Goal: Task Accomplishment & Management: Complete application form

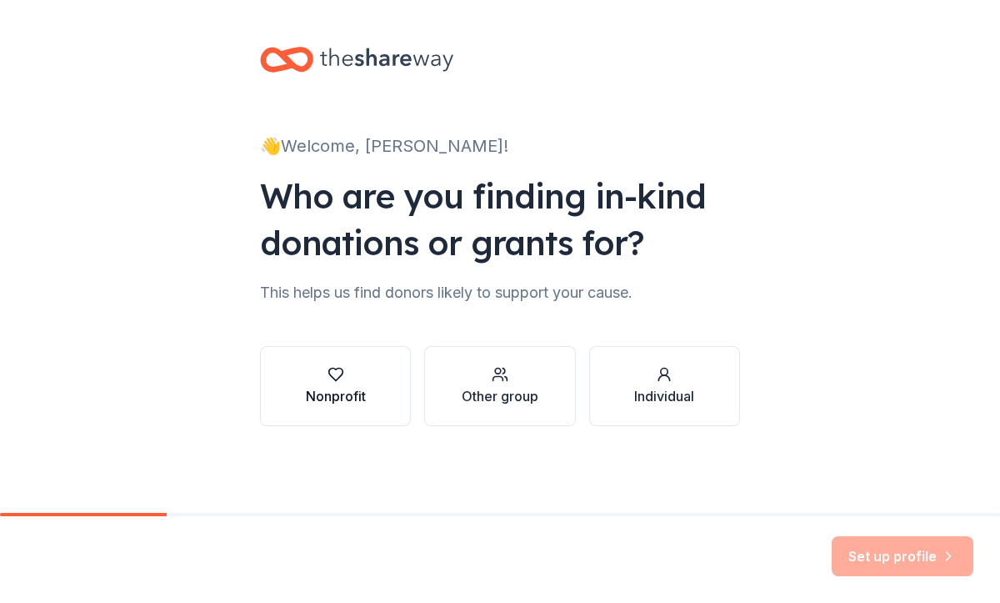
click at [328, 381] on icon "button" at bounding box center [336, 374] width 17 height 17
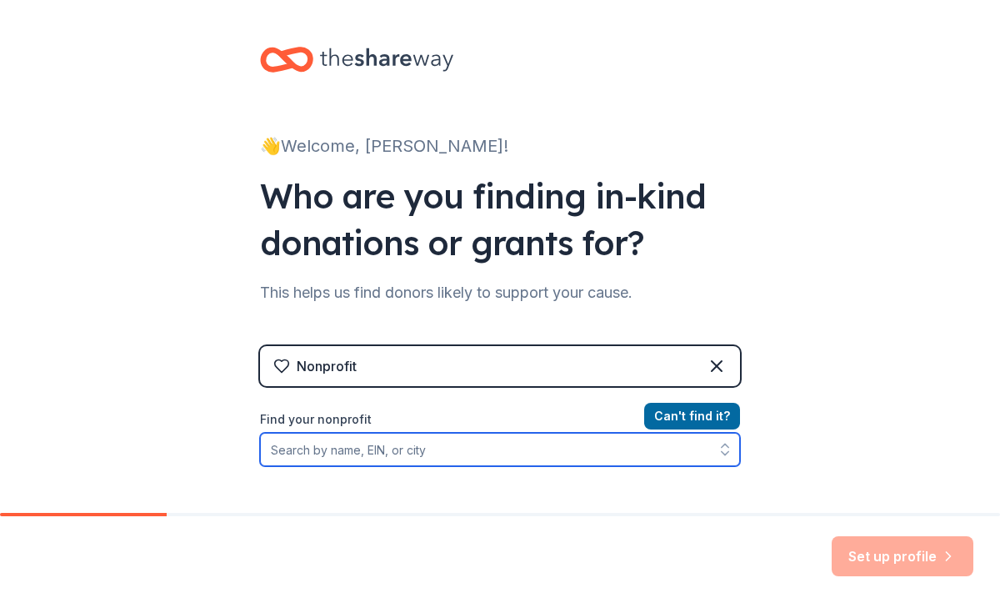
click at [374, 452] on input "Find your nonprofit" at bounding box center [500, 449] width 480 height 33
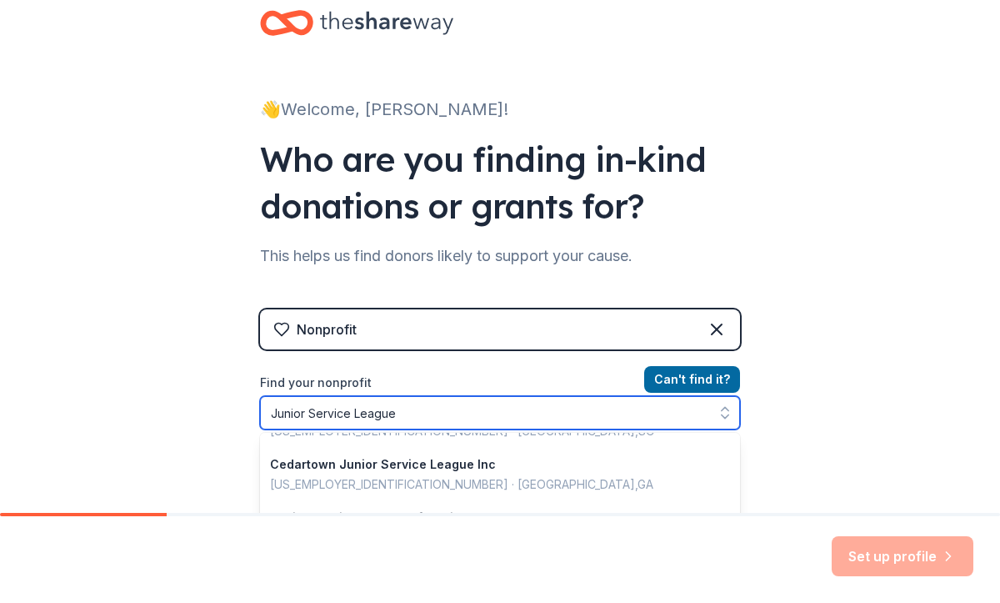
scroll to position [3, 0]
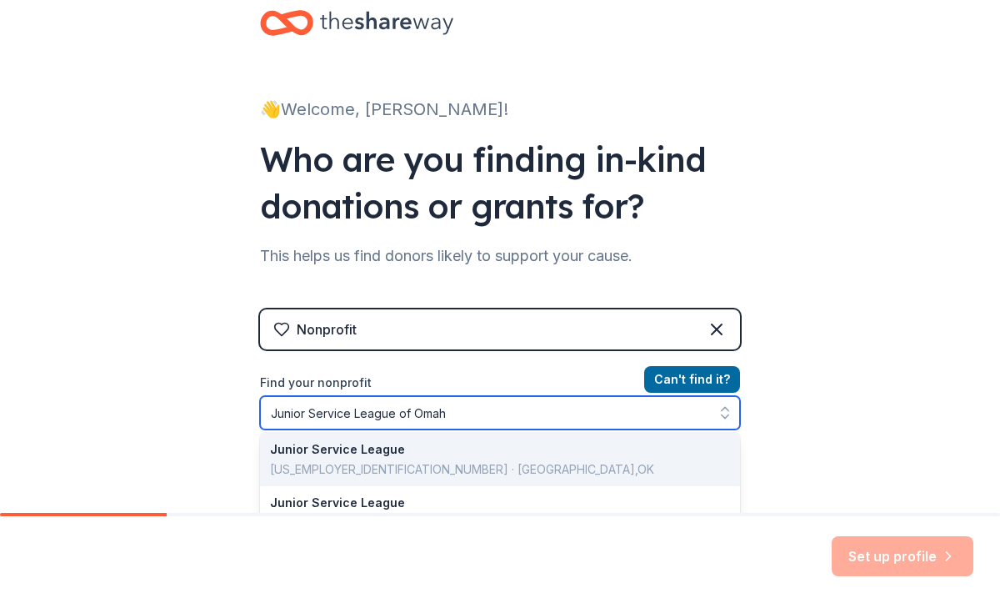
type input "Junior Service League of Omaha"
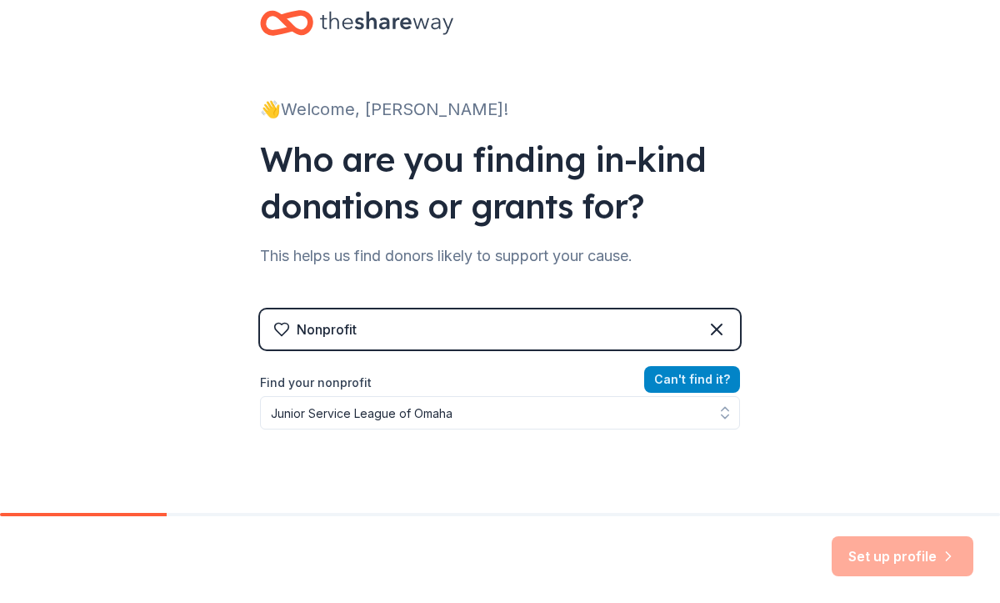
click at [693, 373] on button "Can ' t find it?" at bounding box center [692, 379] width 96 height 27
click at [665, 372] on button "Can ' t find it?" at bounding box center [692, 379] width 96 height 27
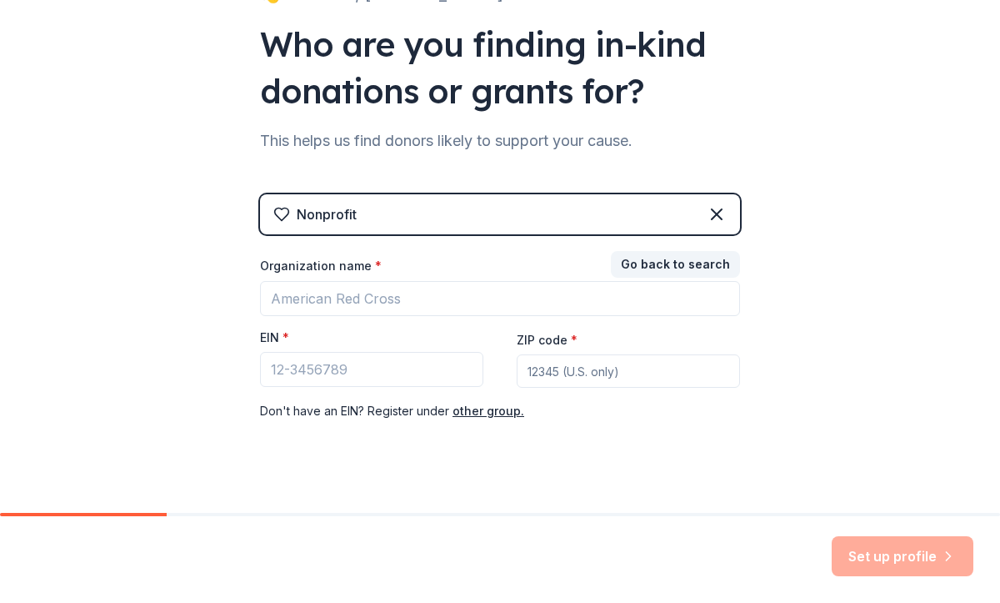
scroll to position [173, 0]
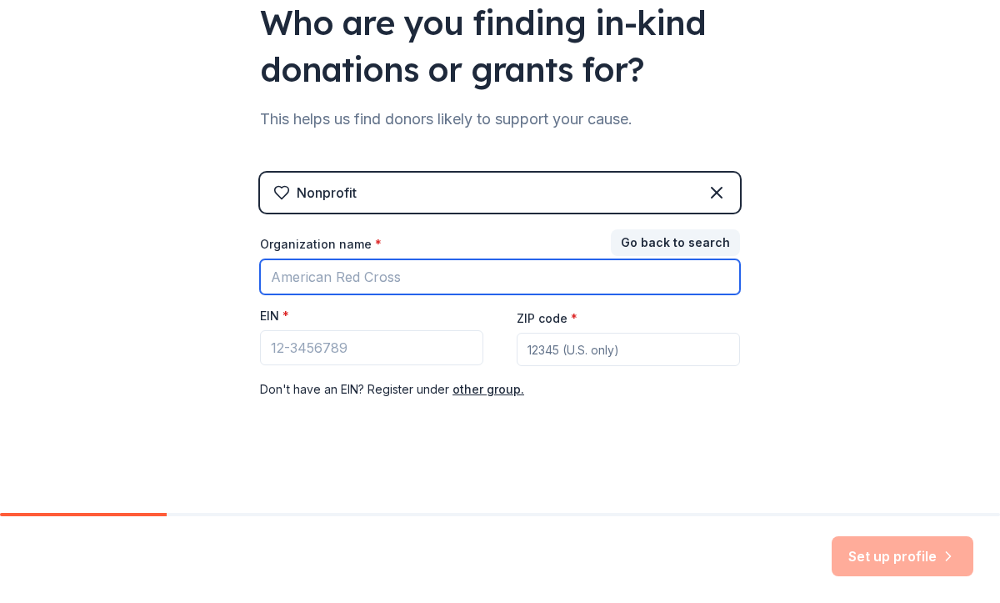
click at [472, 275] on input "Organization name *" at bounding box center [500, 276] width 480 height 35
type input "Junior League of Omaha"
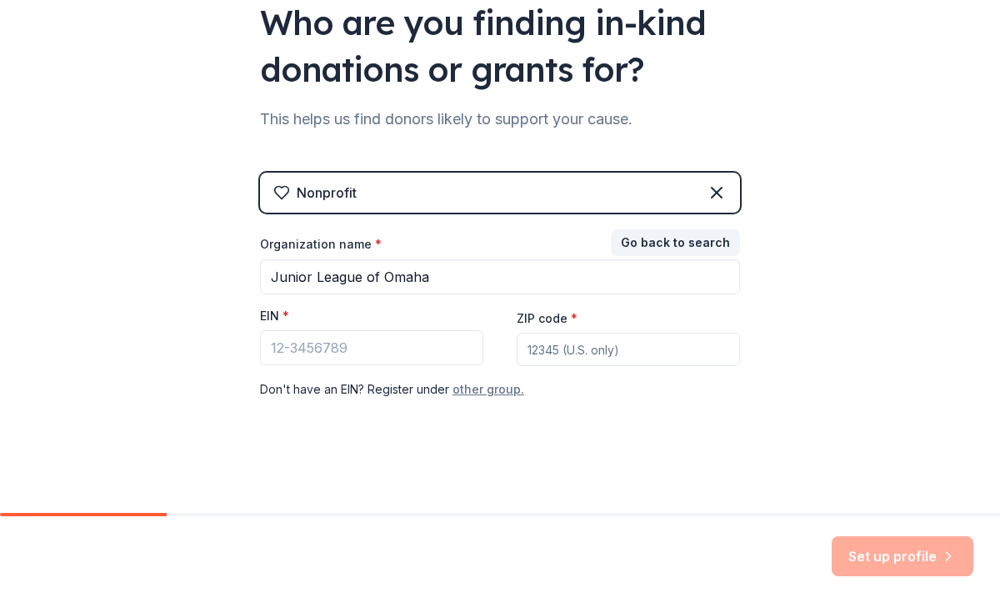
click at [484, 385] on button "other group." at bounding box center [489, 389] width 72 height 20
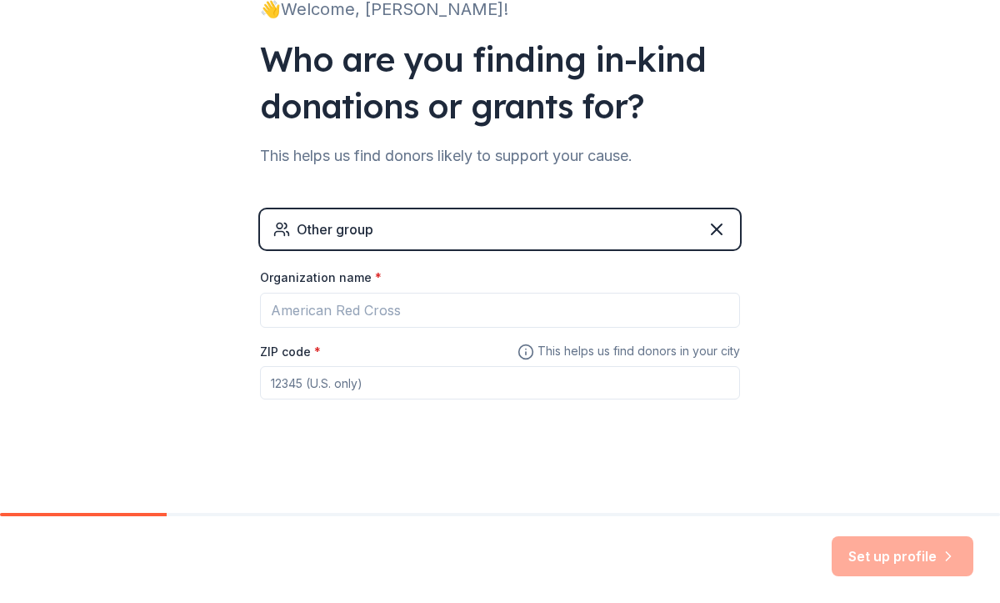
scroll to position [137, 0]
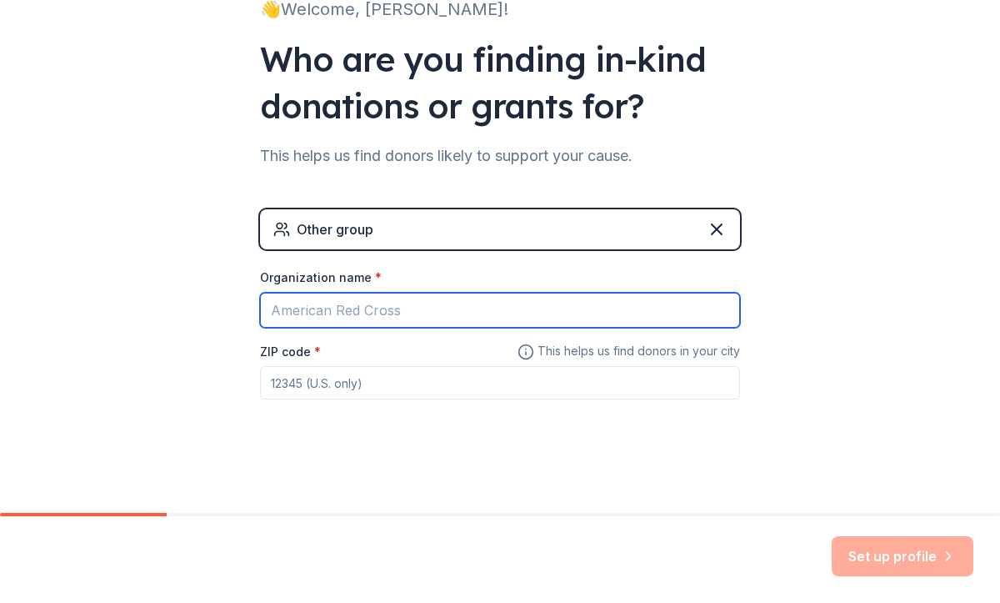
click at [384, 309] on input "Organization name *" at bounding box center [500, 310] width 480 height 35
type input "Junior League of Omaha"
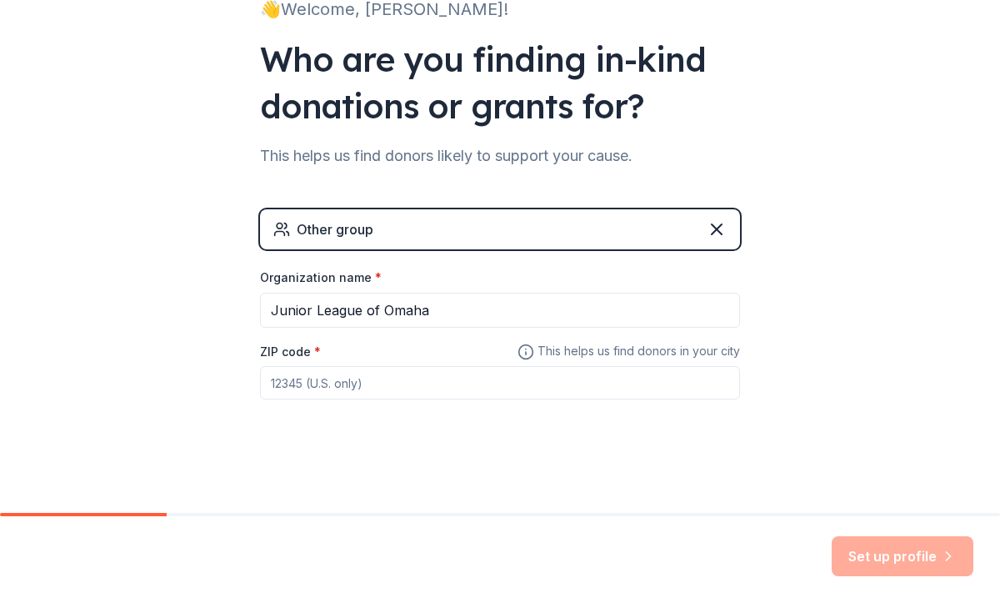
click at [347, 382] on input "ZIP code *" at bounding box center [500, 382] width 480 height 33
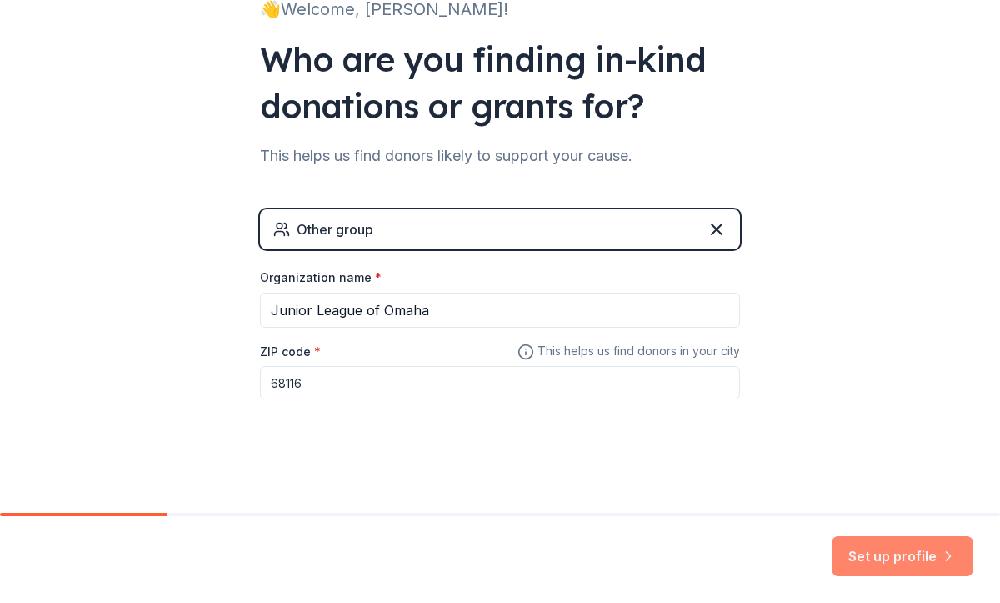
type input "68116"
click at [877, 555] on button "Set up profile" at bounding box center [903, 556] width 142 height 40
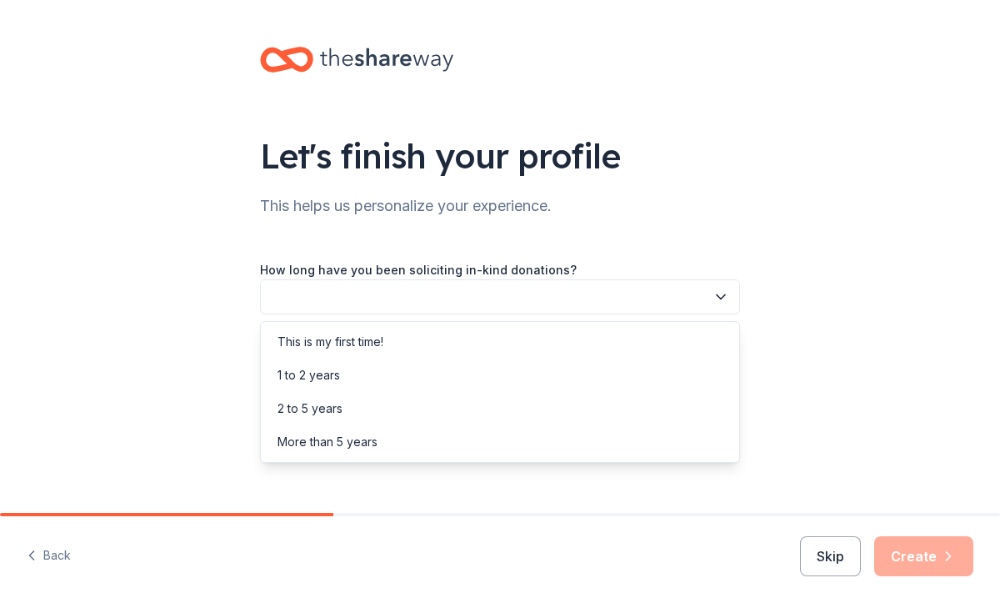
click at [583, 299] on button "button" at bounding box center [500, 296] width 480 height 35
click at [536, 335] on div "This is my first time!" at bounding box center [500, 341] width 472 height 33
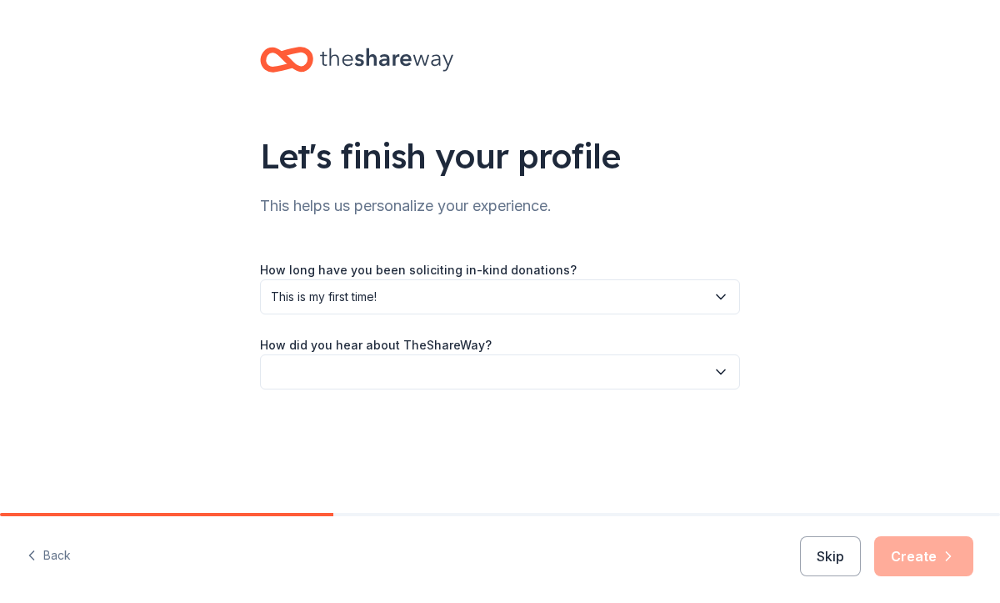
click at [513, 370] on button "button" at bounding box center [500, 371] width 480 height 35
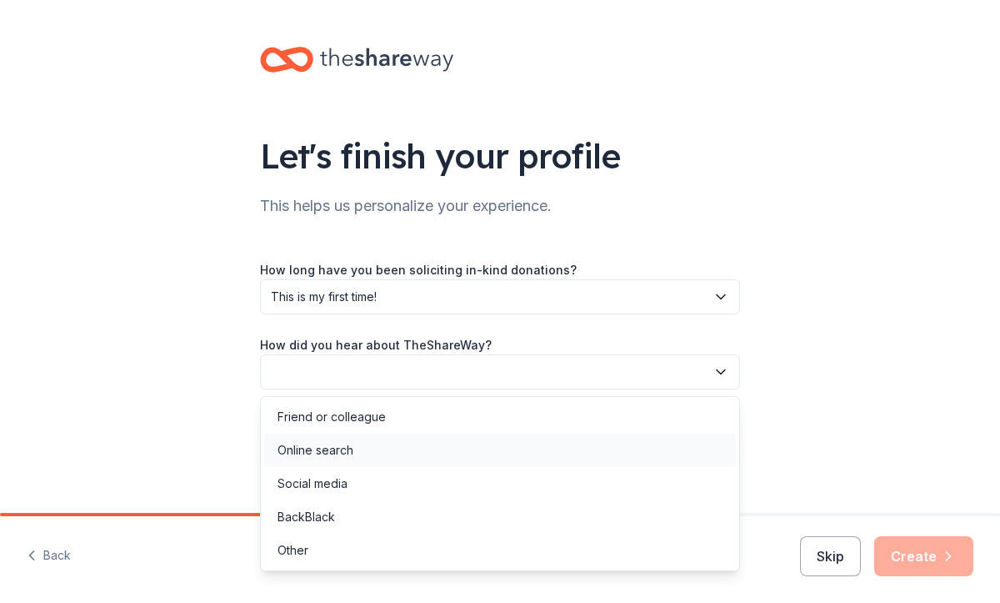
click at [442, 458] on div "Online search" at bounding box center [500, 449] width 472 height 33
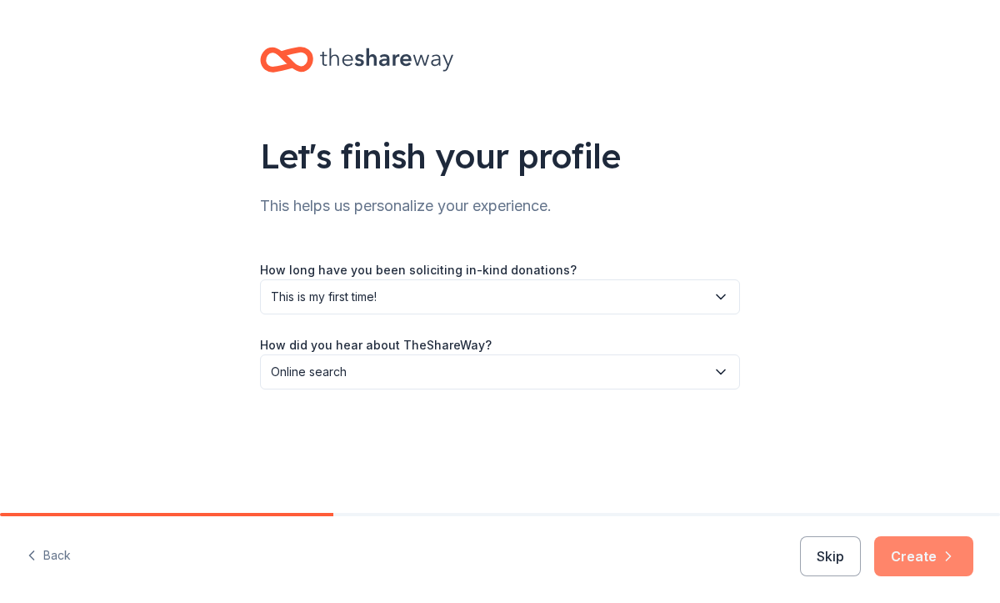
click at [914, 551] on button "Create" at bounding box center [923, 556] width 99 height 40
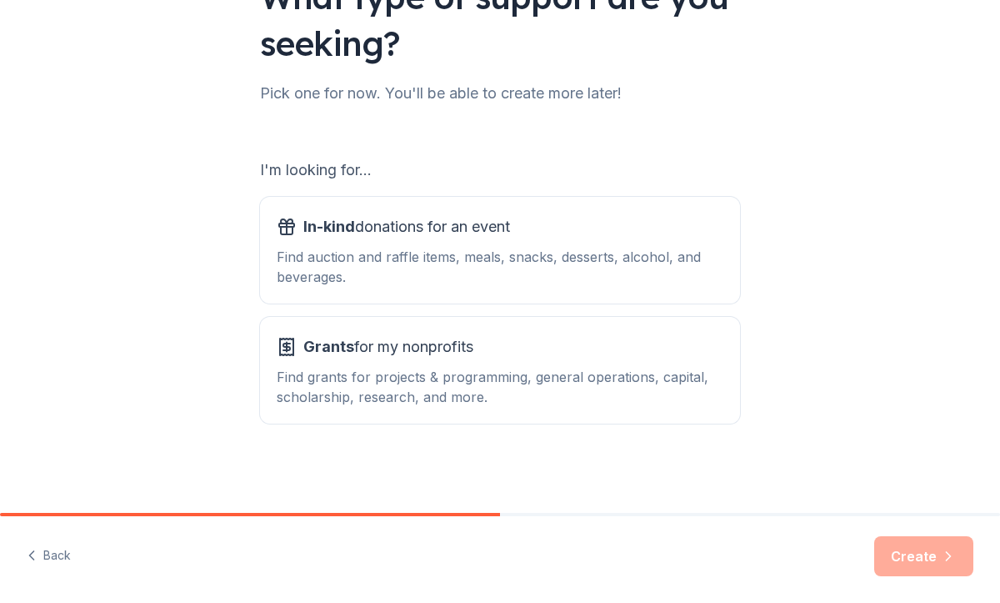
scroll to position [160, 0]
click at [597, 274] on div "Find auction and raffle items, meals, snacks, desserts, alcohol, and beverages." at bounding box center [500, 266] width 447 height 40
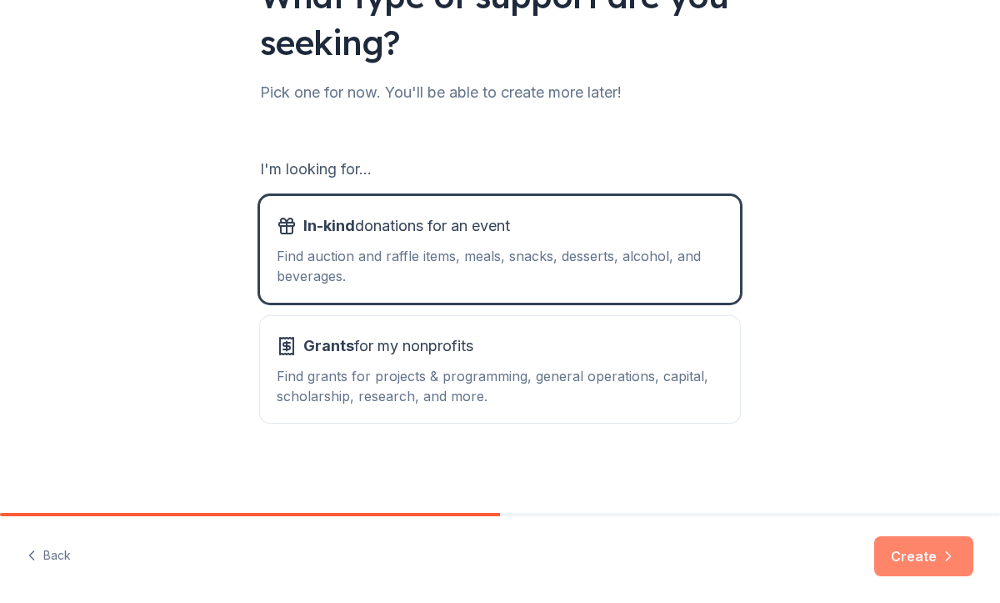
click at [916, 565] on button "Create" at bounding box center [923, 556] width 99 height 40
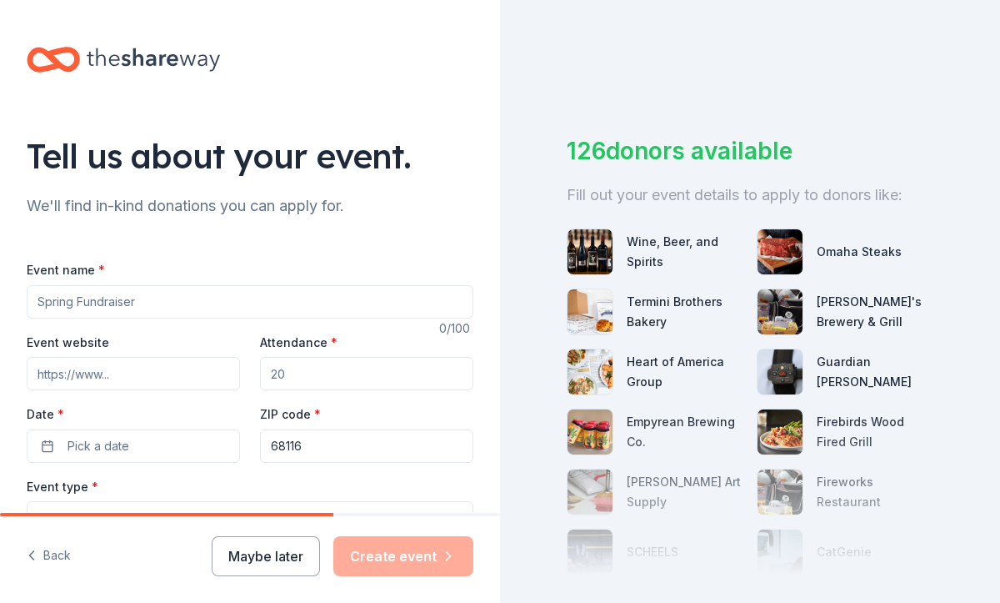
click at [284, 305] on input "Event name *" at bounding box center [250, 301] width 447 height 33
type input "Kitchen Connections Cohorts"
click at [298, 380] on input "Attendance *" at bounding box center [366, 373] width 213 height 33
click at [316, 372] on input "Attendance *" at bounding box center [366, 373] width 213 height 33
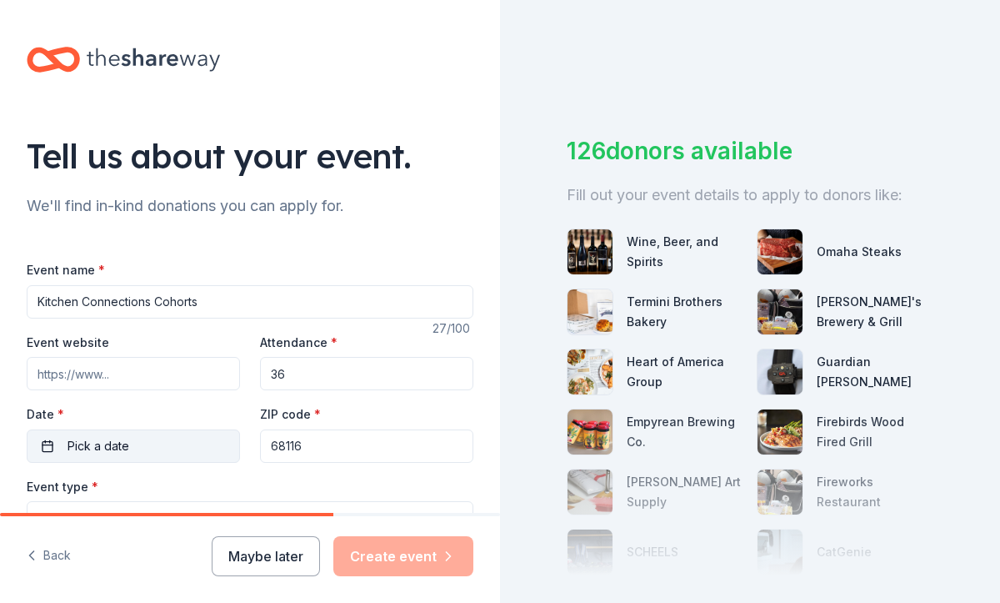
type input "36"
click at [158, 445] on button "Pick a date" at bounding box center [133, 445] width 213 height 33
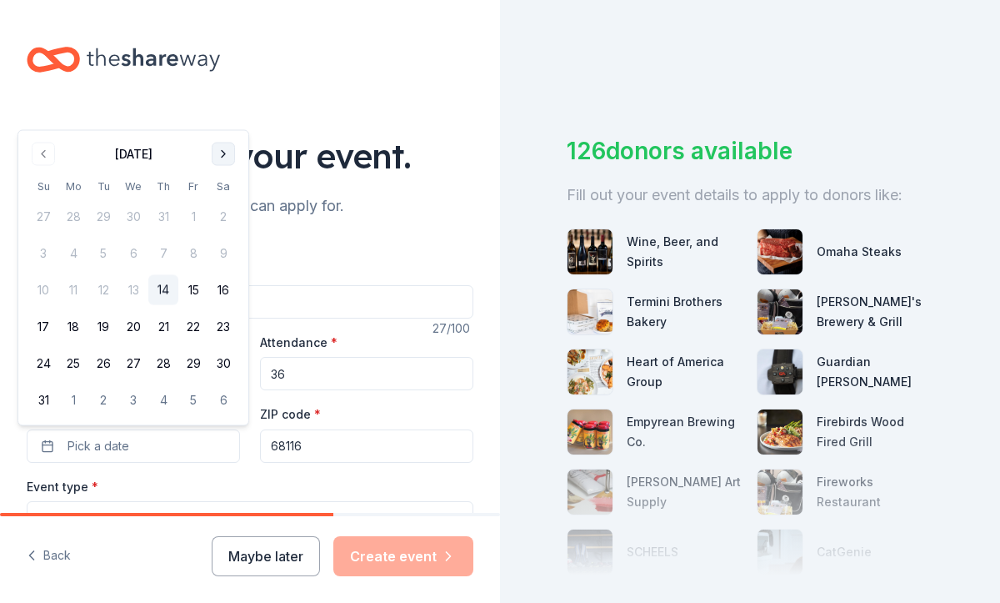
click at [220, 158] on button "Go to next month" at bounding box center [223, 154] width 23 height 23
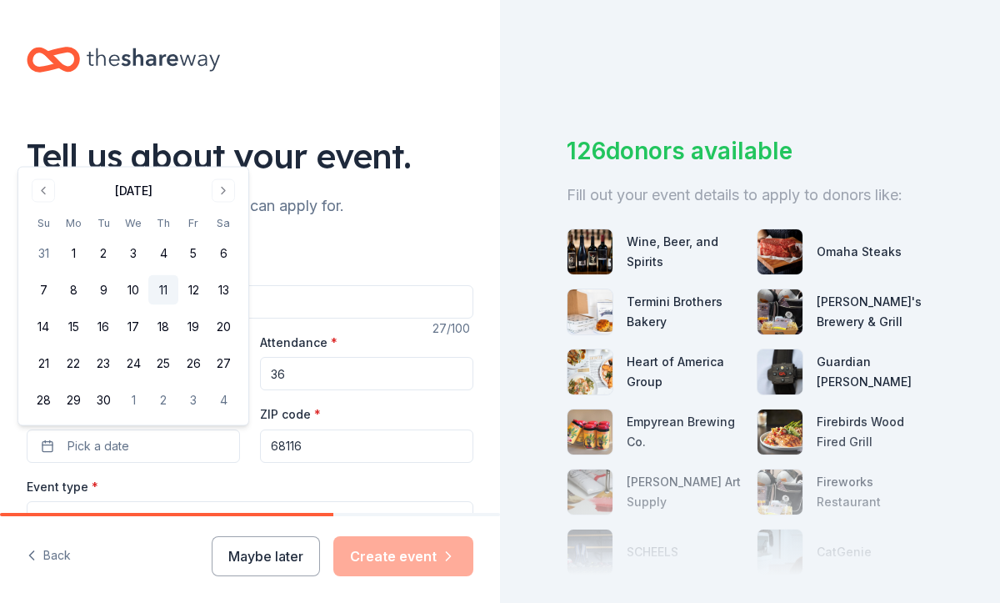
click at [168, 294] on button "11" at bounding box center [163, 290] width 30 height 30
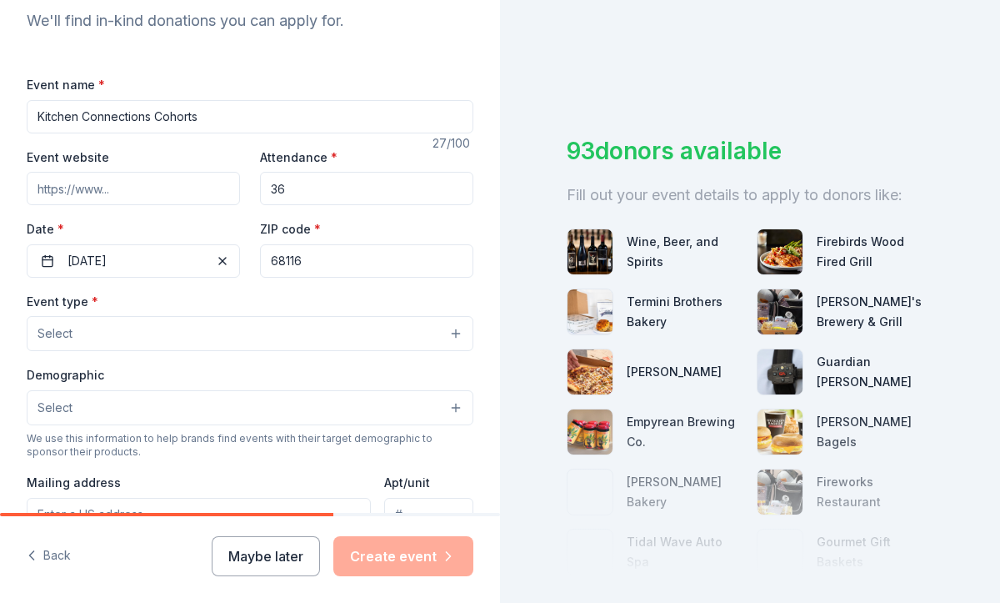
scroll to position [193, 0]
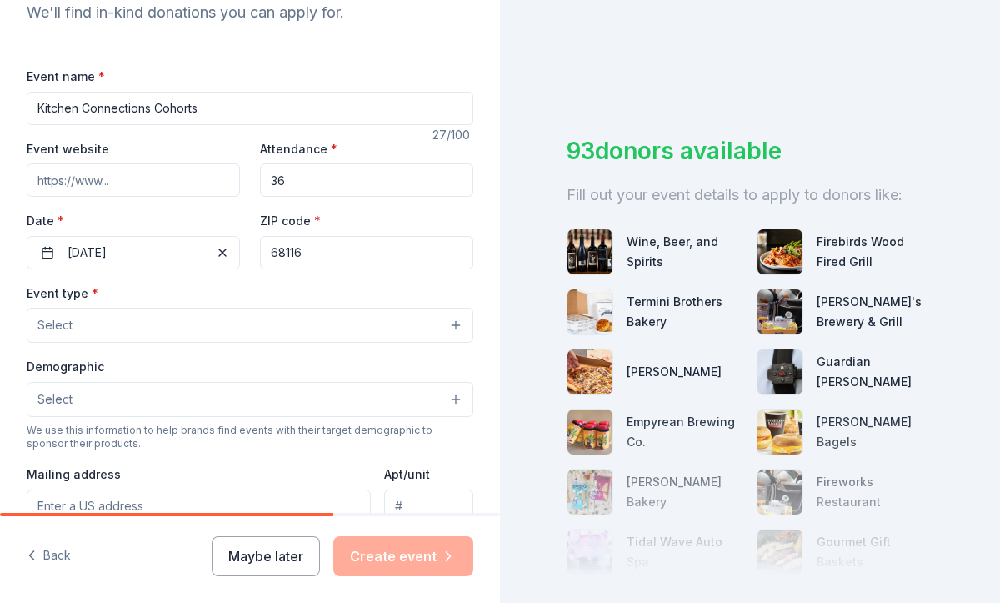
click at [129, 325] on button "Select" at bounding box center [250, 325] width 447 height 35
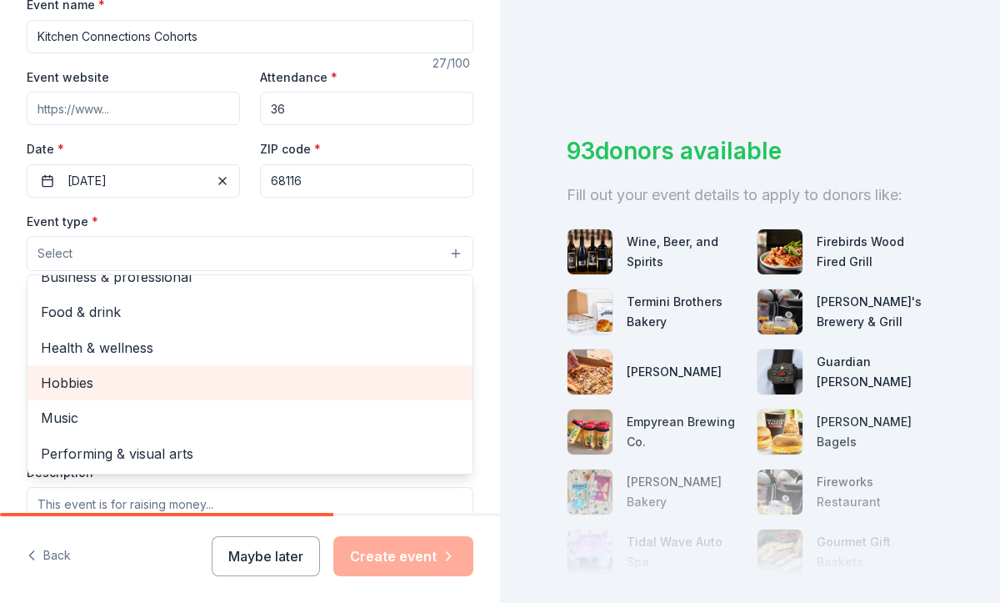
scroll to position [286, 0]
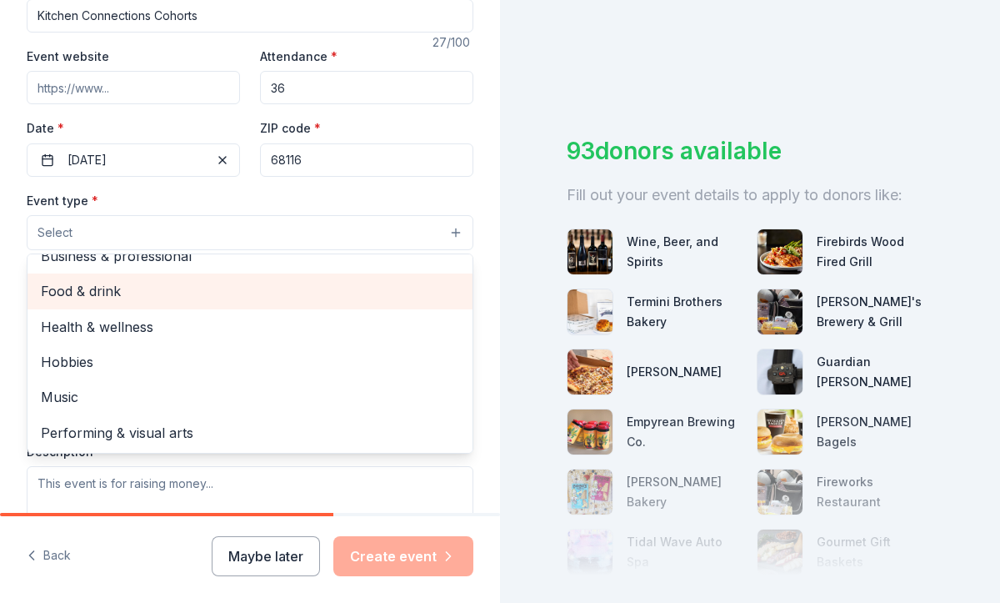
click at [109, 292] on span "Food & drink" at bounding box center [250, 291] width 418 height 22
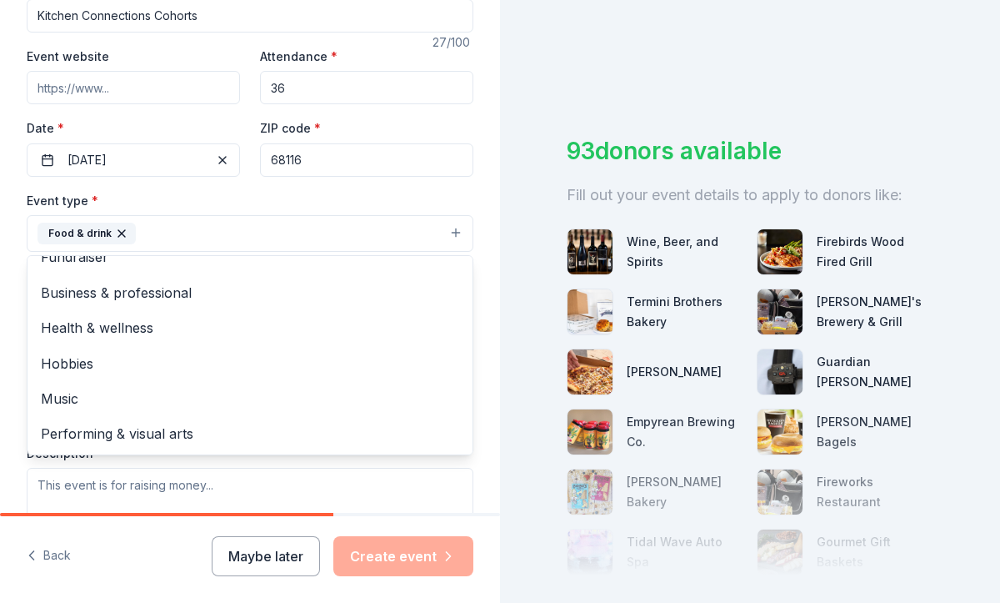
click at [240, 484] on div "Event type * Food & drink Fundraiser Business & professional Health & wellness …" at bounding box center [250, 366] width 447 height 353
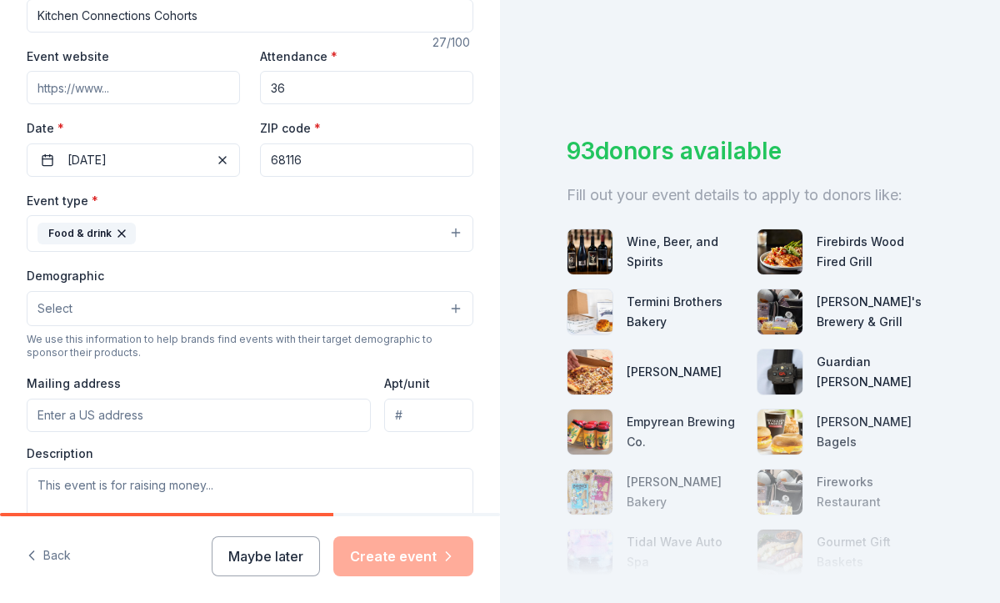
click at [150, 311] on button "Select" at bounding box center [250, 308] width 447 height 35
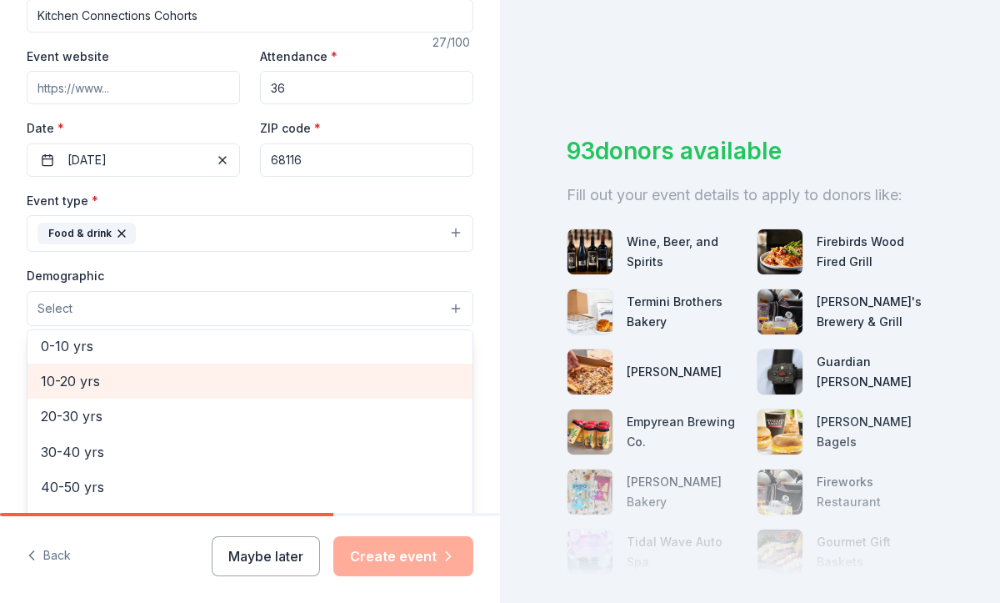
scroll to position [150, 0]
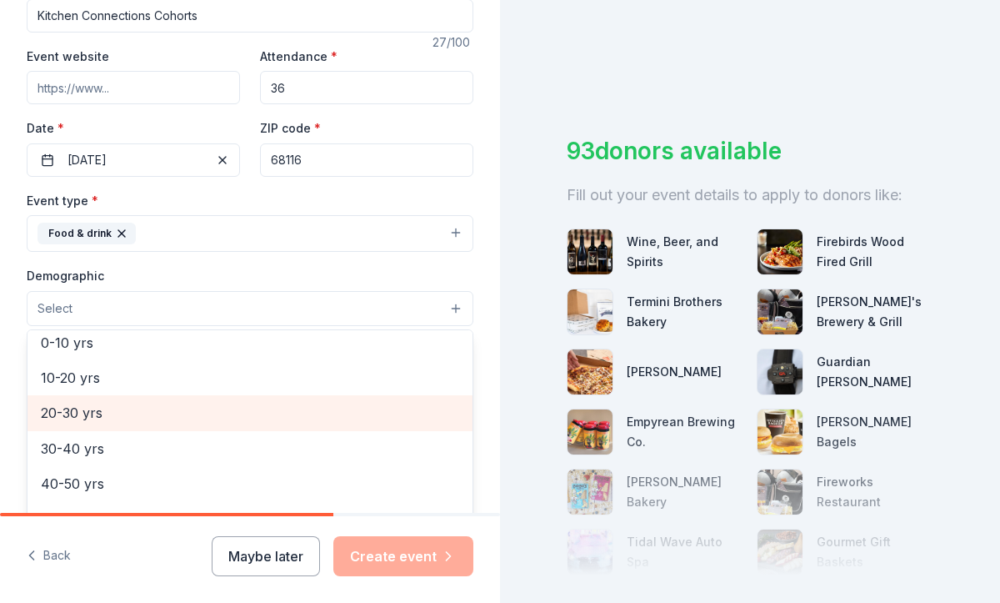
click at [145, 420] on span "20-30 yrs" at bounding box center [250, 413] width 418 height 22
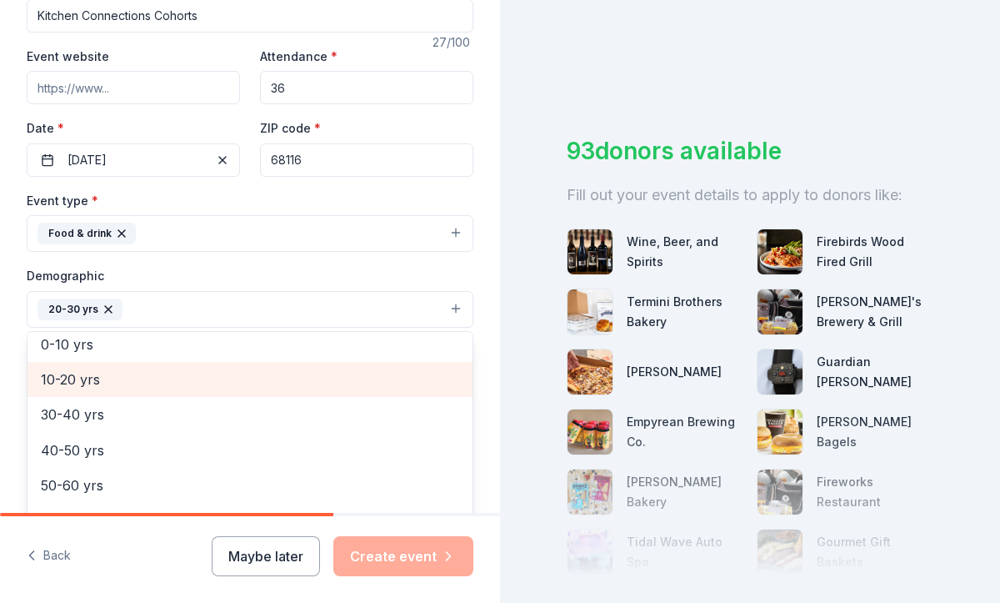
click at [128, 378] on span "10-20 yrs" at bounding box center [250, 379] width 418 height 22
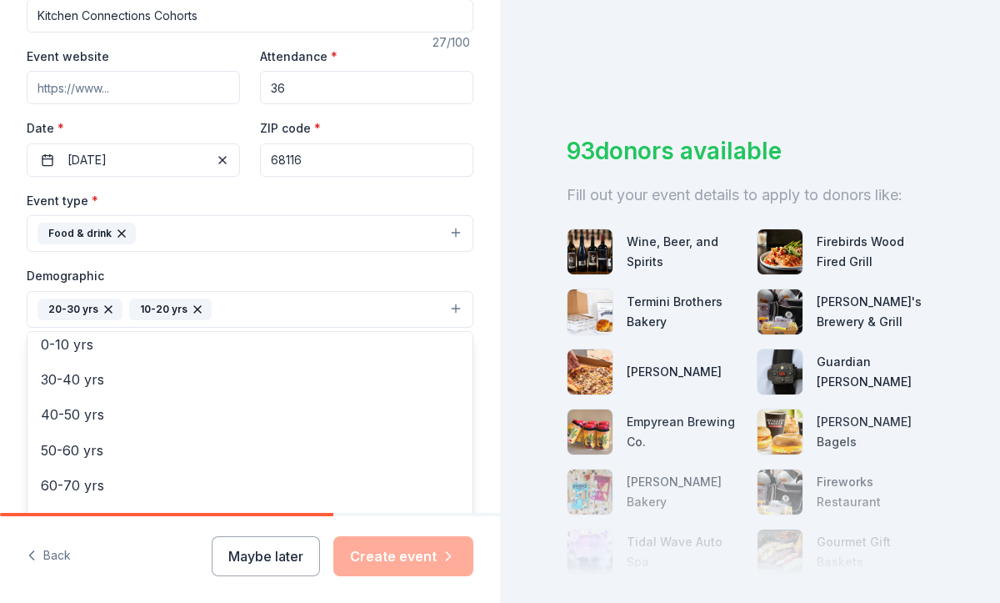
click at [482, 423] on div "Tell us about your event. We'll find in-kind donations you can apply for. Event…" at bounding box center [250, 270] width 500 height 1113
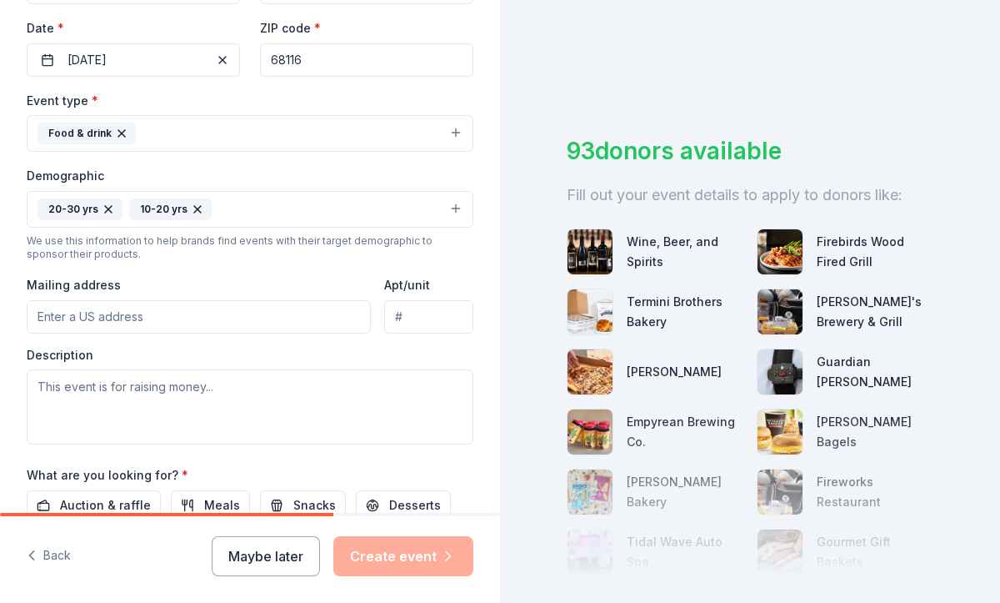
scroll to position [395, 0]
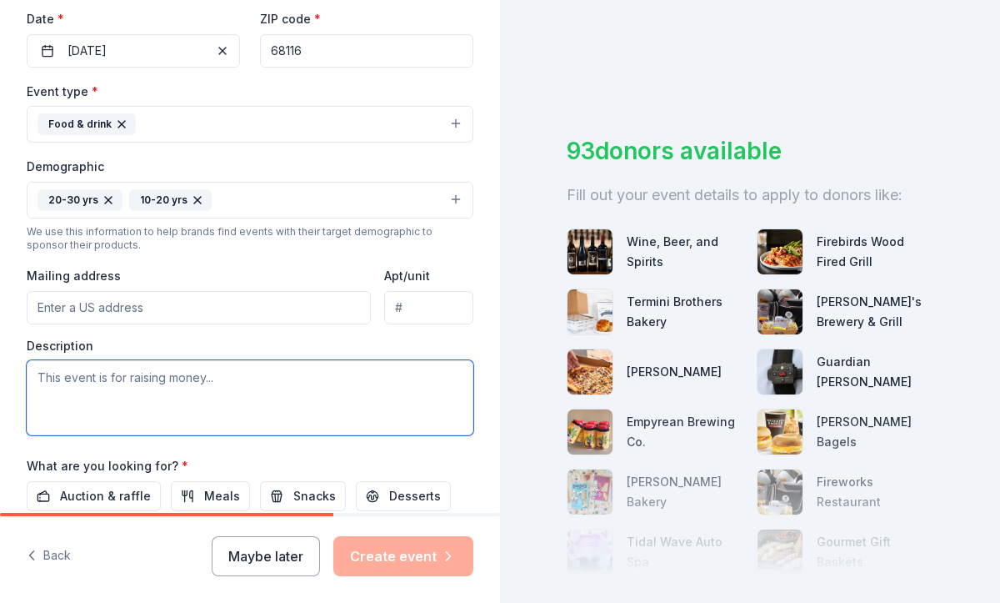
click at [148, 383] on textarea at bounding box center [250, 397] width 447 height 75
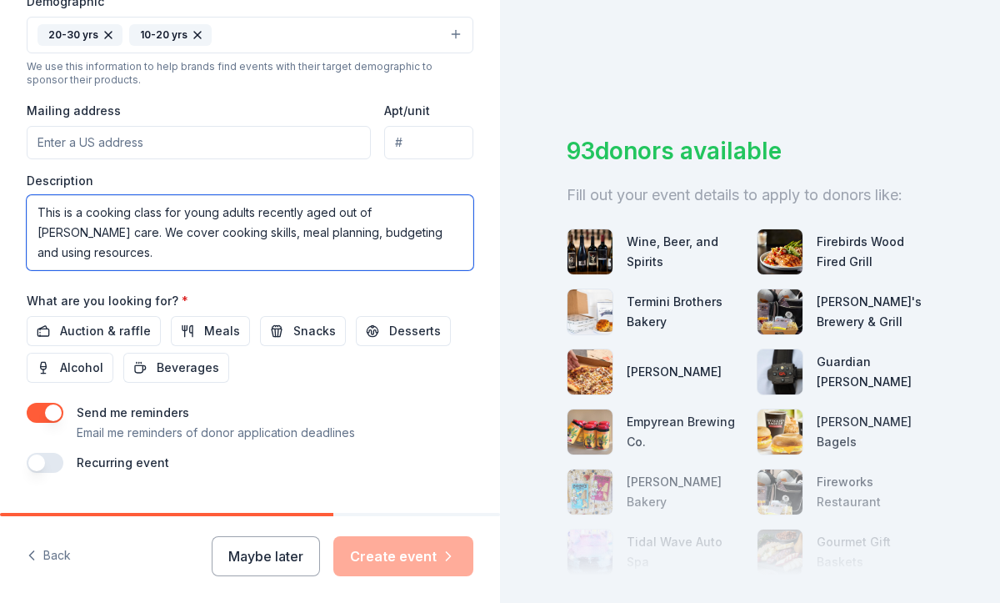
scroll to position [563, 0]
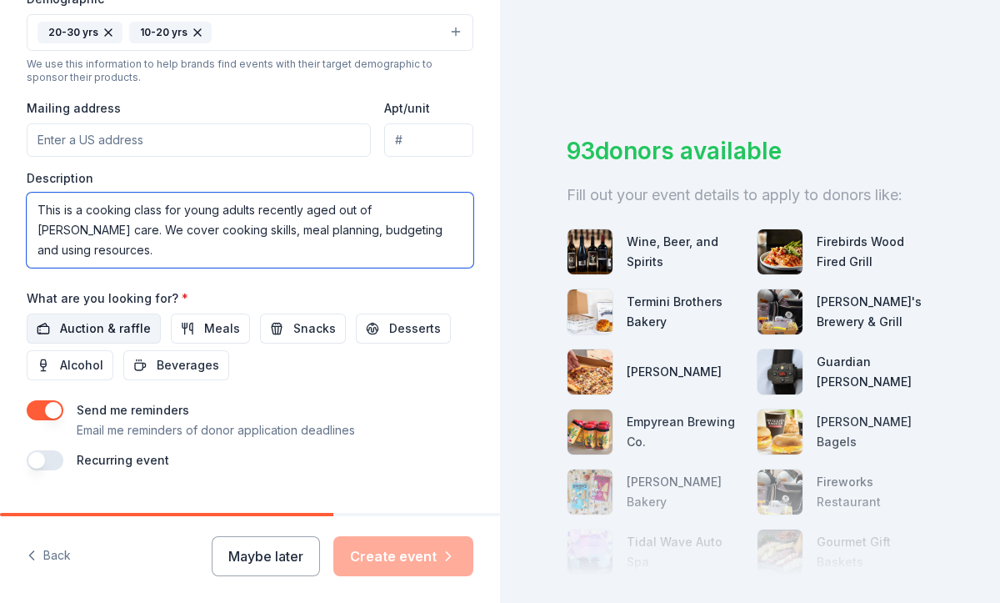
type textarea "This is a cooking class for young adults recently aged out of foster care. We c…"
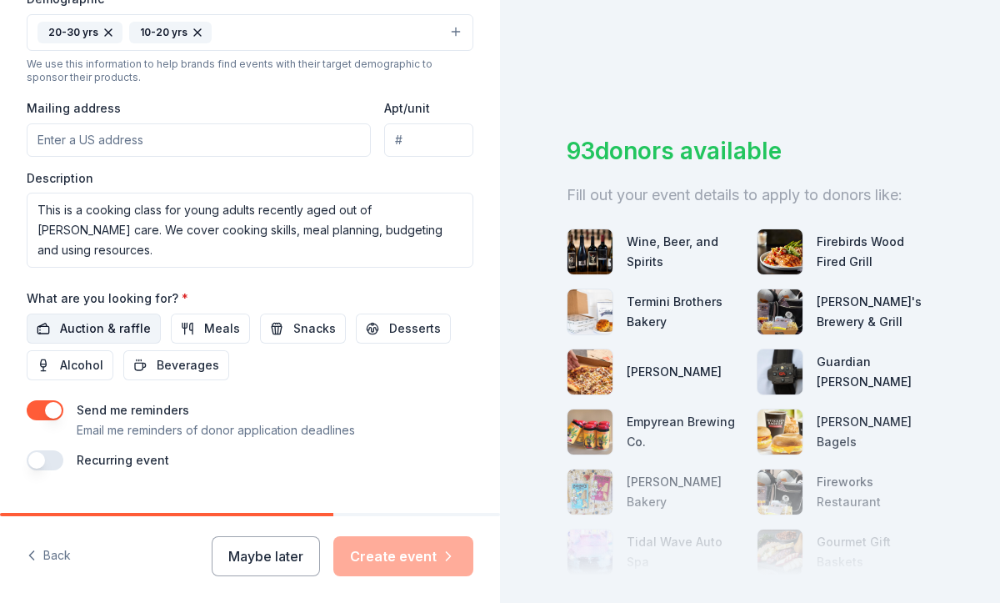
click at [122, 334] on span "Auction & raffle" at bounding box center [105, 328] width 91 height 20
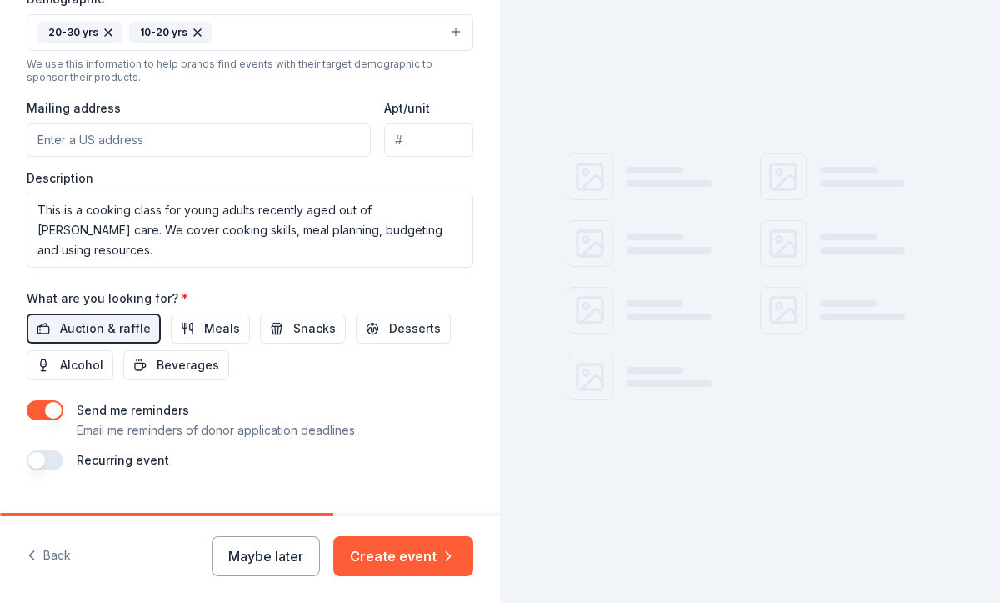
click at [44, 463] on button "button" at bounding box center [45, 460] width 37 height 20
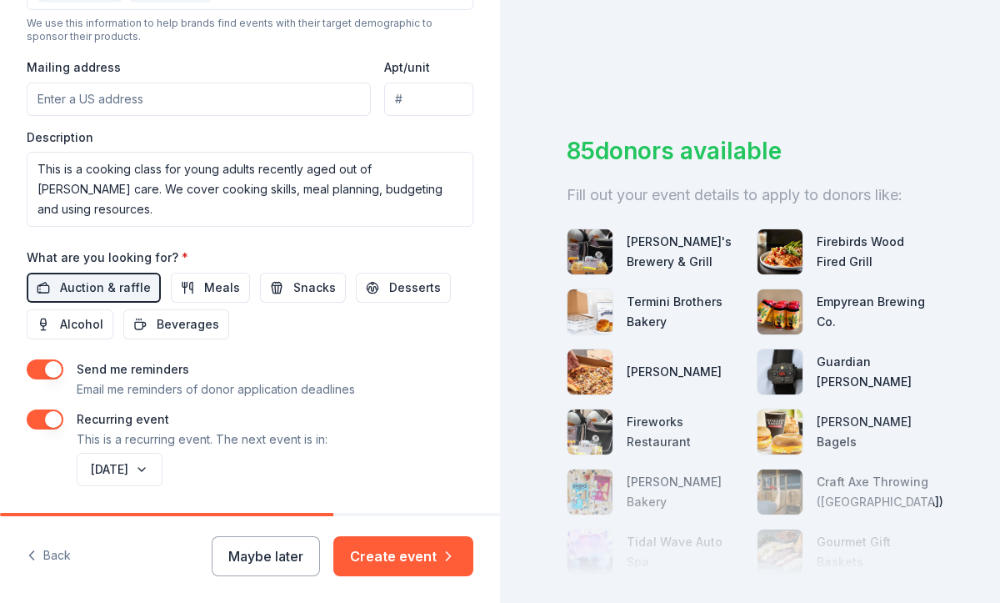
scroll to position [608, 0]
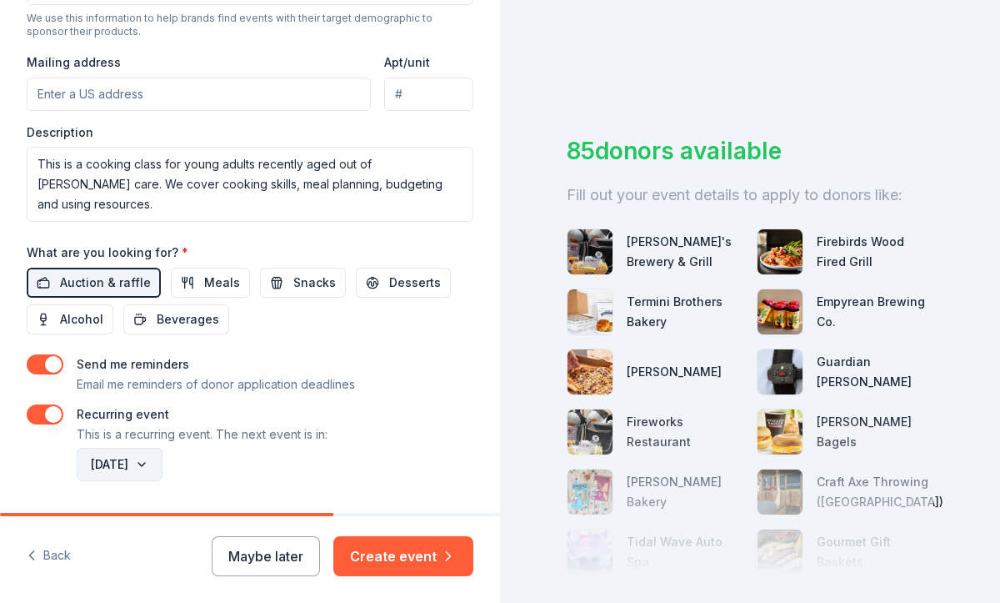
click at [163, 465] on button "September 2026" at bounding box center [120, 464] width 86 height 33
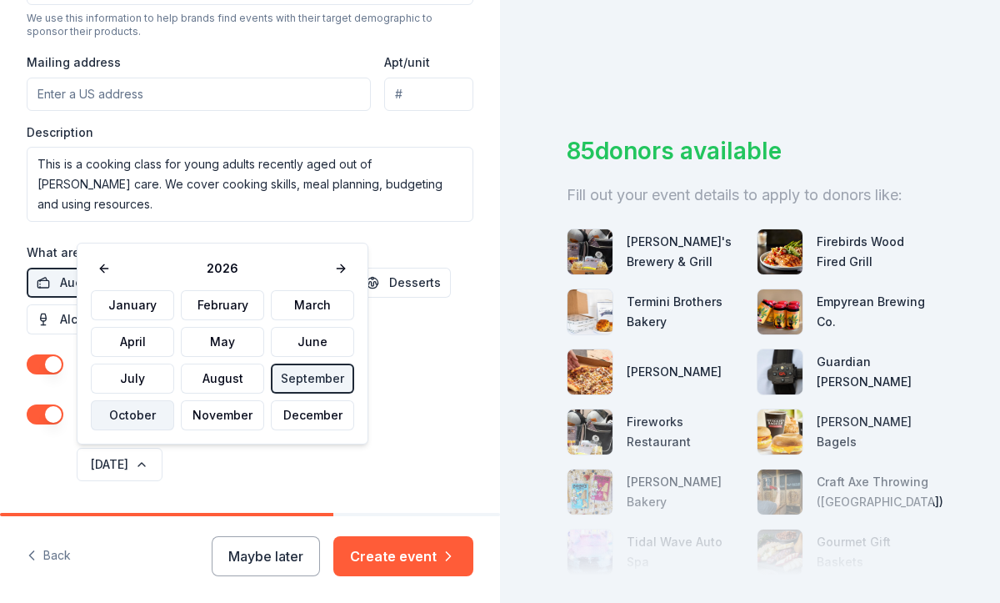
click at [146, 416] on button "October" at bounding box center [132, 415] width 83 height 30
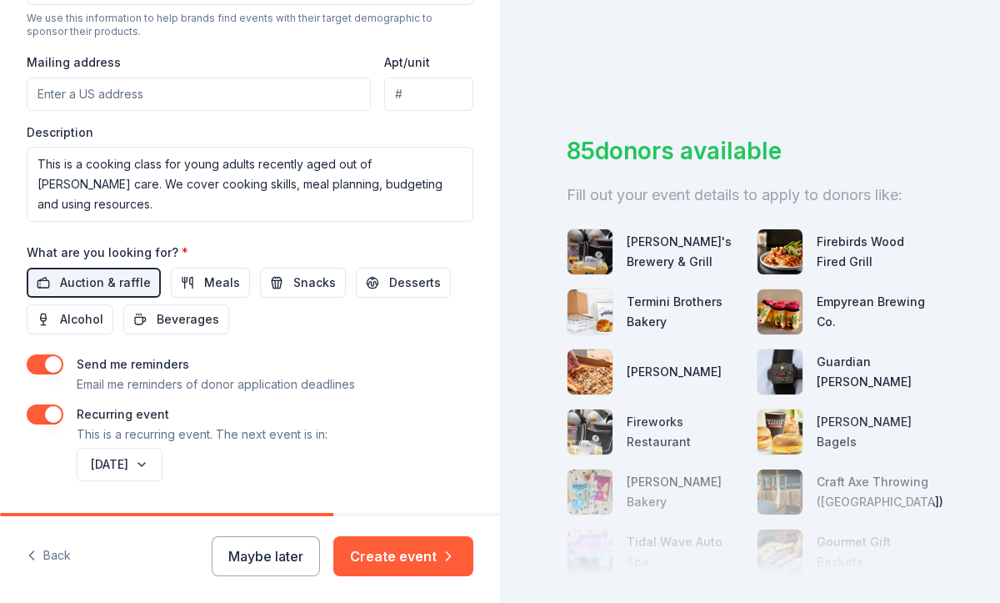
click at [355, 458] on div "[DATE]" at bounding box center [273, 464] width 400 height 40
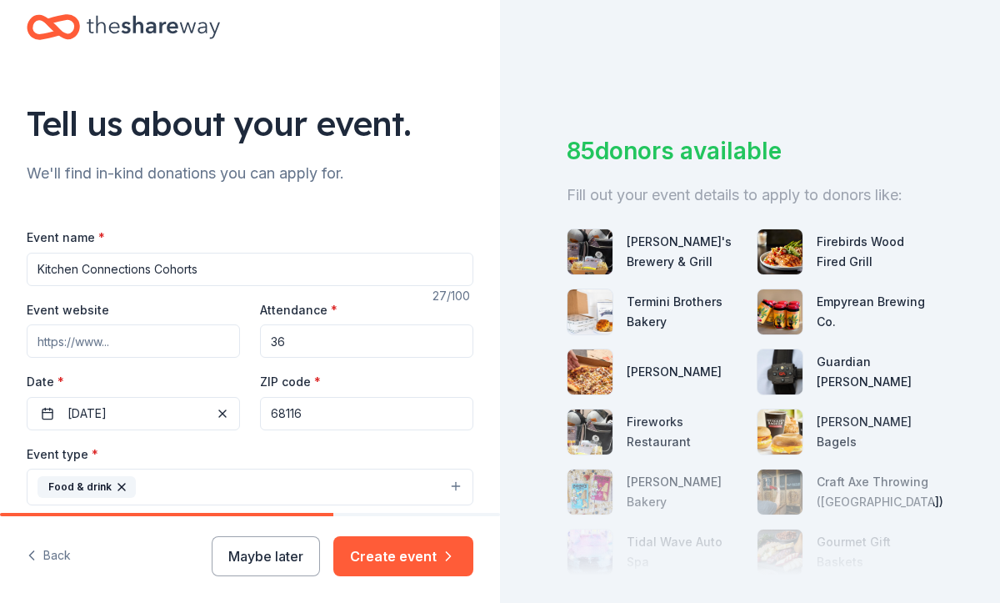
scroll to position [0, 0]
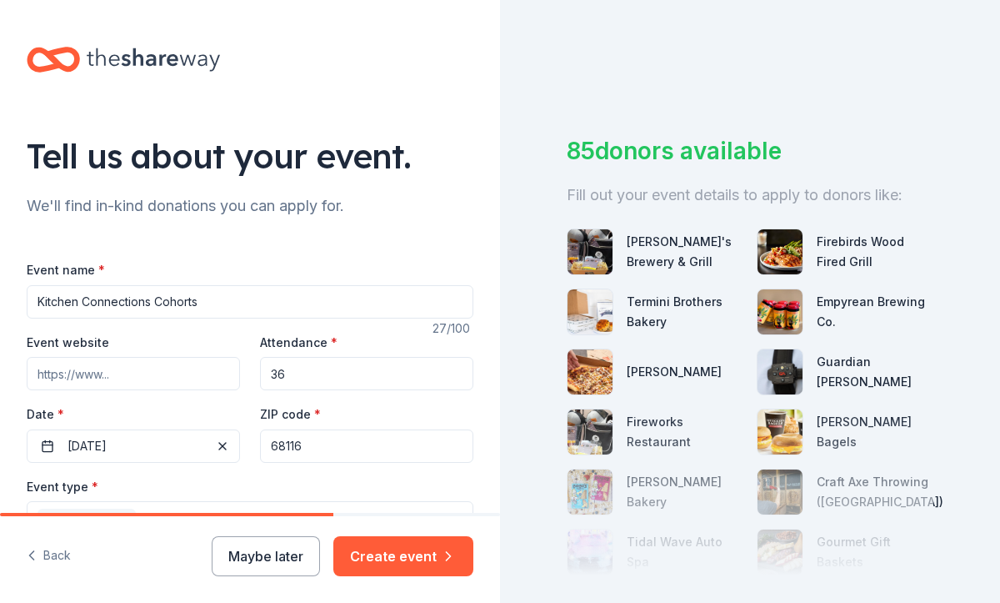
click at [325, 358] on input "36" at bounding box center [366, 373] width 213 height 33
click at [317, 378] on input "36" at bounding box center [366, 373] width 213 height 33
type input "3"
type input "6"
click at [355, 417] on div "ZIP code * 68116" at bounding box center [366, 432] width 213 height 59
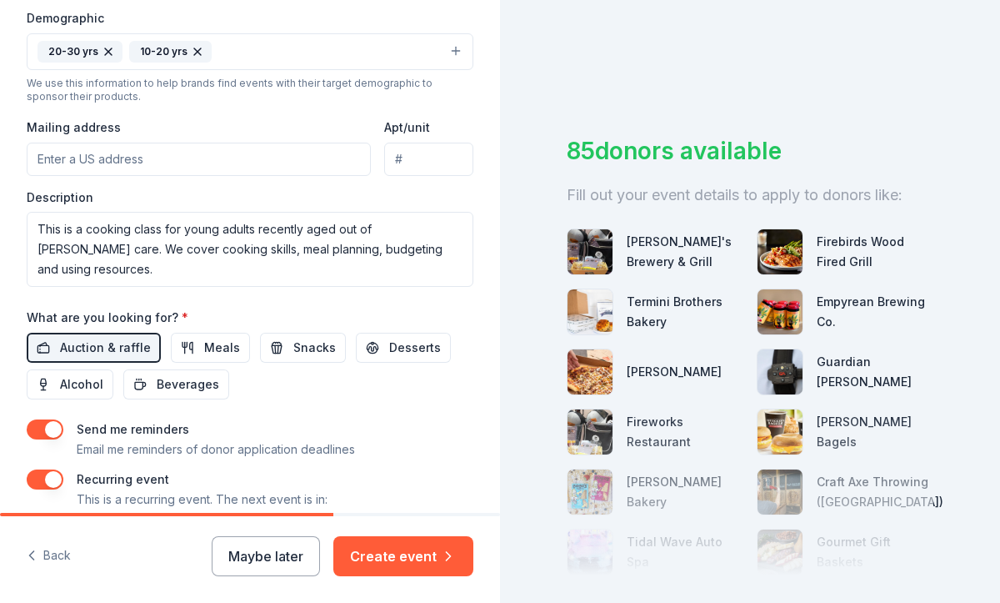
scroll to position [568, 0]
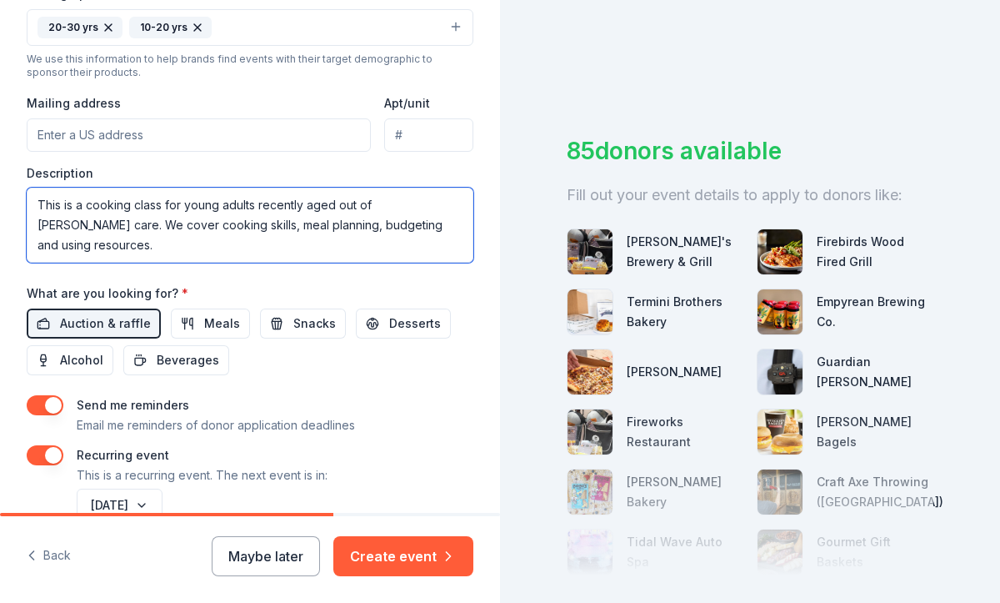
click at [439, 239] on textarea "This is a cooking class for young adults recently aged out of foster care. We c…" at bounding box center [250, 225] width 447 height 75
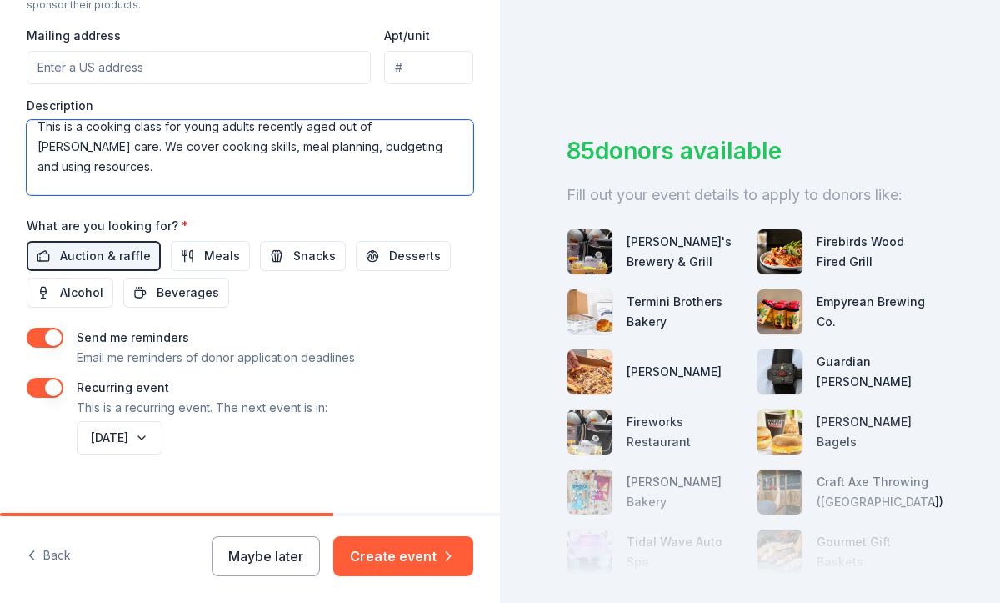
scroll to position [660, 0]
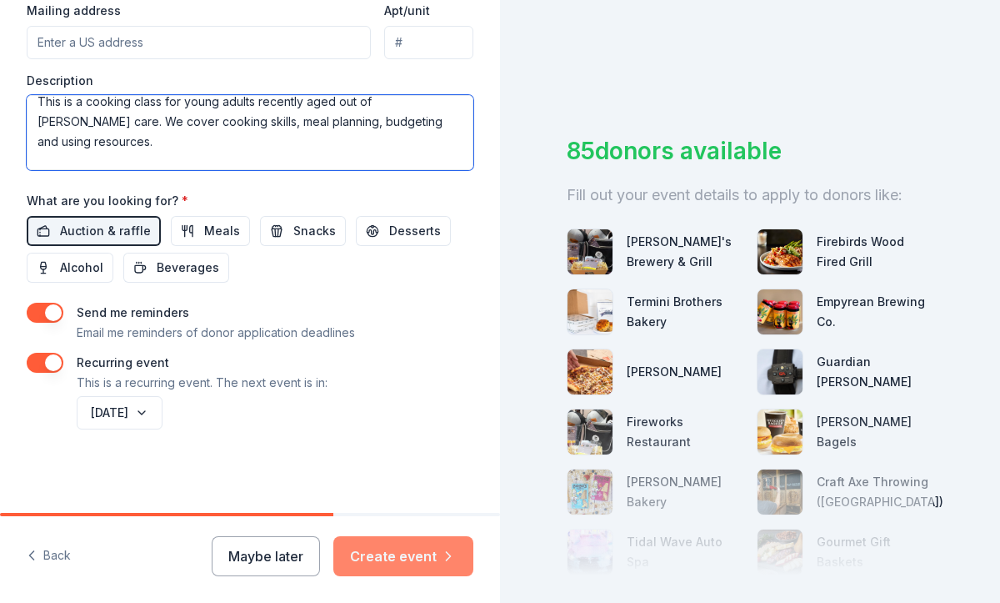
type textarea "This is a cooking class for young adults recently aged out of [PERSON_NAME] car…"
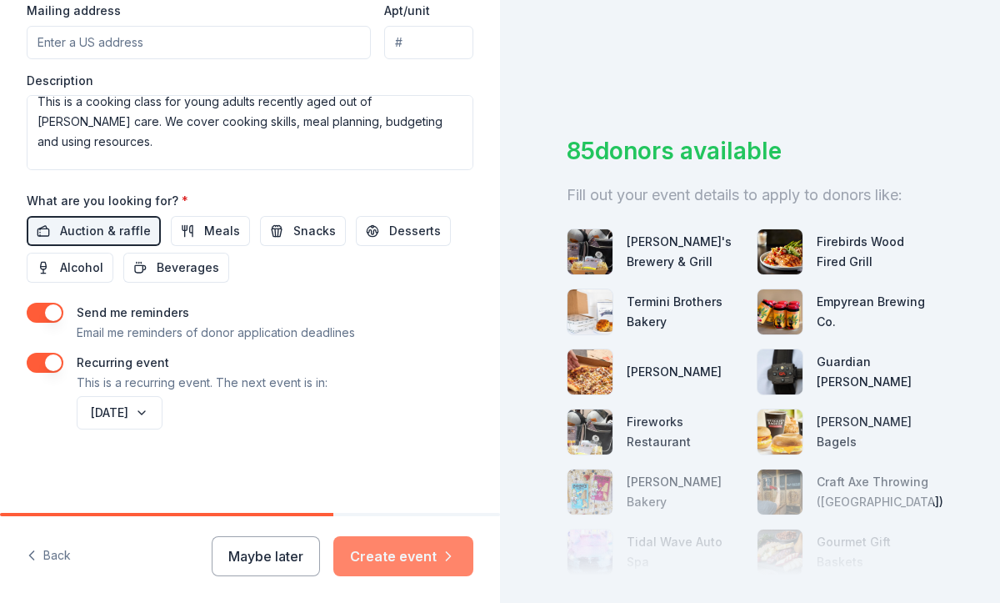
click at [411, 562] on button "Create event" at bounding box center [403, 556] width 140 height 40
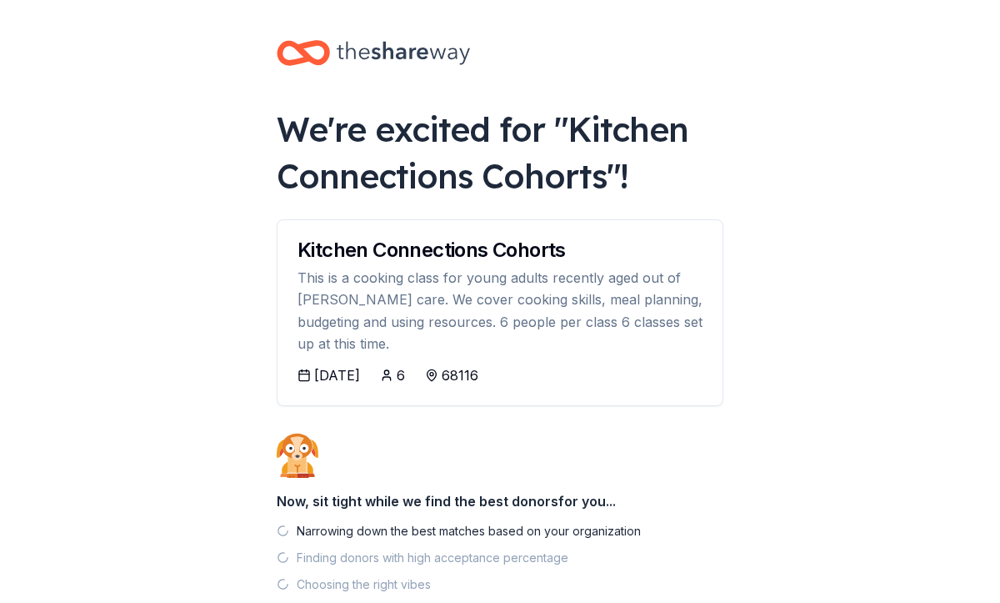
scroll to position [102, 0]
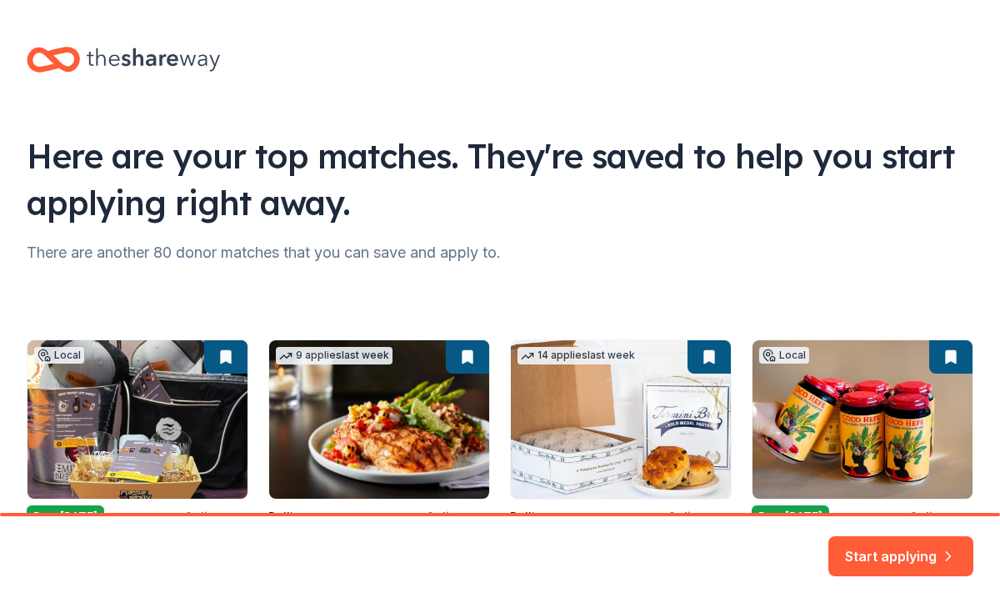
scroll to position [102, 0]
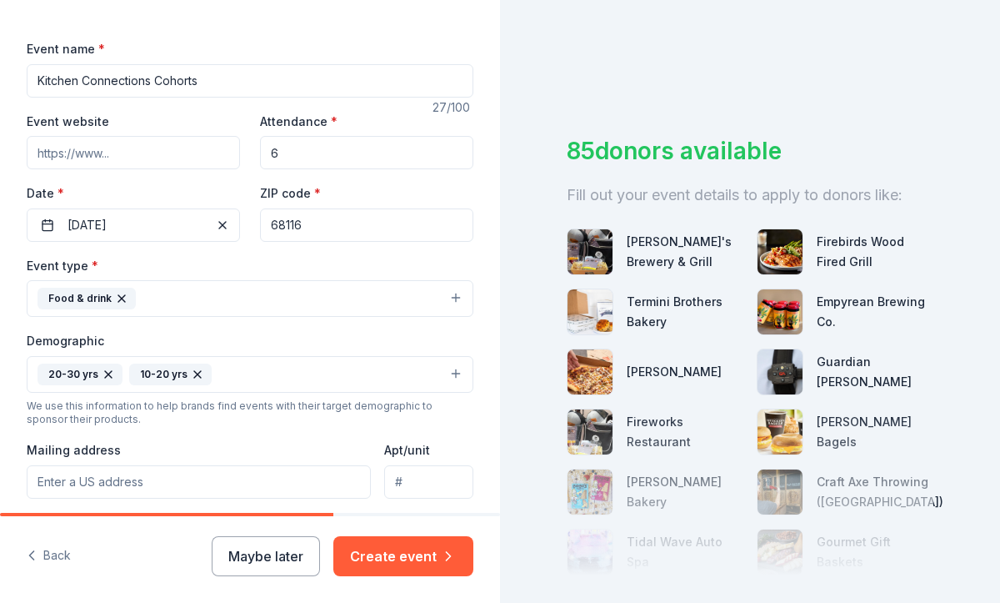
scroll to position [223, 0]
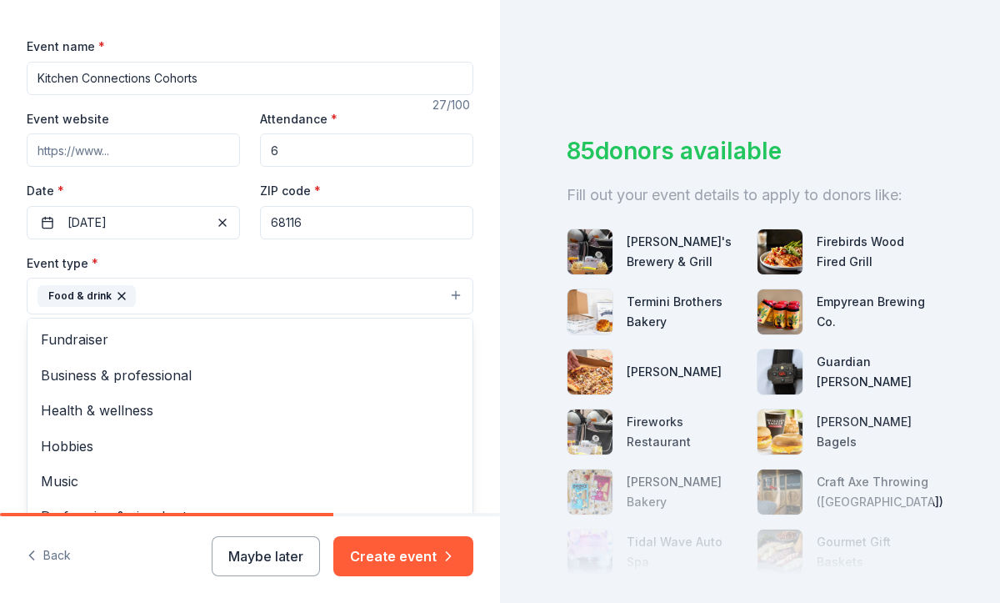
click at [120, 295] on icon "button" at bounding box center [121, 295] width 13 height 13
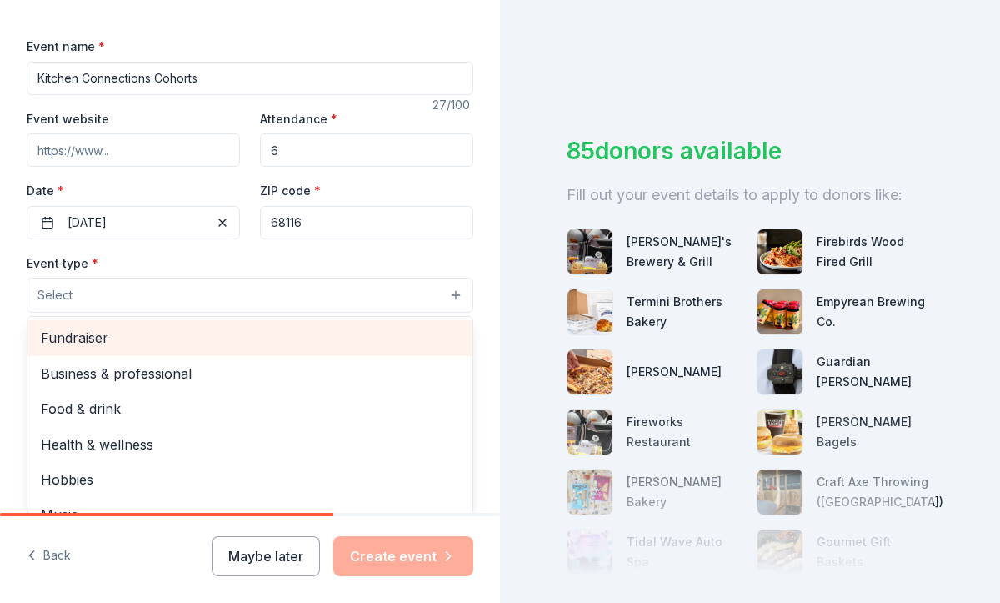
click at [92, 336] on span "Fundraiser" at bounding box center [250, 338] width 418 height 22
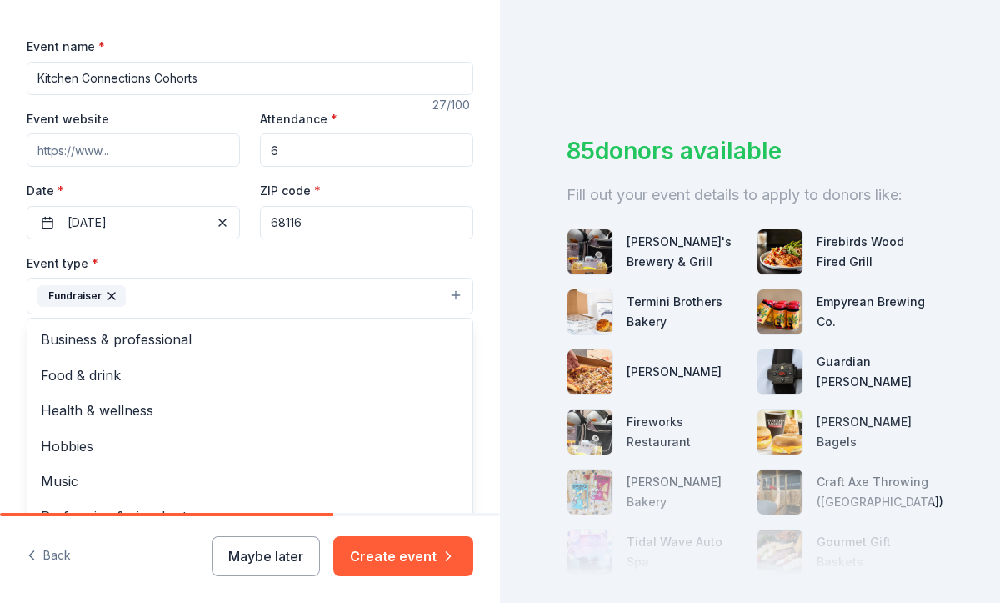
click at [485, 348] on div "Tell us about your event. We'll find in-kind donations you can apply for. Event…" at bounding box center [250, 363] width 500 height 1173
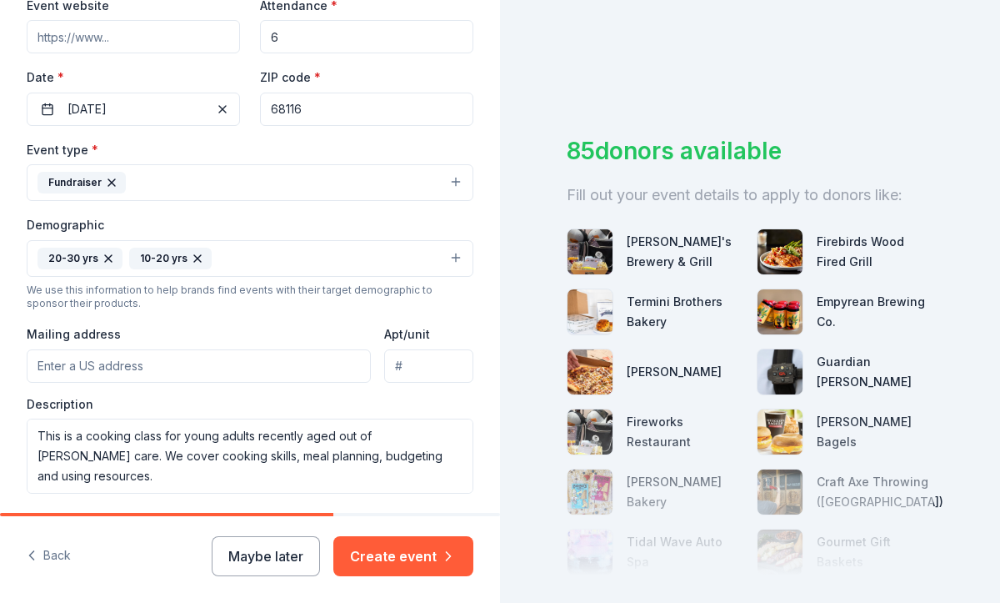
scroll to position [402, 0]
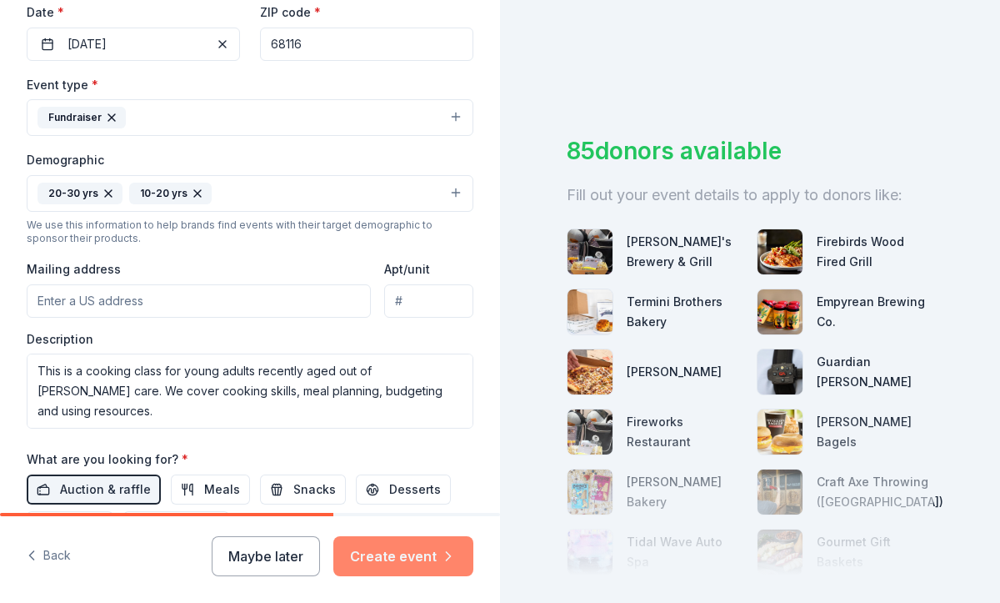
click at [394, 563] on button "Create event" at bounding box center [403, 556] width 140 height 40
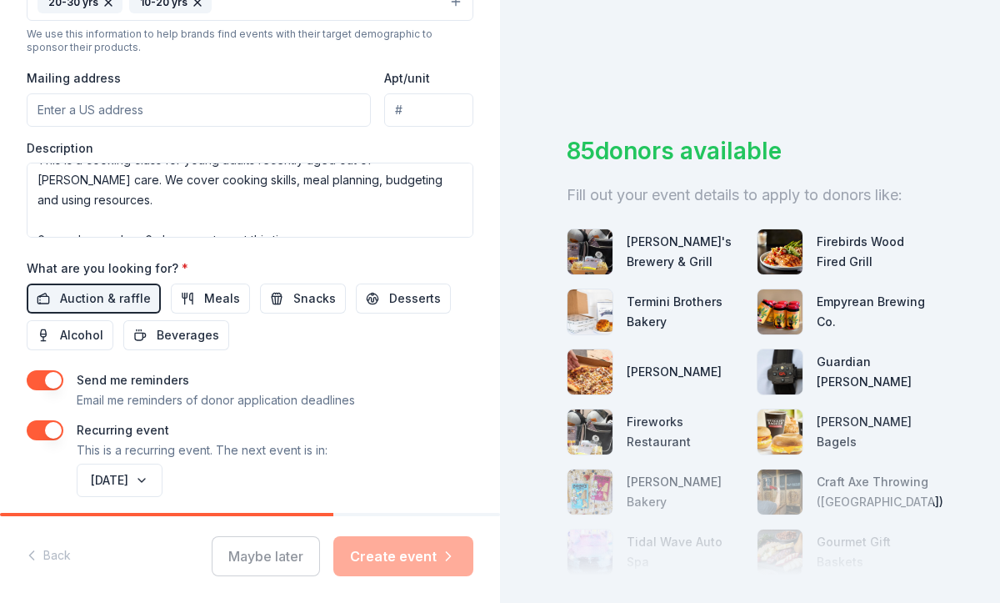
scroll to position [660, 0]
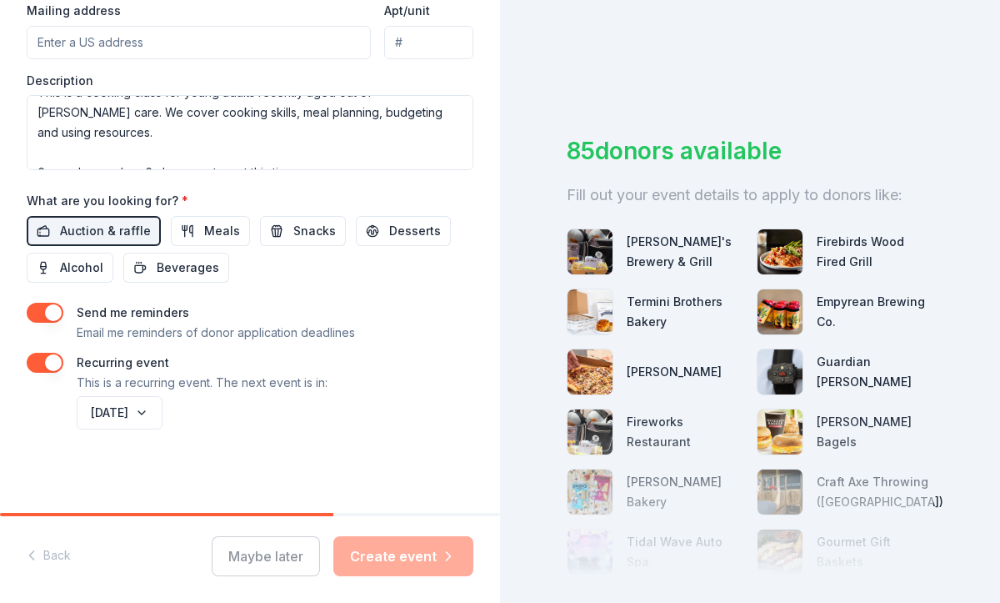
click at [420, 549] on div "Maybe later Create event" at bounding box center [343, 556] width 262 height 40
click at [133, 231] on span "Auction & raffle" at bounding box center [105, 231] width 91 height 20
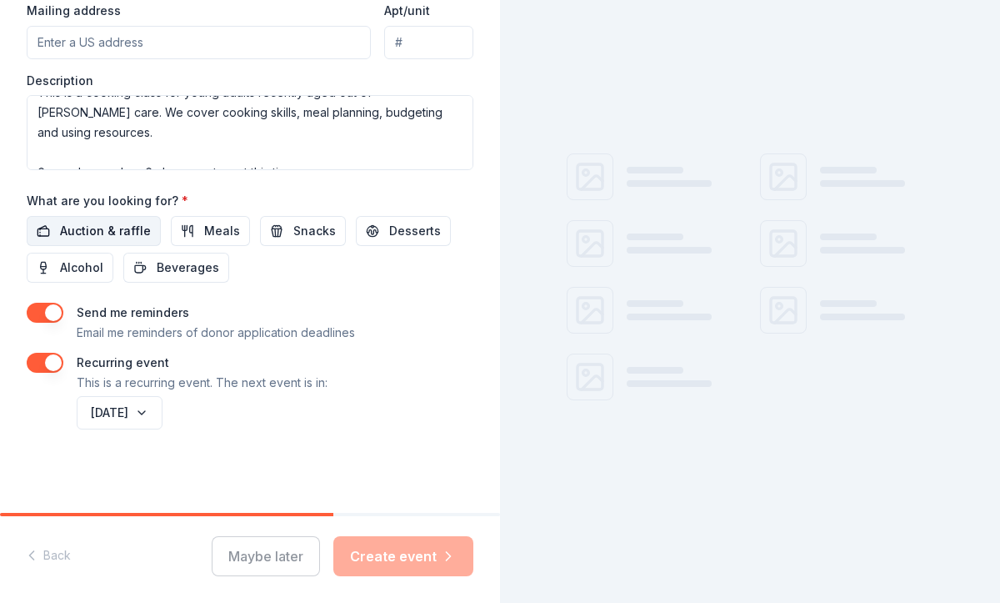
click at [135, 227] on span "Auction & raffle" at bounding box center [105, 231] width 91 height 20
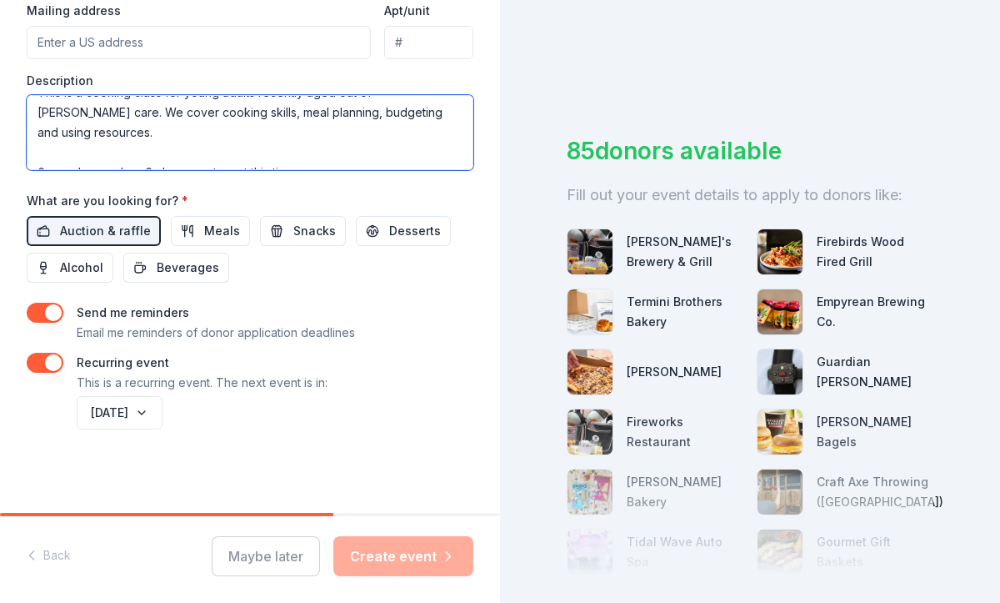
click at [318, 150] on textarea "This is a cooking class for young adults recently aged out of [PERSON_NAME] car…" at bounding box center [250, 132] width 447 height 75
type textarea "This is a cooking class for young adults recently aged out of [PERSON_NAME] car…"
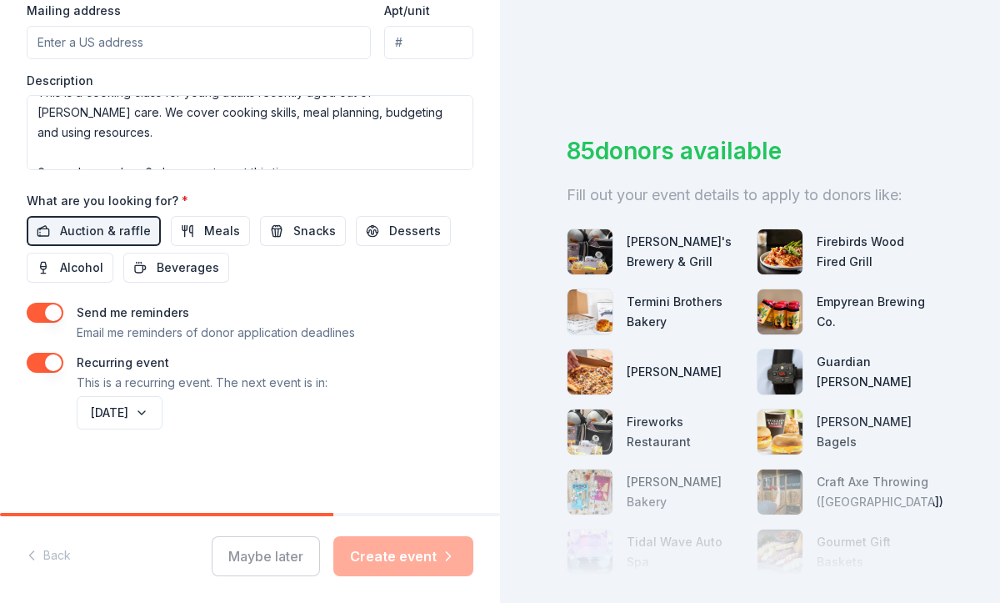
click at [386, 565] on div "Maybe later Create event" at bounding box center [343, 556] width 262 height 40
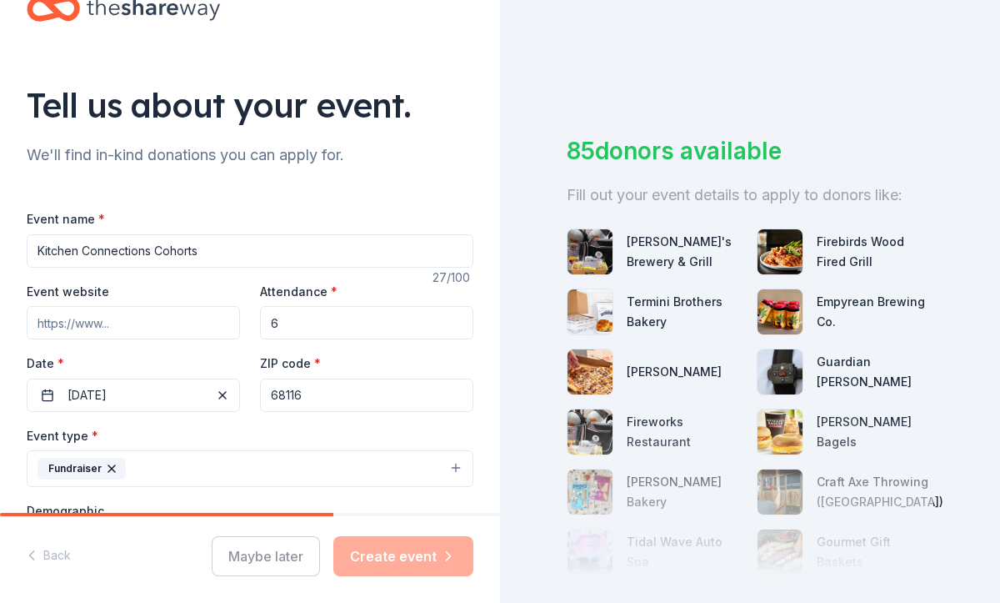
scroll to position [50, 0]
click at [297, 330] on input "6" at bounding box center [366, 323] width 213 height 33
type input "36"
click at [474, 365] on div "Tell us about your event. We'll find in-kind donations you can apply for. Event…" at bounding box center [250, 536] width 500 height 1173
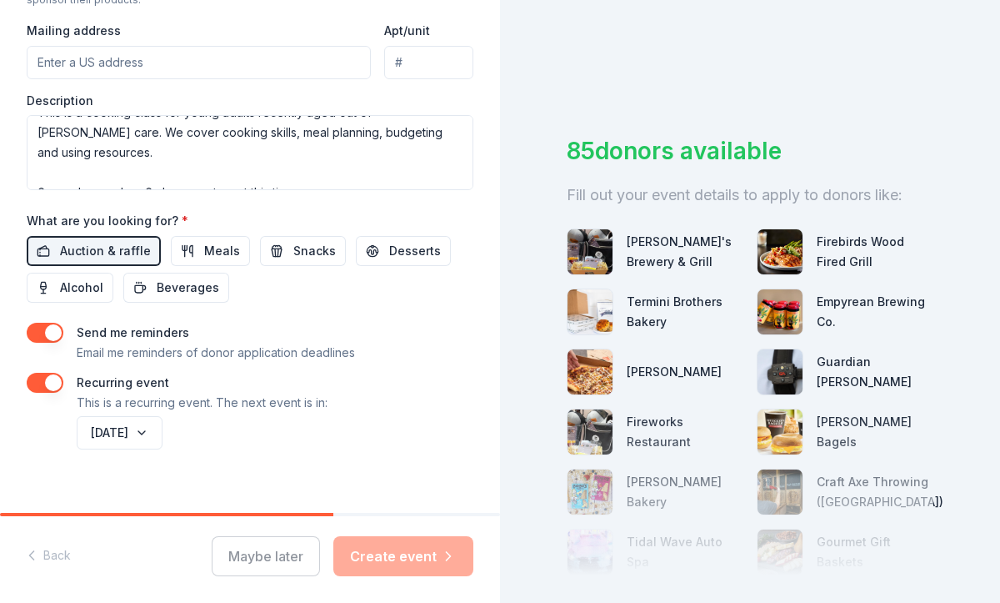
scroll to position [660, 0]
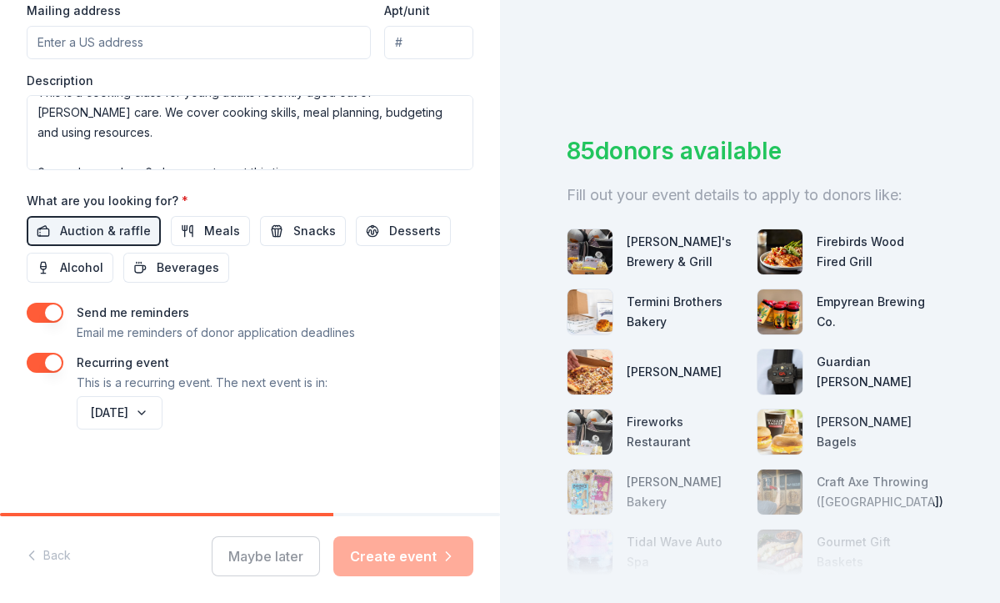
click at [279, 291] on div "Event name * Kitchen Connections Cohorts 27 /100 Event website Attendance * 36 …" at bounding box center [250, 16] width 447 height 834
click at [384, 548] on div "Maybe later Create event" at bounding box center [343, 556] width 262 height 40
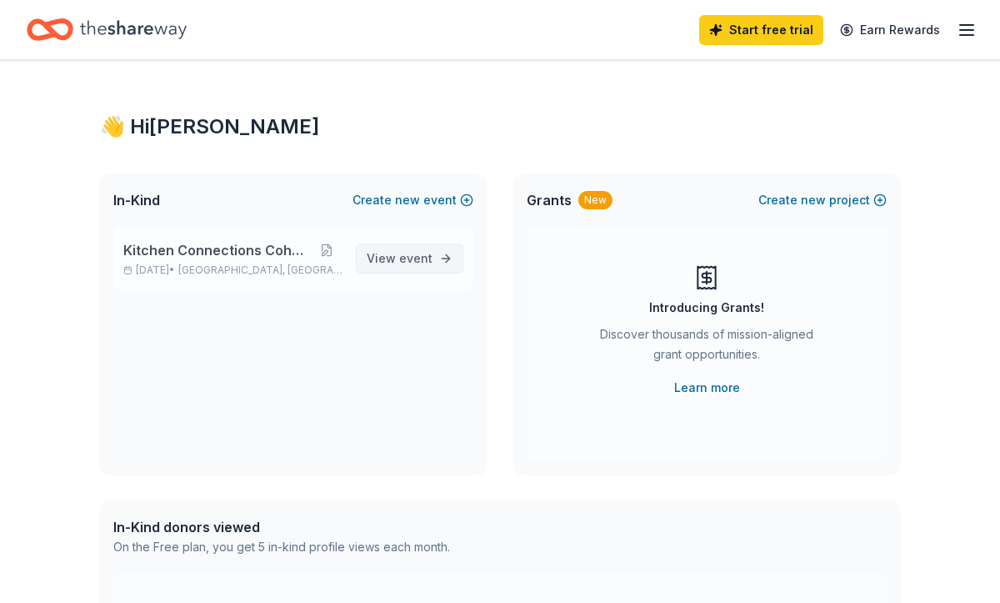
click at [414, 260] on span "event" at bounding box center [415, 258] width 33 height 14
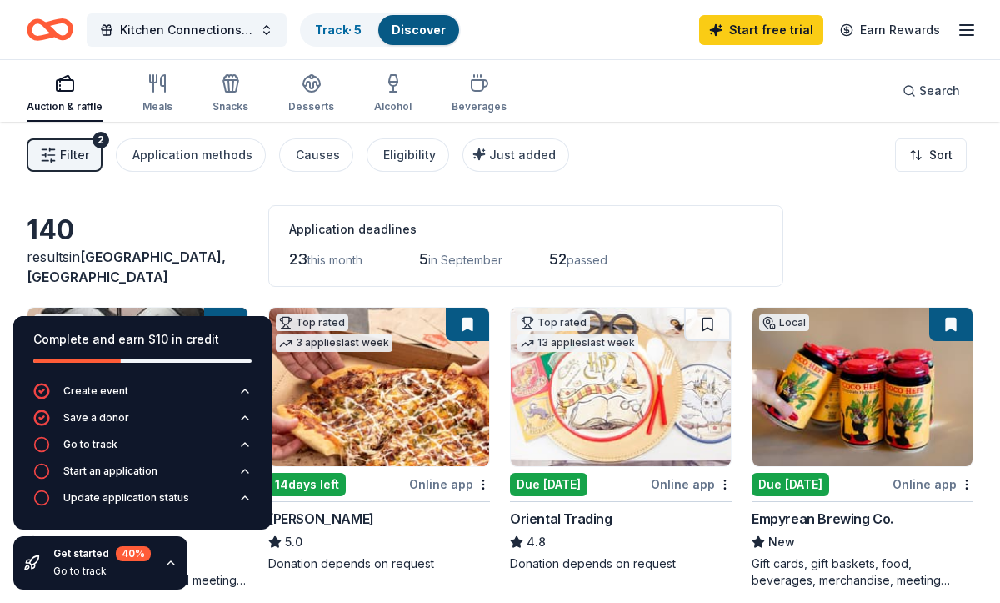
click at [208, 247] on div "140" at bounding box center [138, 229] width 222 height 33
click at [234, 28] on span "Kitchen Connections Cohorts" at bounding box center [186, 30] width 133 height 20
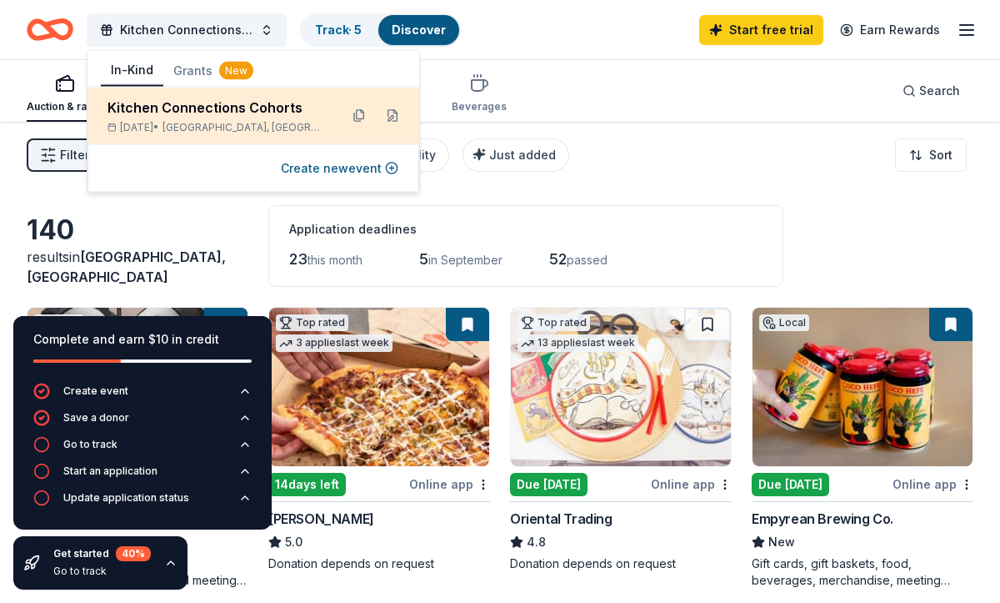
click at [207, 113] on div "Kitchen Connections Cohorts" at bounding box center [217, 108] width 218 height 20
click at [392, 111] on button at bounding box center [392, 116] width 27 height 27
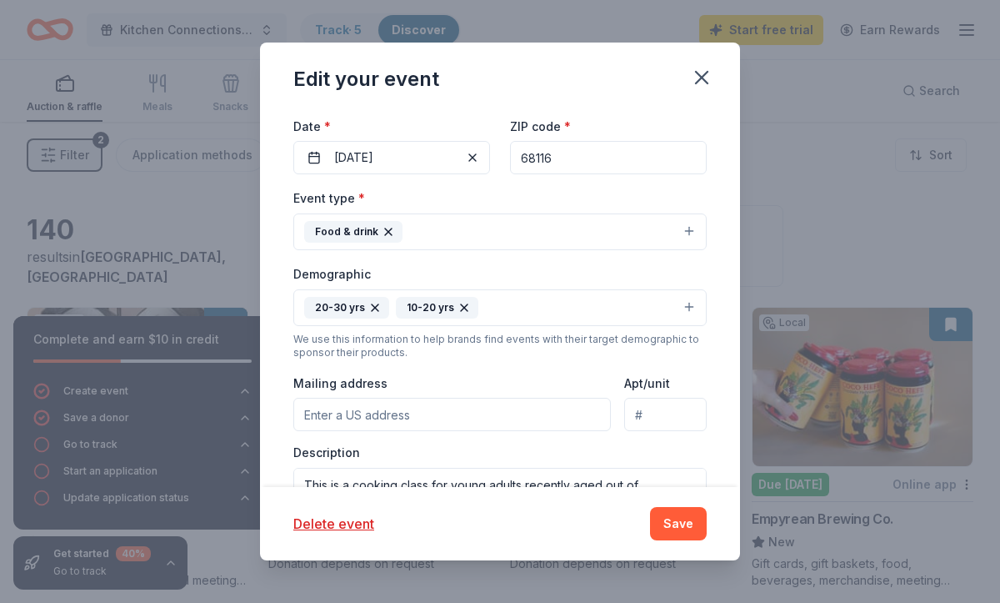
scroll to position [201, 0]
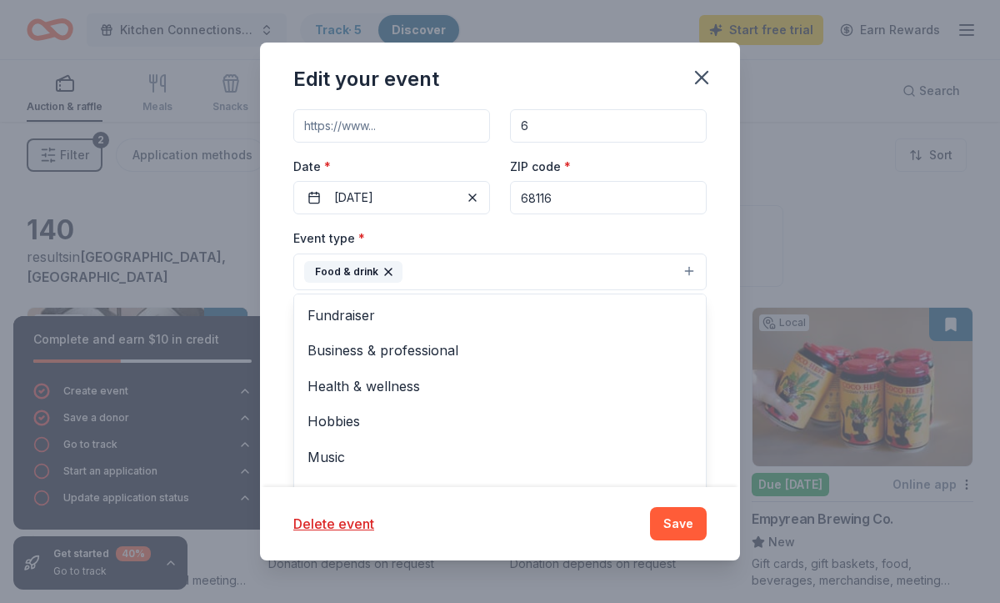
click at [385, 271] on icon "button" at bounding box center [388, 271] width 7 height 7
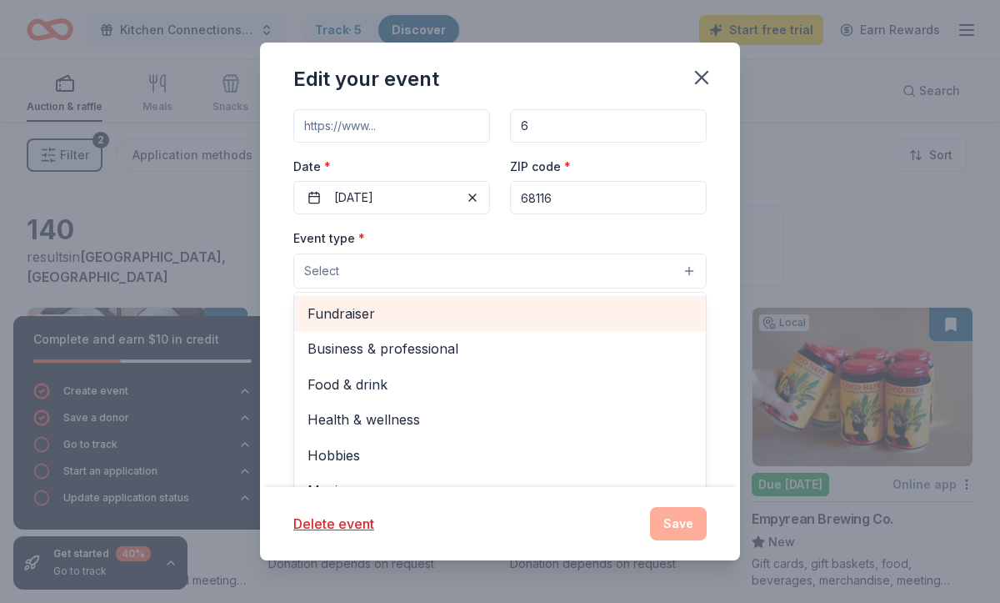
click at [361, 320] on span "Fundraiser" at bounding box center [500, 314] width 385 height 22
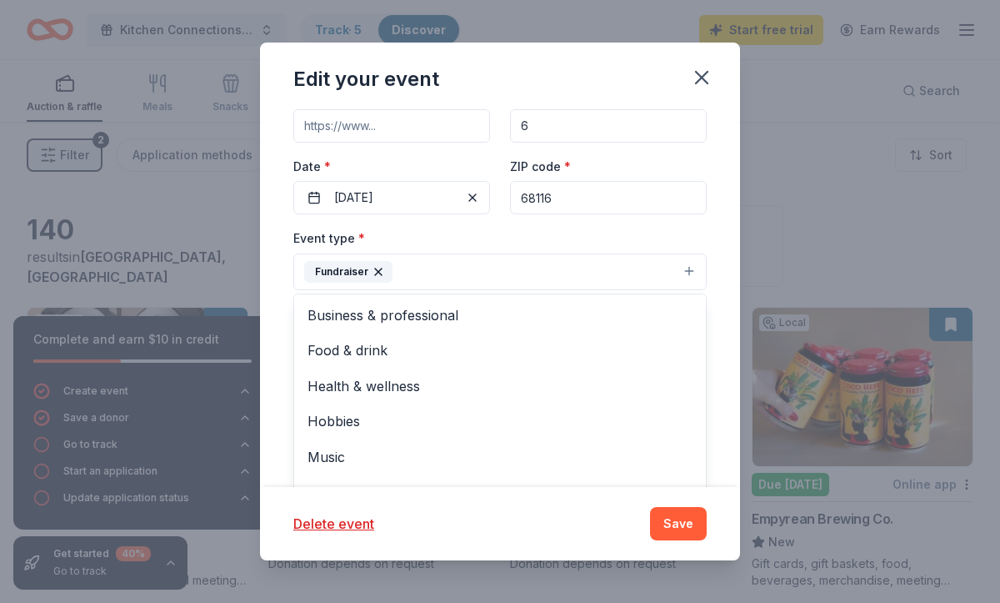
click at [672, 524] on div "Edit your event Update donors you've applied to Let donors know of any updates …" at bounding box center [500, 302] width 480 height 518
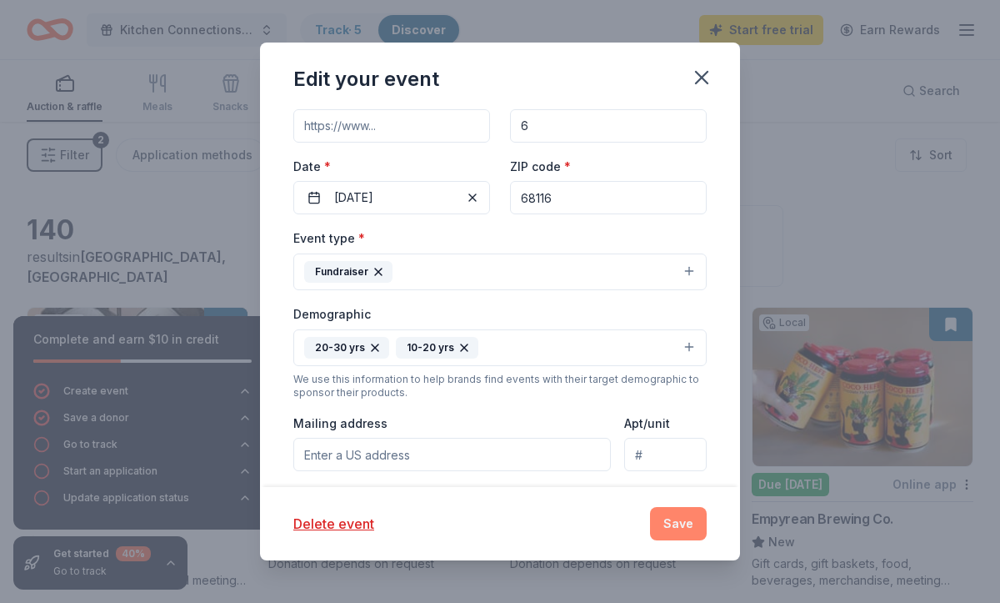
click at [684, 522] on button "Save" at bounding box center [678, 523] width 57 height 33
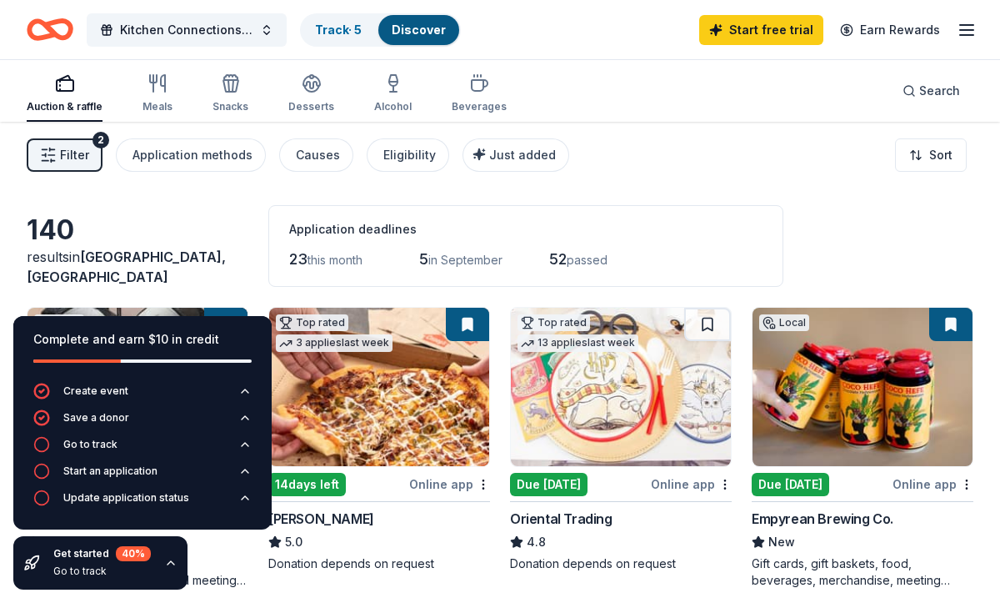
click at [197, 555] on div "Complete and earn $10 in credit Create event Save a donor Go to track Start an …" at bounding box center [142, 453] width 285 height 300
click at [353, 29] on link "Track · 5" at bounding box center [338, 30] width 47 height 14
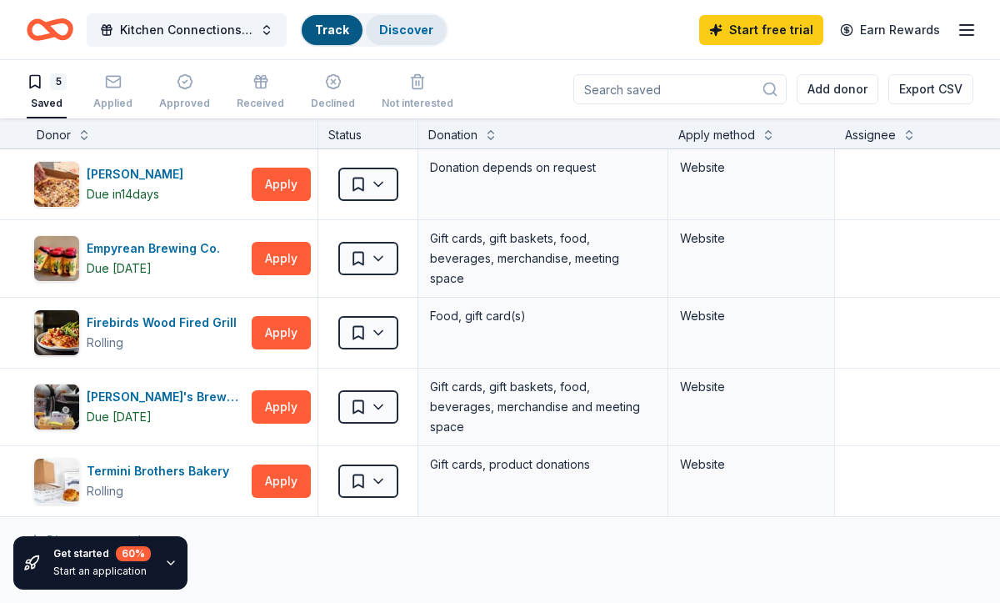
click at [424, 38] on div "Discover" at bounding box center [406, 30] width 81 height 30
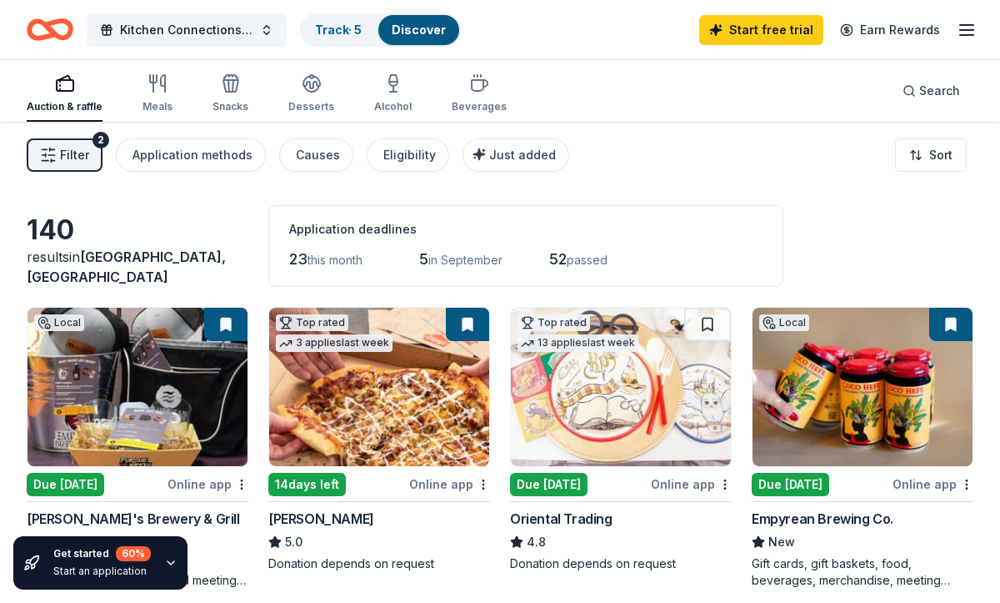
click at [67, 159] on span "Filter" at bounding box center [74, 155] width 29 height 20
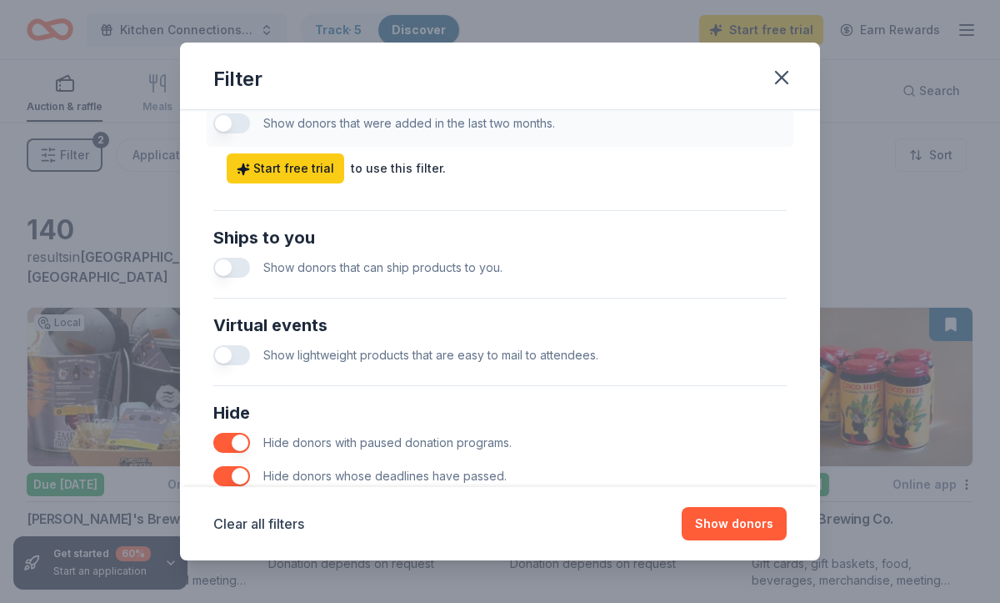
scroll to position [698, 0]
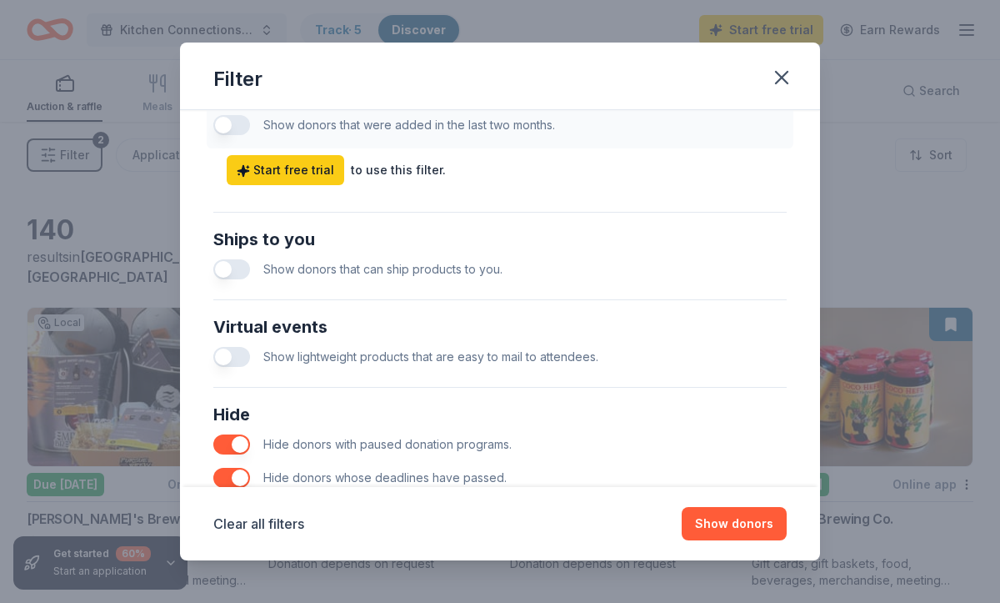
click at [235, 267] on button "button" at bounding box center [231, 269] width 37 height 20
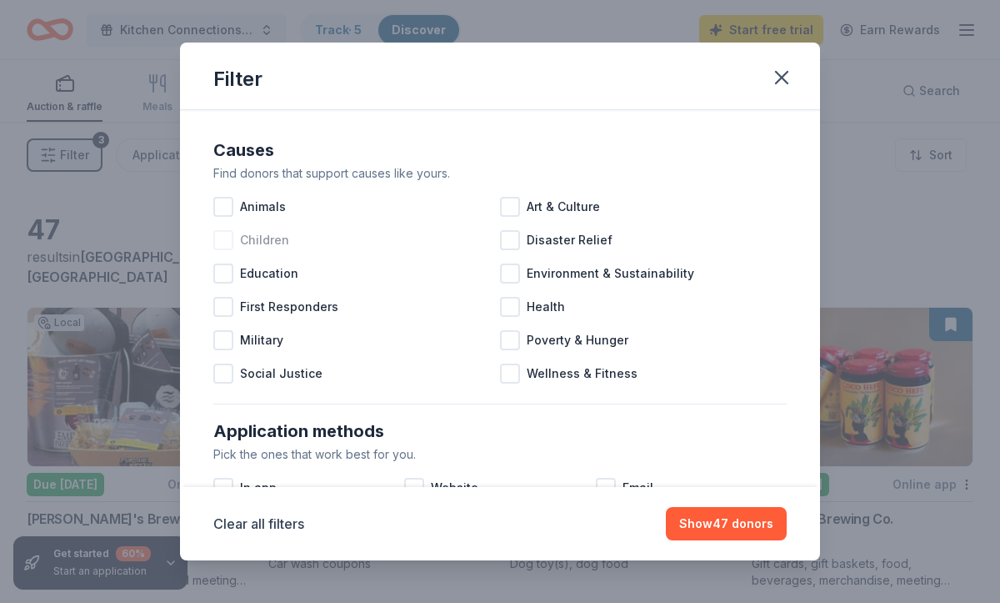
click at [261, 242] on span "Children" at bounding box center [264, 240] width 49 height 20
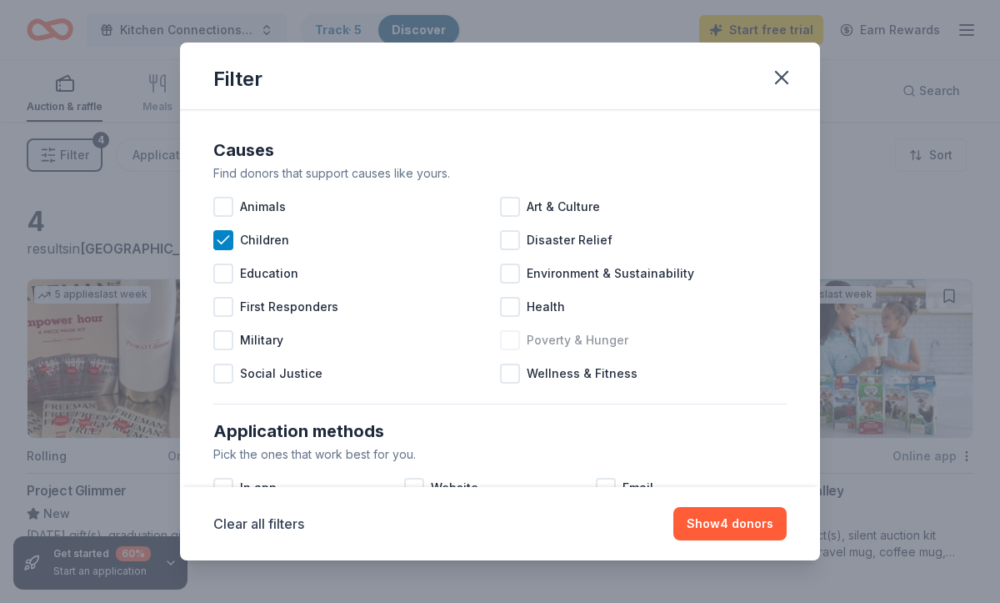
click at [513, 343] on div at bounding box center [510, 340] width 20 height 20
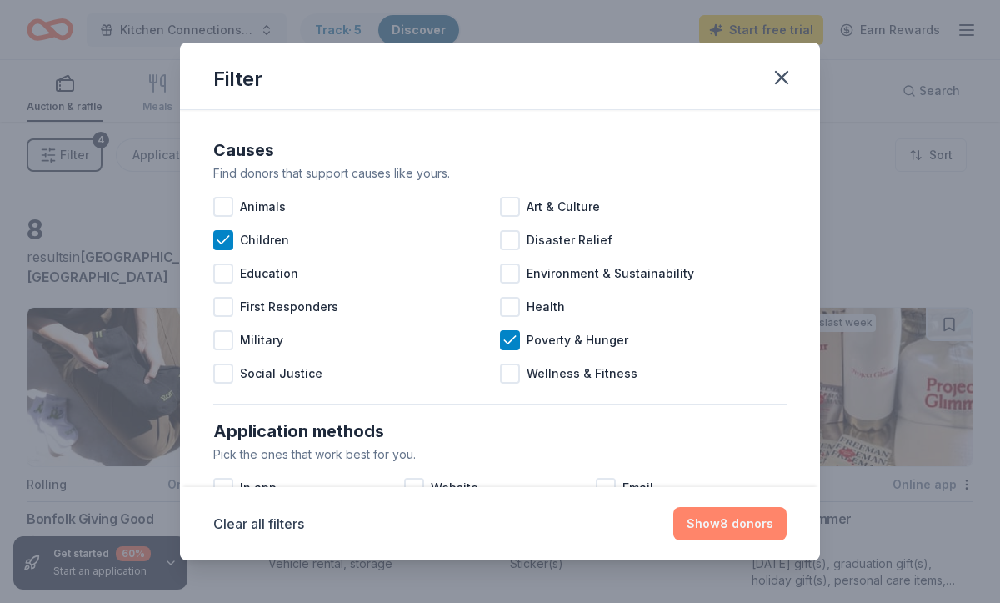
click at [726, 528] on button "Show 8 donors" at bounding box center [729, 523] width 113 height 33
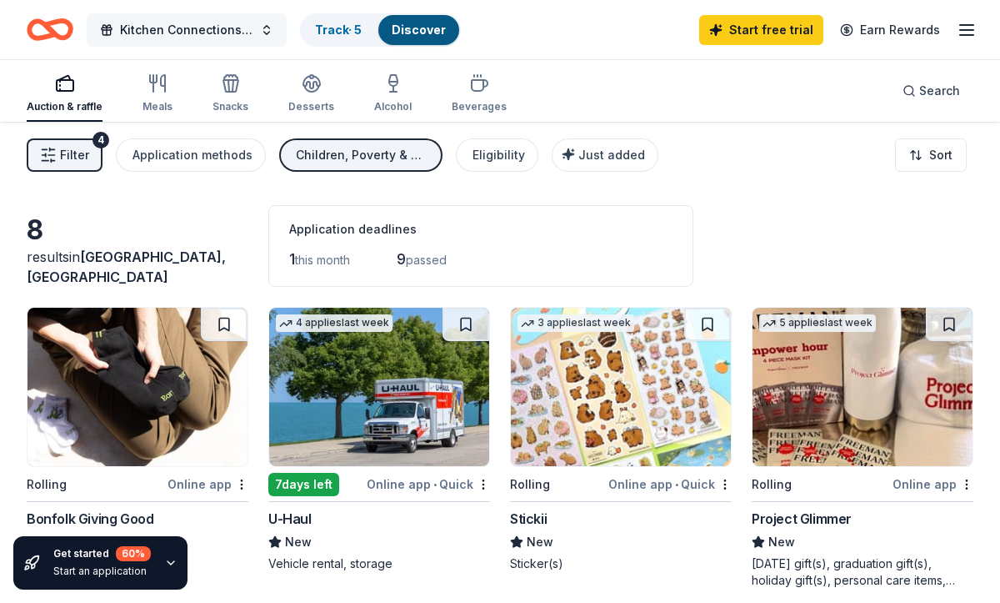
click at [223, 32] on span "Kitchen Connections Cohorts" at bounding box center [186, 30] width 133 height 20
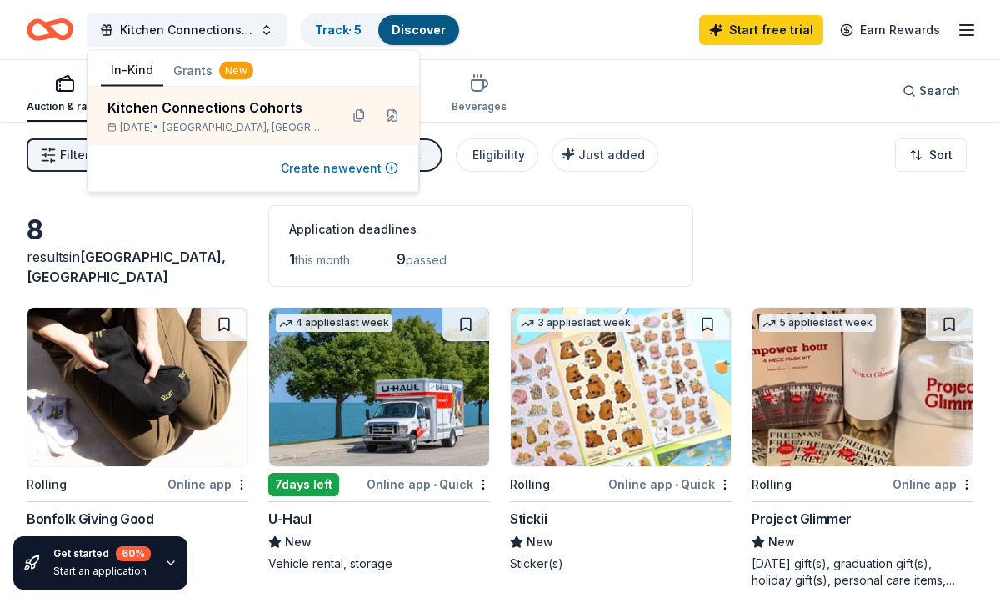
click at [330, 169] on button "Create new event" at bounding box center [340, 168] width 118 height 20
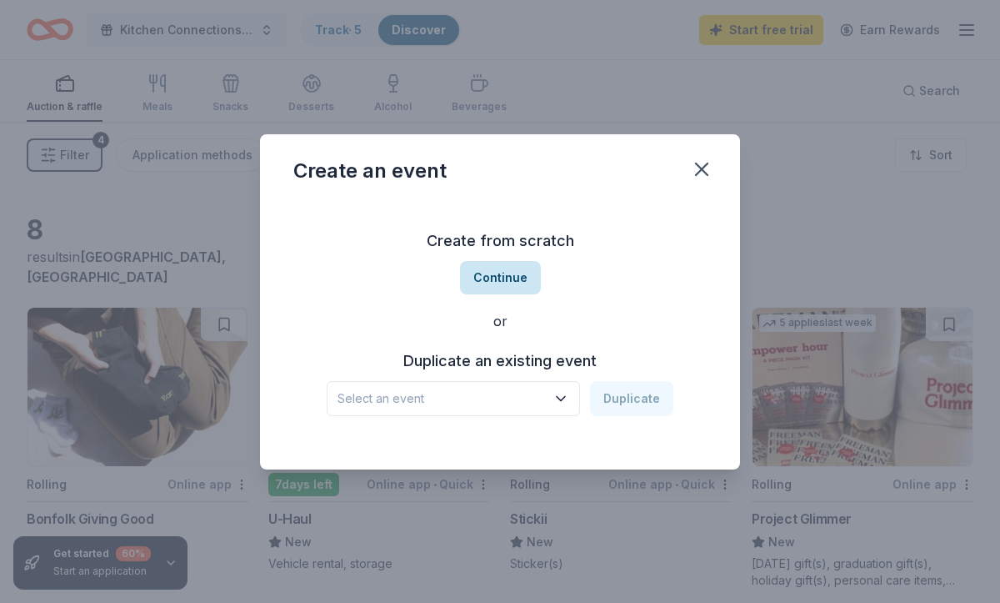
click at [509, 274] on button "Continue" at bounding box center [500, 277] width 81 height 33
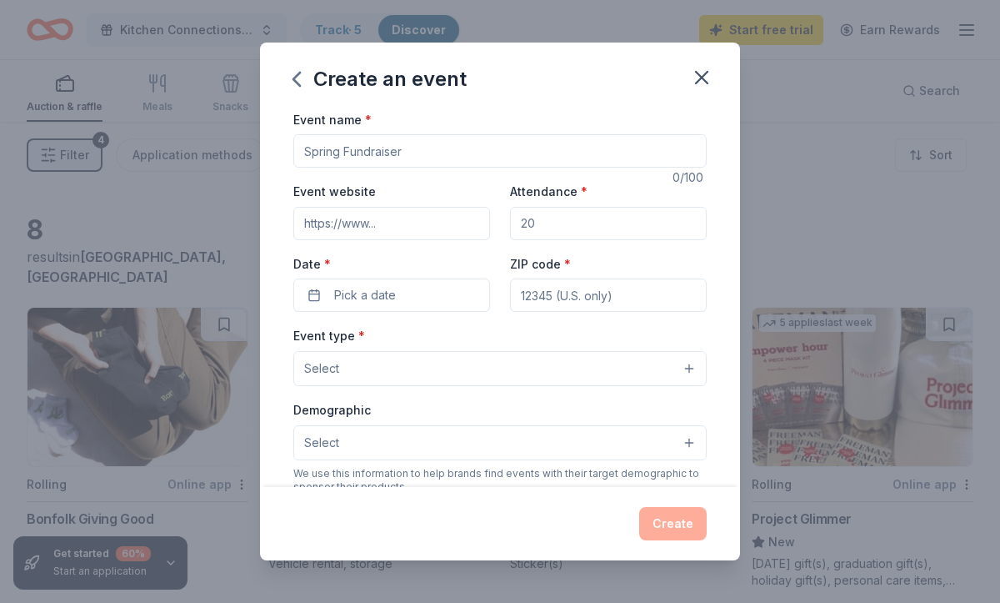
click at [413, 144] on input "Event name *" at bounding box center [499, 150] width 413 height 33
type input "S"
type input "Spring Social And Game Day"
drag, startPoint x: 549, startPoint y: 229, endPoint x: 558, endPoint y: 228, distance: 8.5
click at [549, 229] on input "Attendance *" at bounding box center [608, 223] width 197 height 33
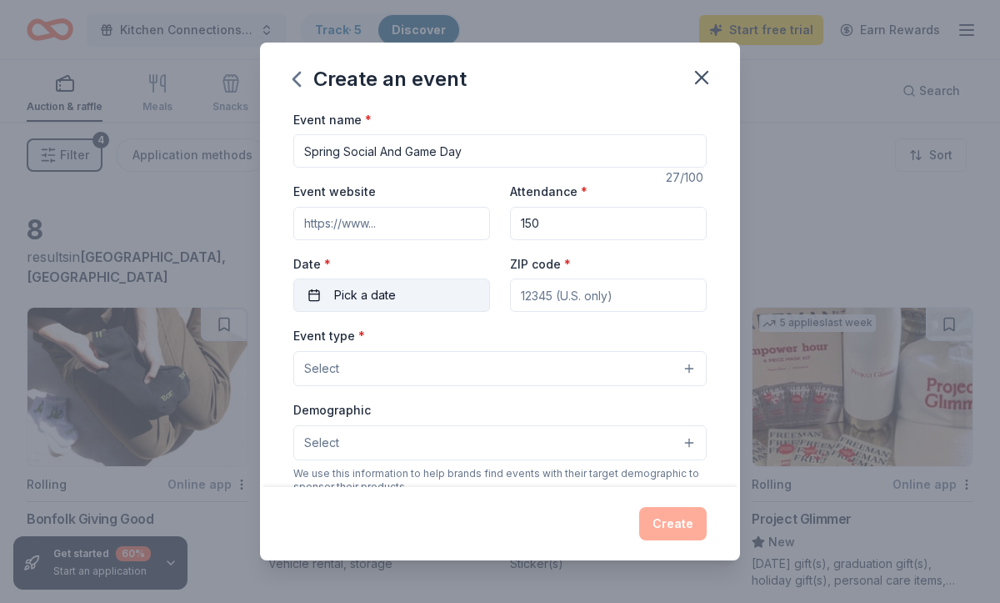
type input "150"
click at [402, 292] on button "Pick a date" at bounding box center [391, 294] width 197 height 33
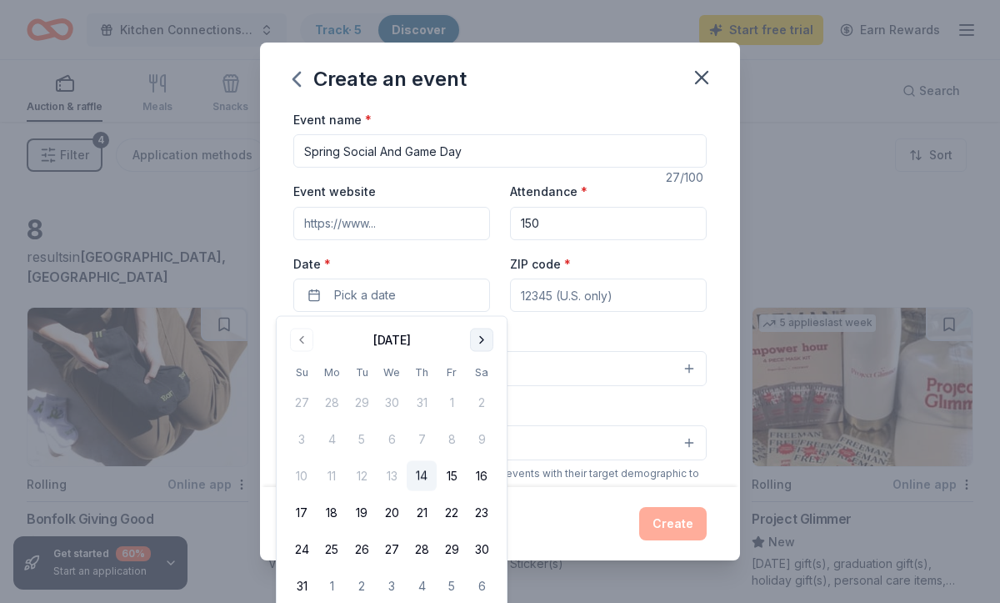
click at [479, 340] on button "Go to next month" at bounding box center [481, 339] width 23 height 23
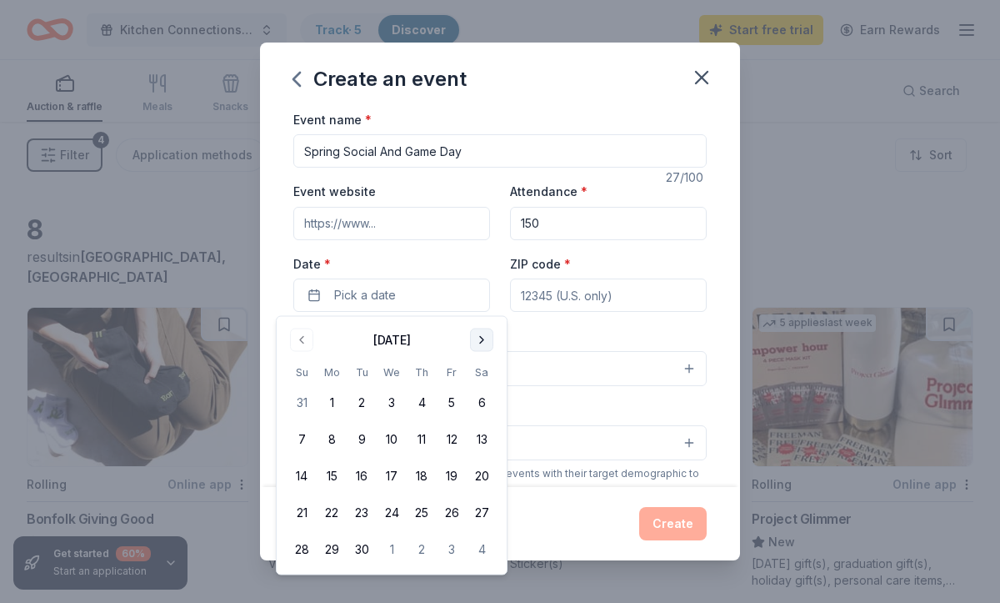
click at [479, 340] on button "Go to next month" at bounding box center [481, 339] width 23 height 23
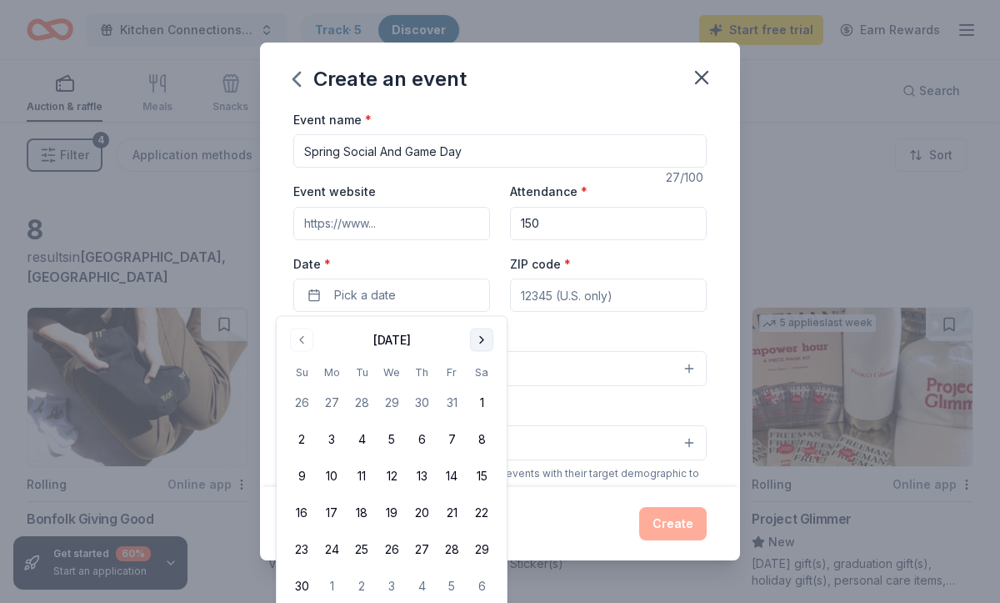
click at [479, 340] on button "Go to next month" at bounding box center [481, 339] width 23 height 23
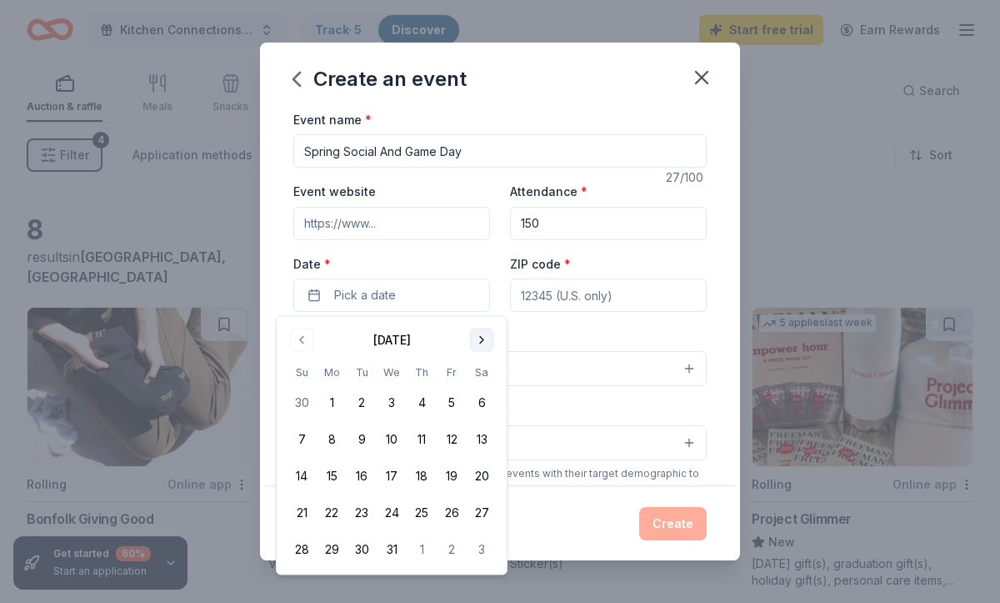
click at [479, 340] on button "Go to next month" at bounding box center [481, 339] width 23 height 23
click at [368, 438] on button "10" at bounding box center [362, 439] width 30 height 30
click at [537, 327] on div "Event type * Select" at bounding box center [499, 355] width 413 height 61
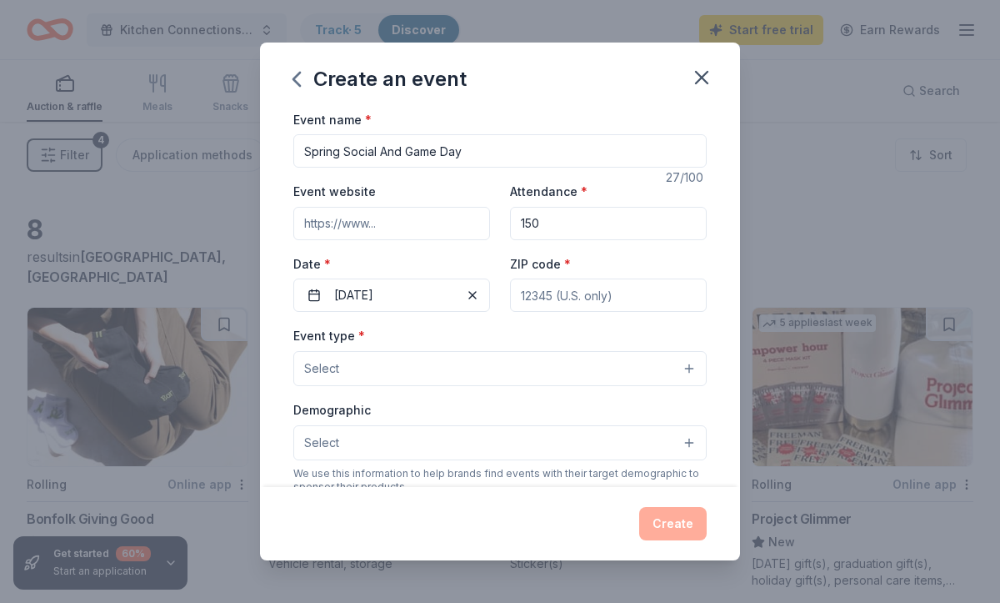
click at [553, 290] on input "ZIP code *" at bounding box center [608, 294] width 197 height 33
type input "68116"
click at [417, 328] on div "Event type * Select" at bounding box center [499, 355] width 413 height 61
click at [400, 373] on button "Select" at bounding box center [499, 368] width 413 height 35
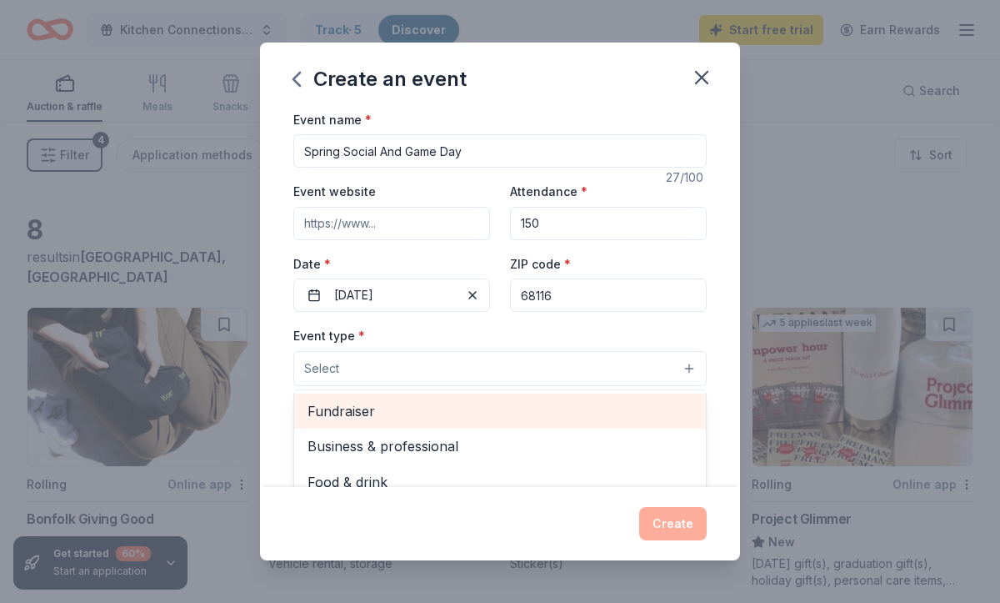
click at [392, 412] on span "Fundraiser" at bounding box center [500, 411] width 385 height 22
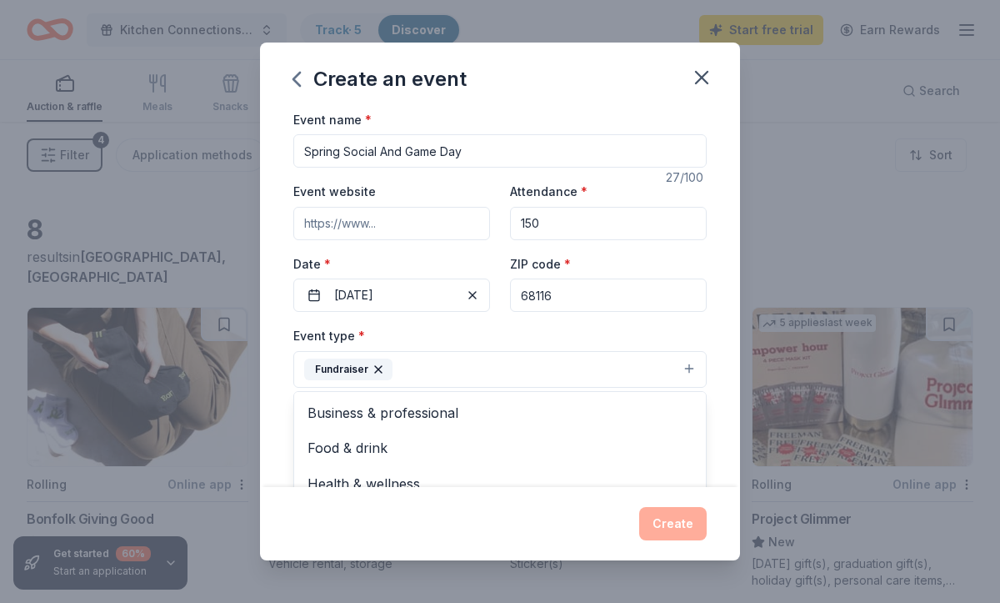
click at [542, 325] on div "Event type * Fundraiser Business & professional Food & drink Health & wellness …" at bounding box center [499, 356] width 413 height 63
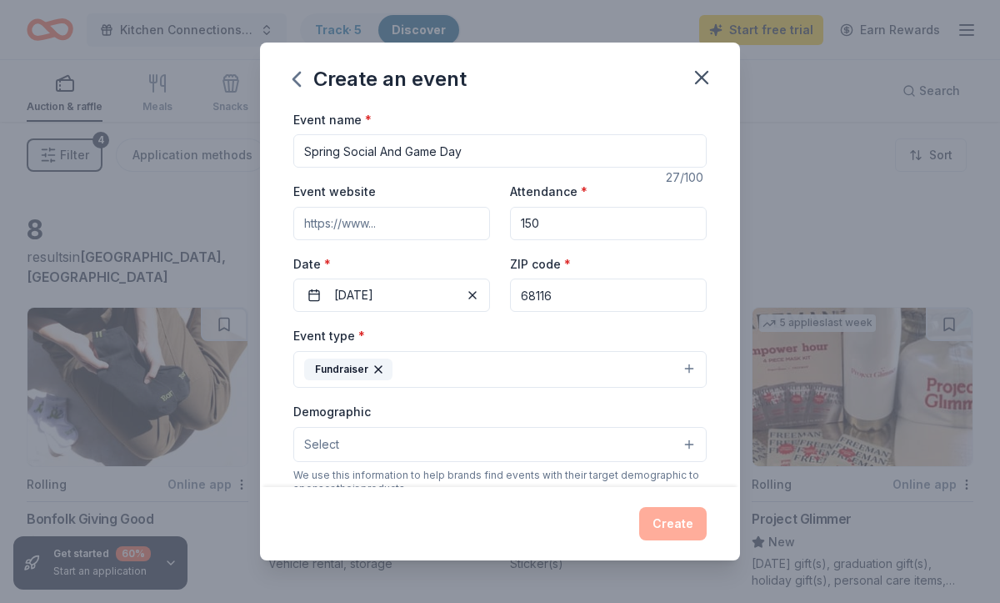
click at [407, 447] on button "Select" at bounding box center [499, 444] width 413 height 35
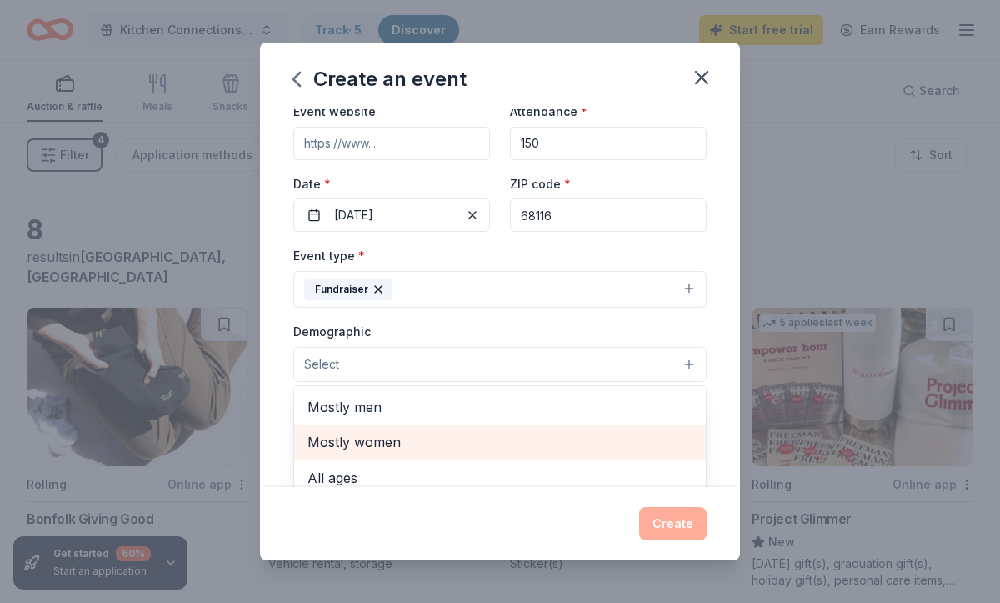
scroll to position [46, 0]
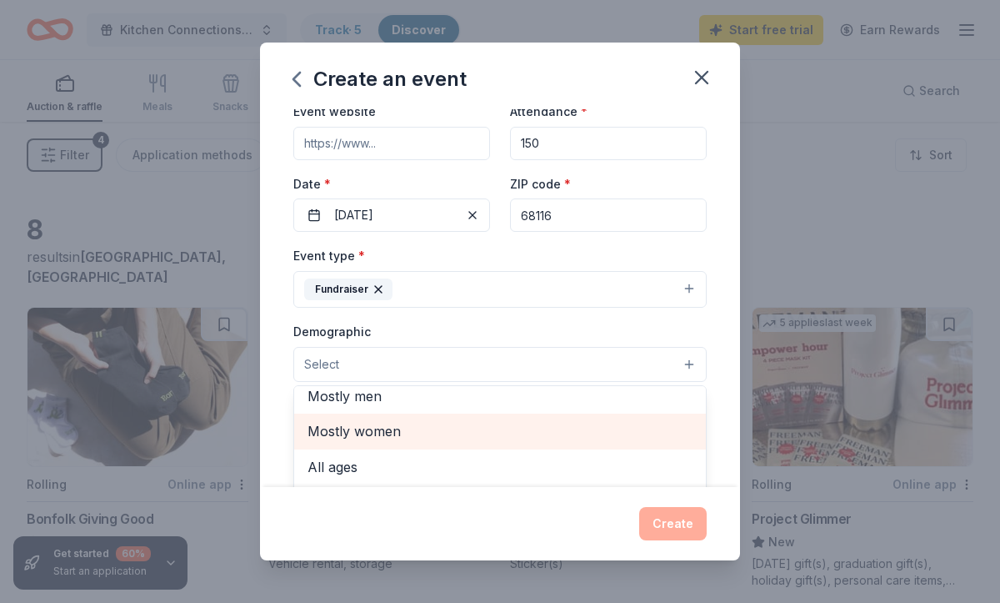
click at [407, 448] on div "Mostly women" at bounding box center [500, 430] width 412 height 35
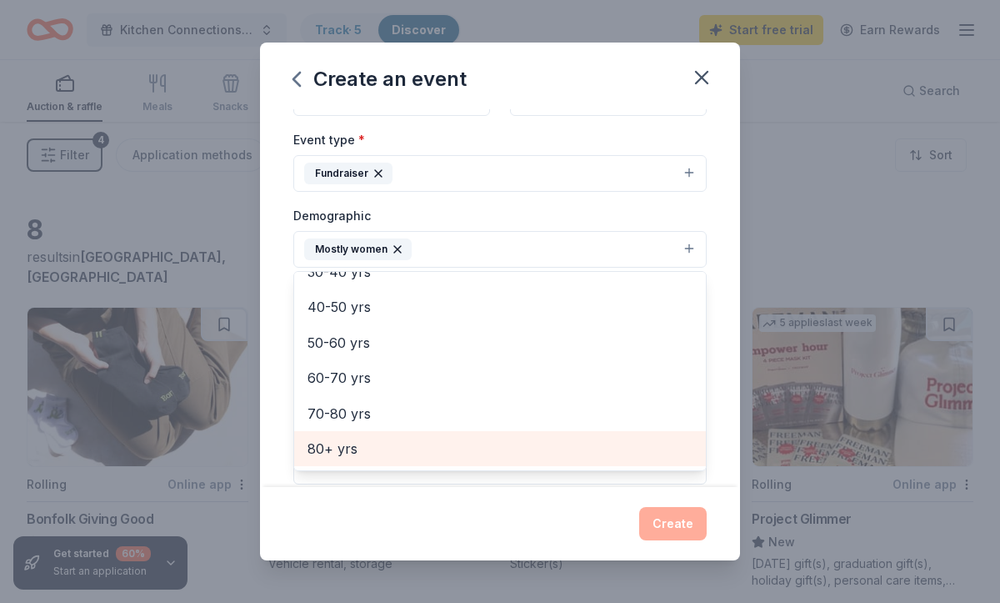
scroll to position [208, 0]
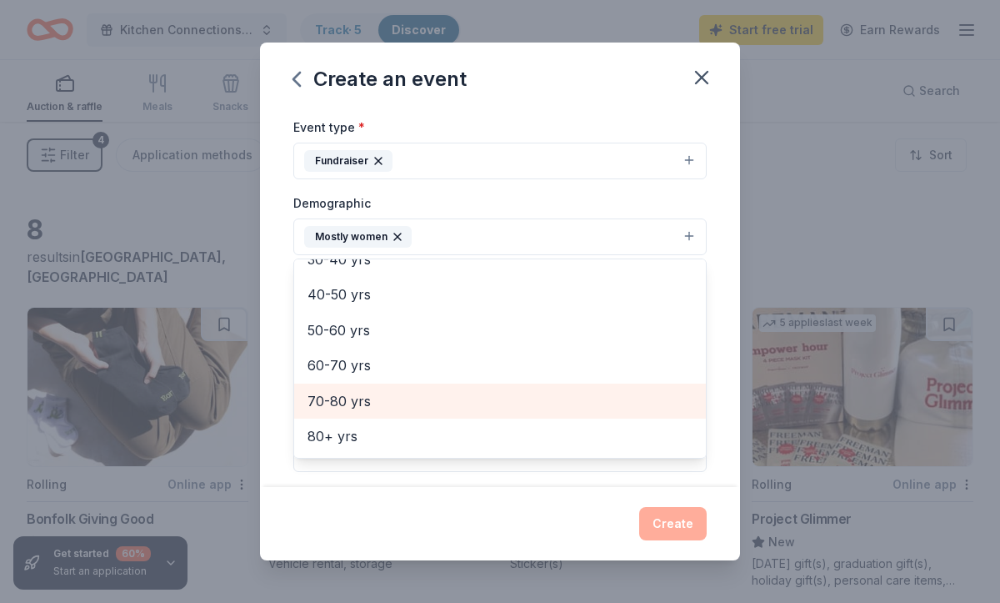
click at [560, 397] on span "70-80 yrs" at bounding box center [500, 401] width 385 height 22
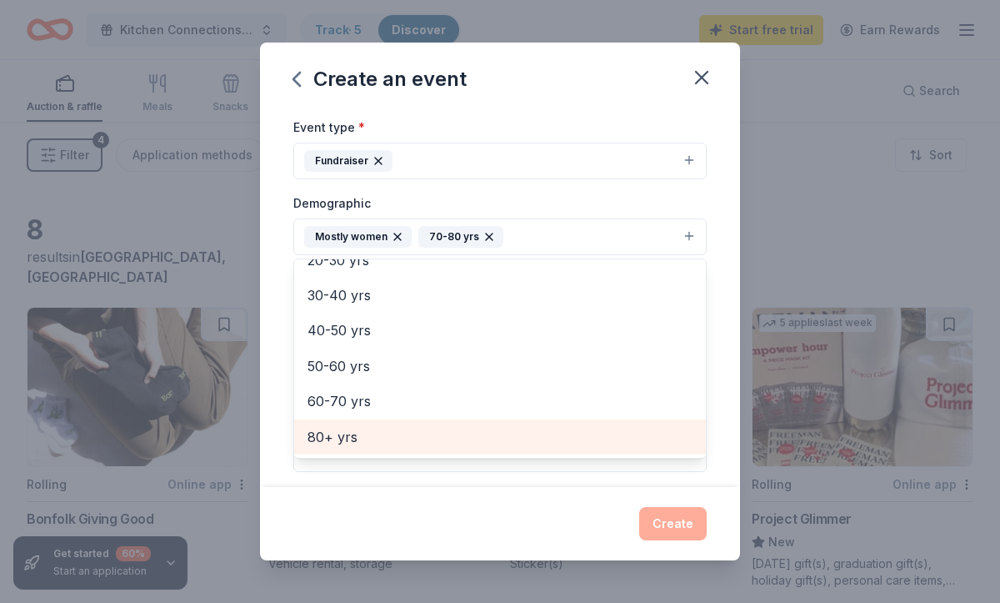
click at [519, 444] on span "80+ yrs" at bounding box center [500, 437] width 385 height 22
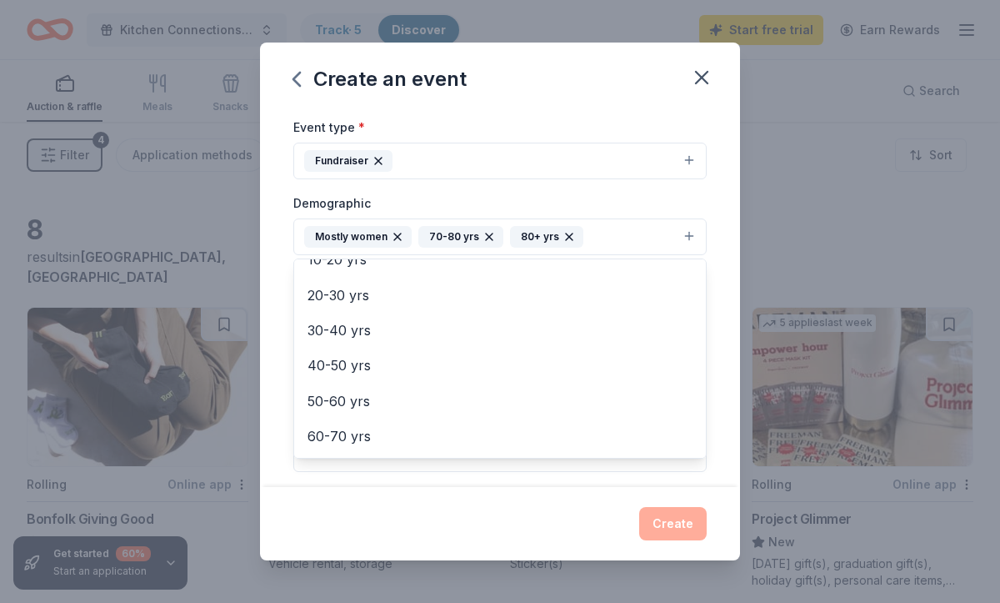
click at [726, 331] on div "Event name * Spring Social And Game Day 27 /100 Event website Attendance * 150 …" at bounding box center [500, 298] width 480 height 378
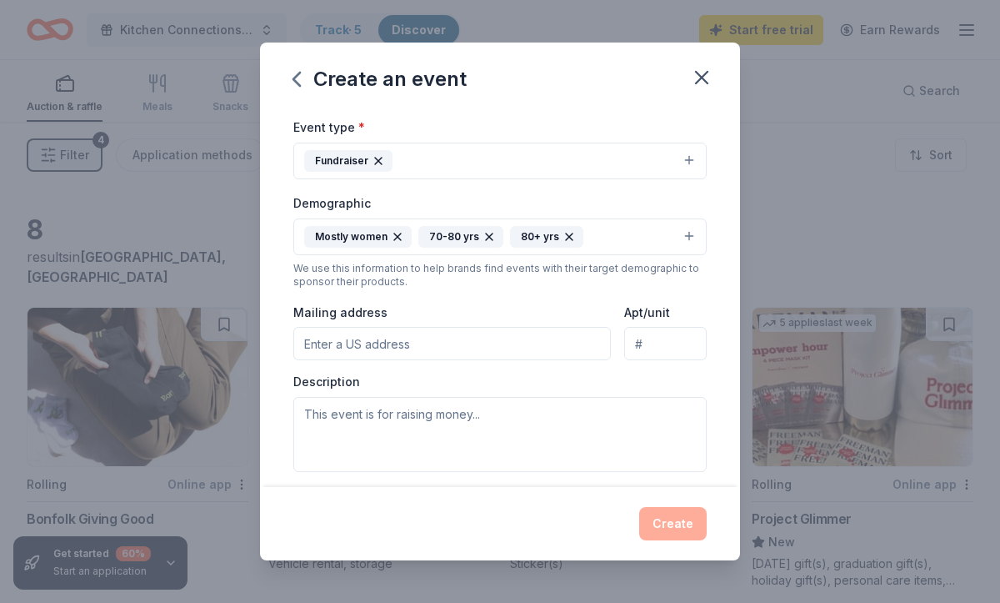
click at [508, 352] on input "Mailing address" at bounding box center [452, 343] width 318 height 33
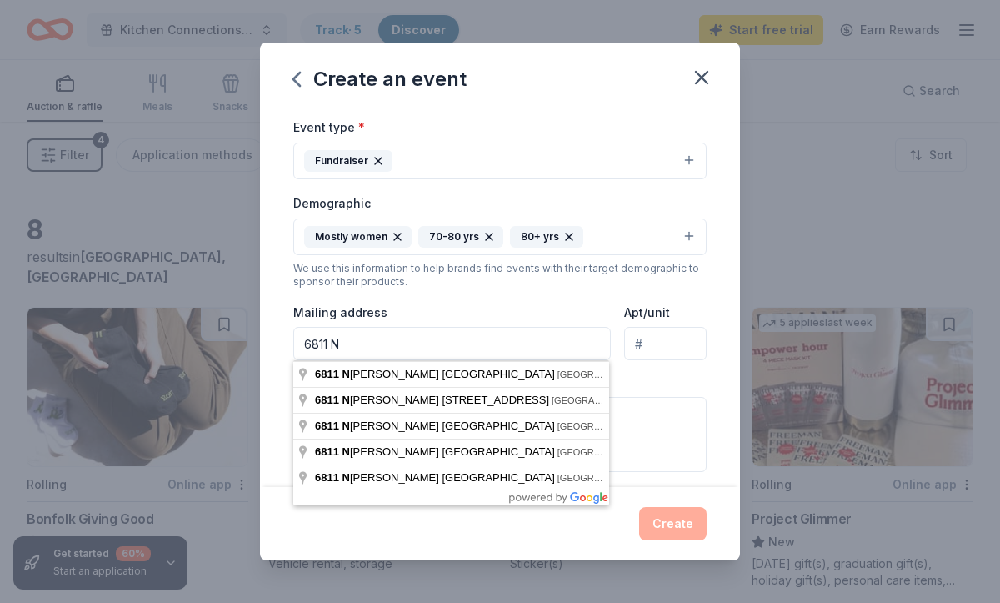
type input "6811 North 162nd Street"
type input "6811 N 162 st"
click at [633, 378] on div "Description" at bounding box center [499, 422] width 413 height 98
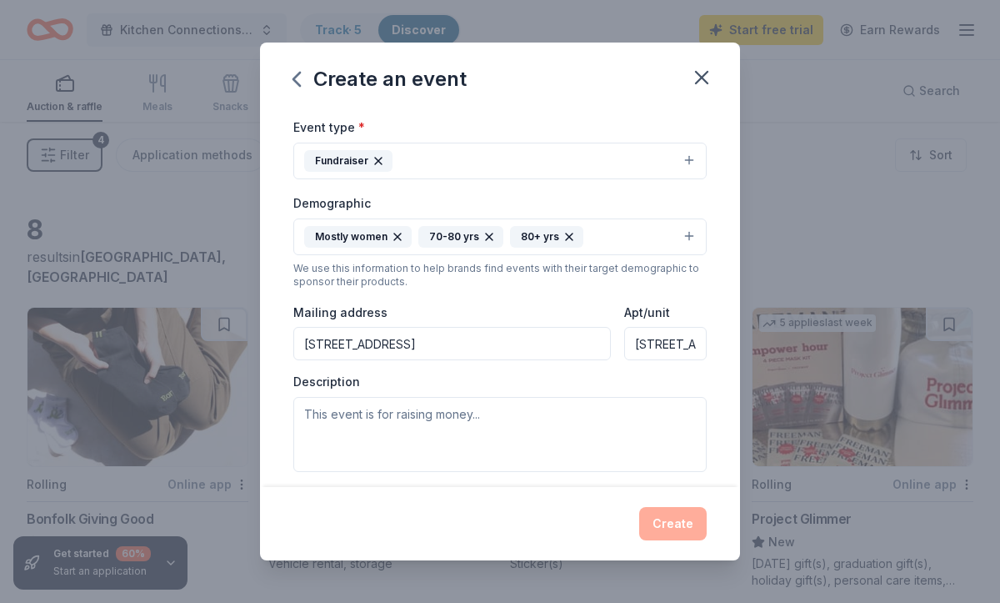
click at [668, 342] on input "6811 N 162 st" at bounding box center [665, 343] width 83 height 33
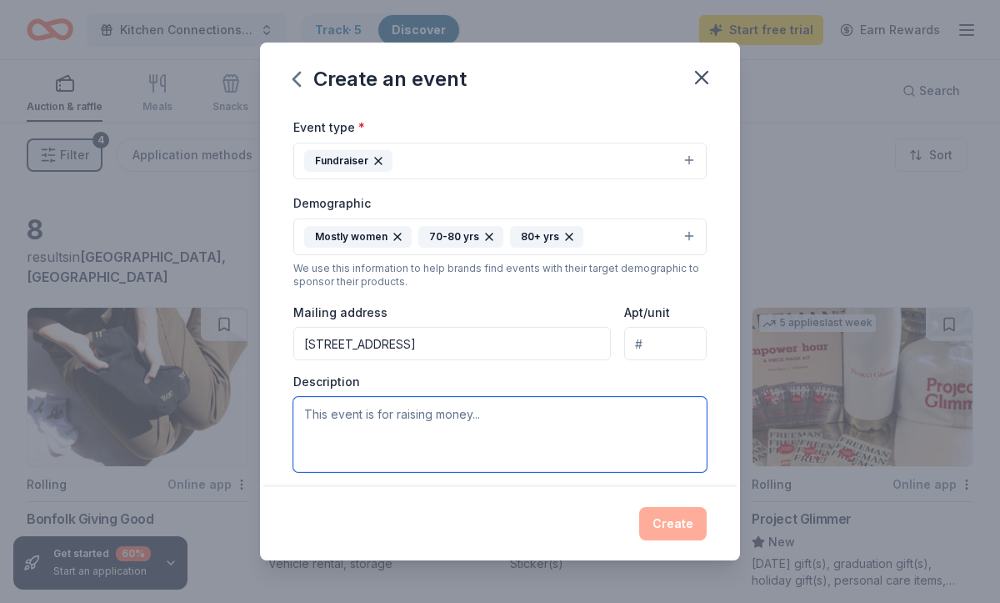
click at [510, 422] on textarea at bounding box center [499, 434] width 413 height 75
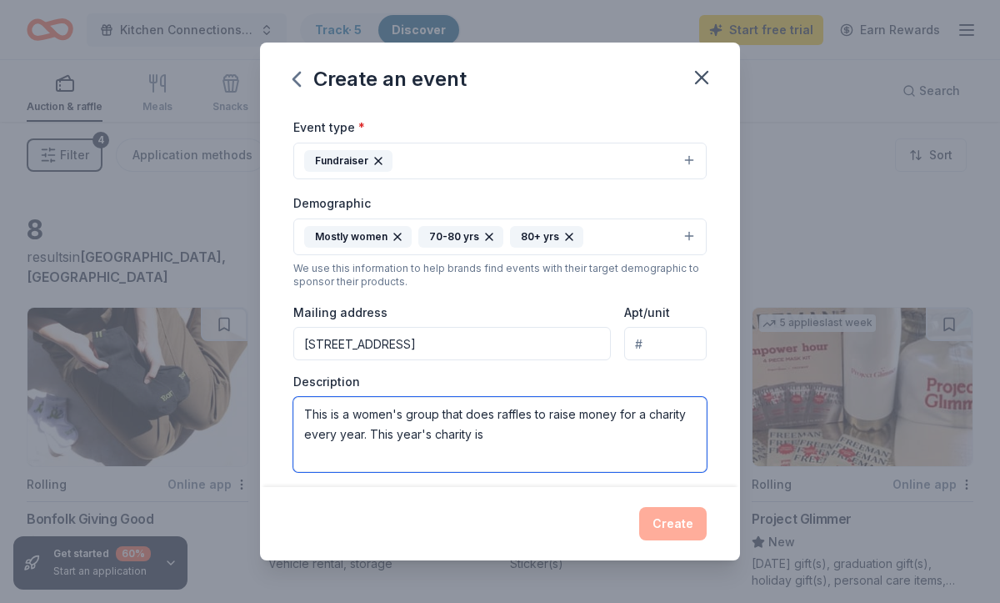
paste textarea "Carole’s House of Hope Our Mission: Carole's House of Hope provides transitiona…"
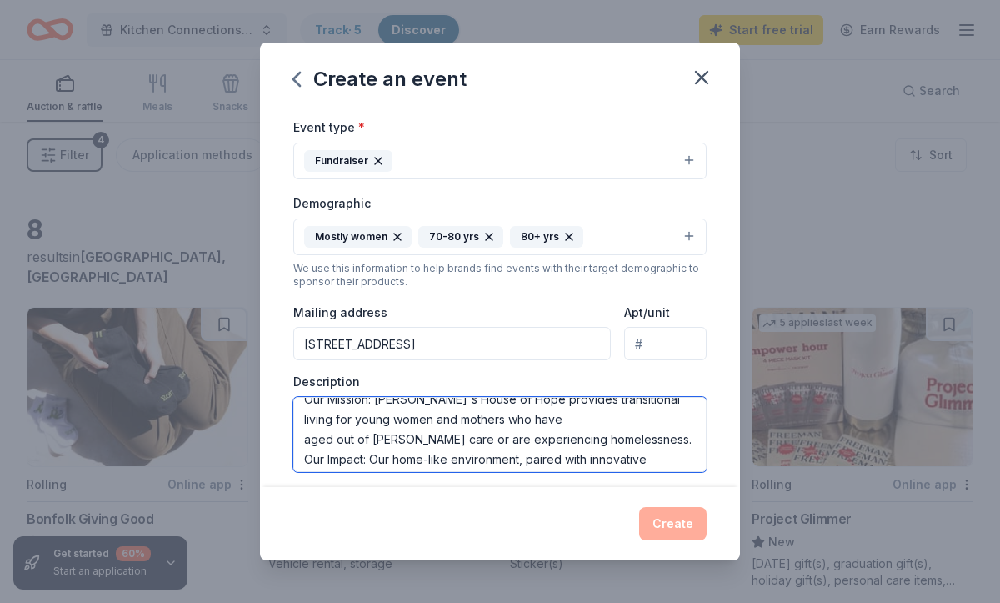
scroll to position [57, 0]
click at [527, 414] on textarea "This is a women's group that does raffles to raise money for a charity every ye…" at bounding box center [499, 434] width 413 height 75
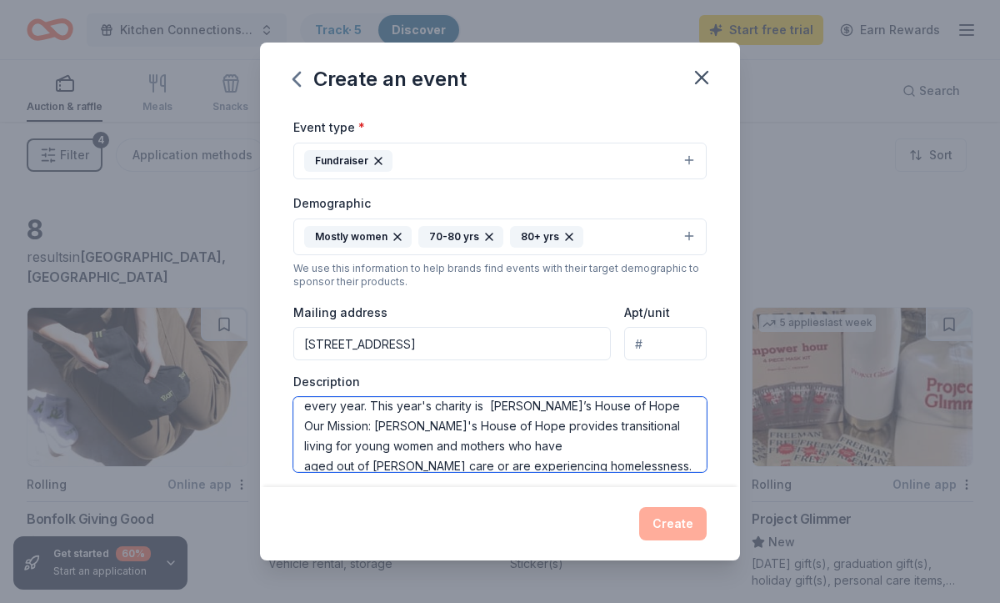
scroll to position [51, 0]
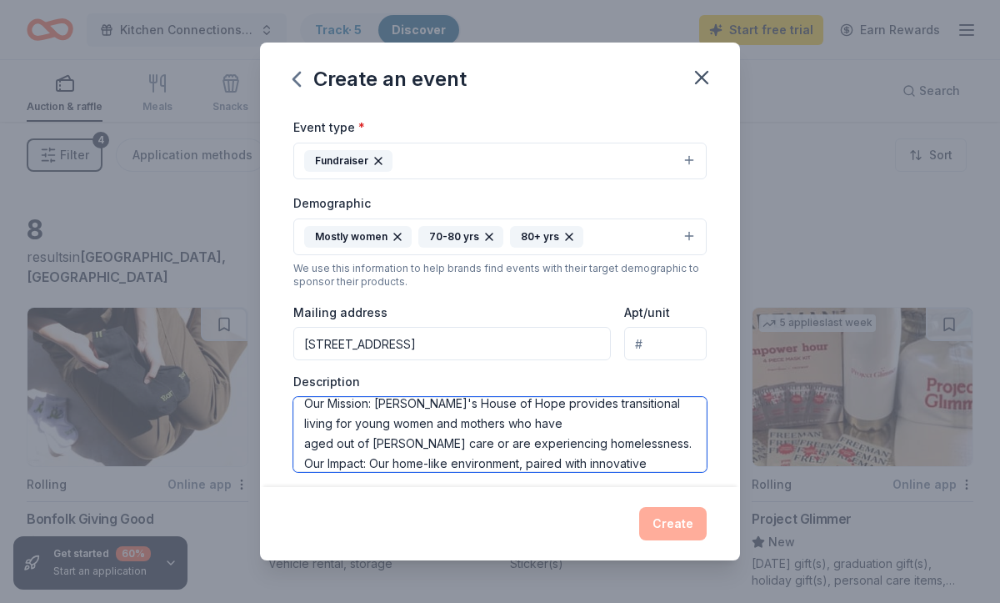
click at [305, 445] on textarea "This is a women's group that does raffles to raise money for a charity every ye…" at bounding box center [499, 434] width 413 height 75
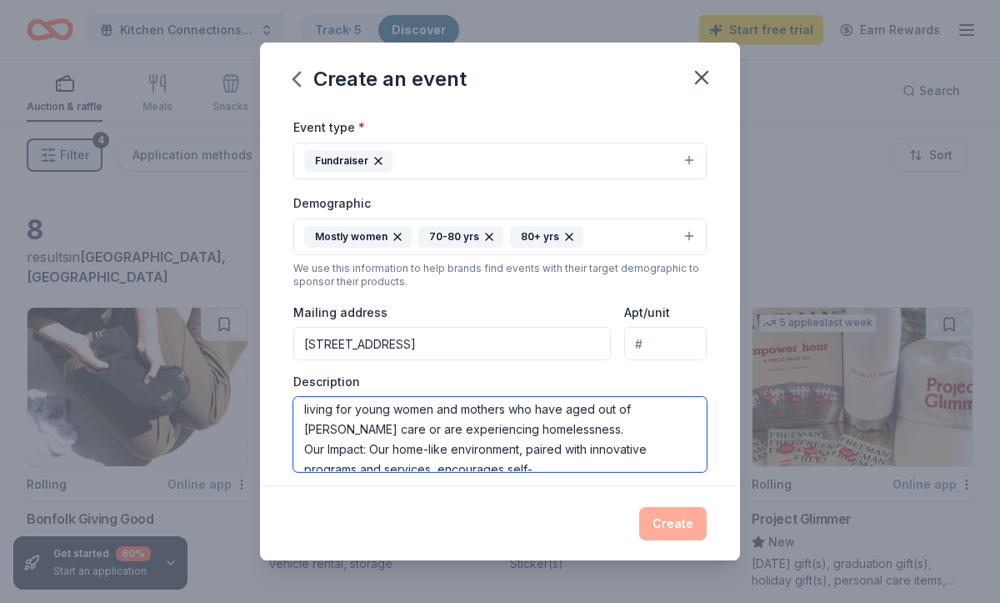
scroll to position [98, 0]
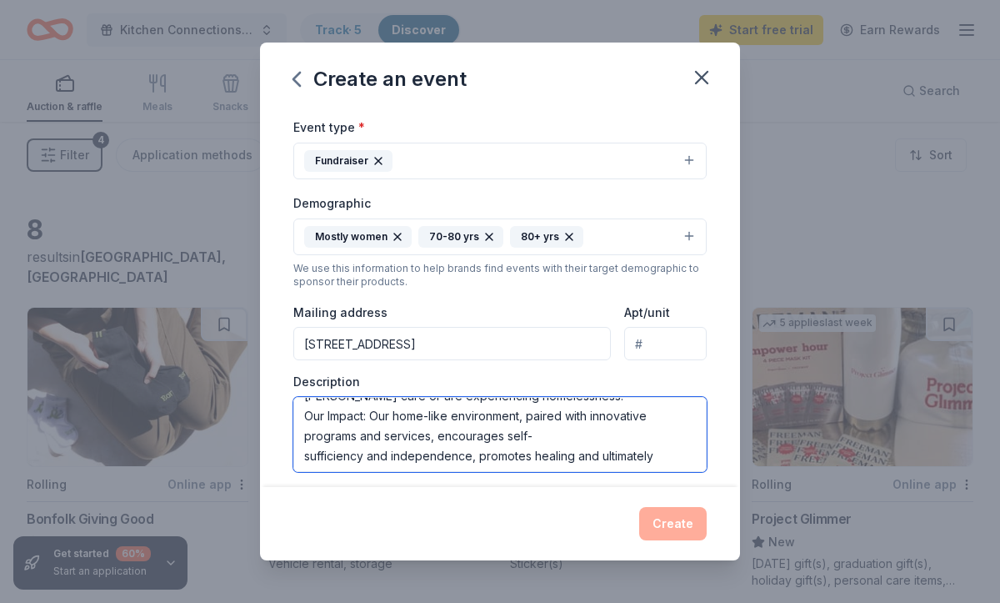
click at [305, 457] on textarea "This is a women's group that does raffles to raise money for a charity every ye…" at bounding box center [499, 434] width 413 height 75
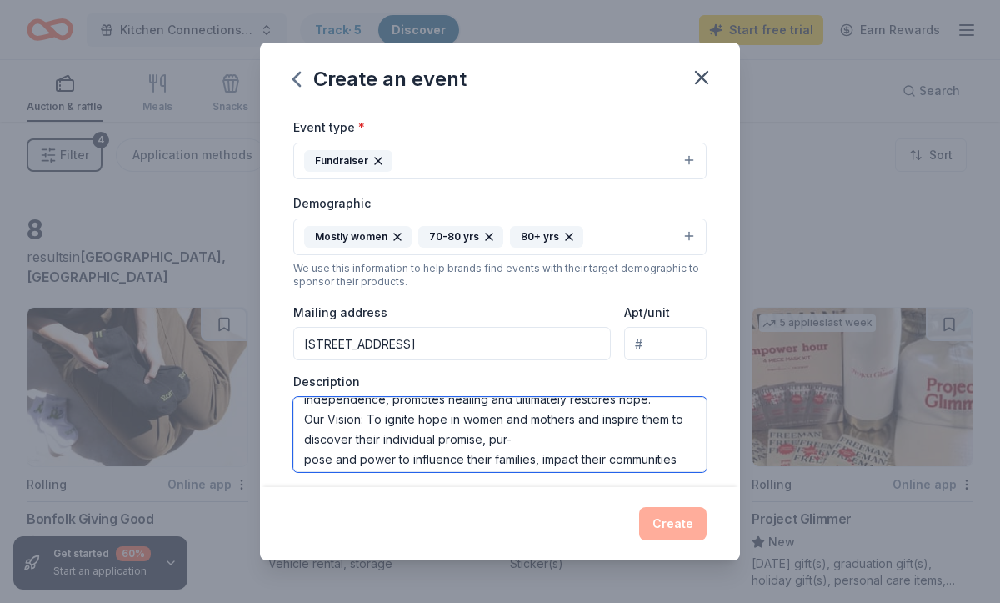
scroll to position [153, 0]
click at [305, 459] on textarea "This is a women's group that does raffles to raise money for a charity every ye…" at bounding box center [499, 434] width 413 height 75
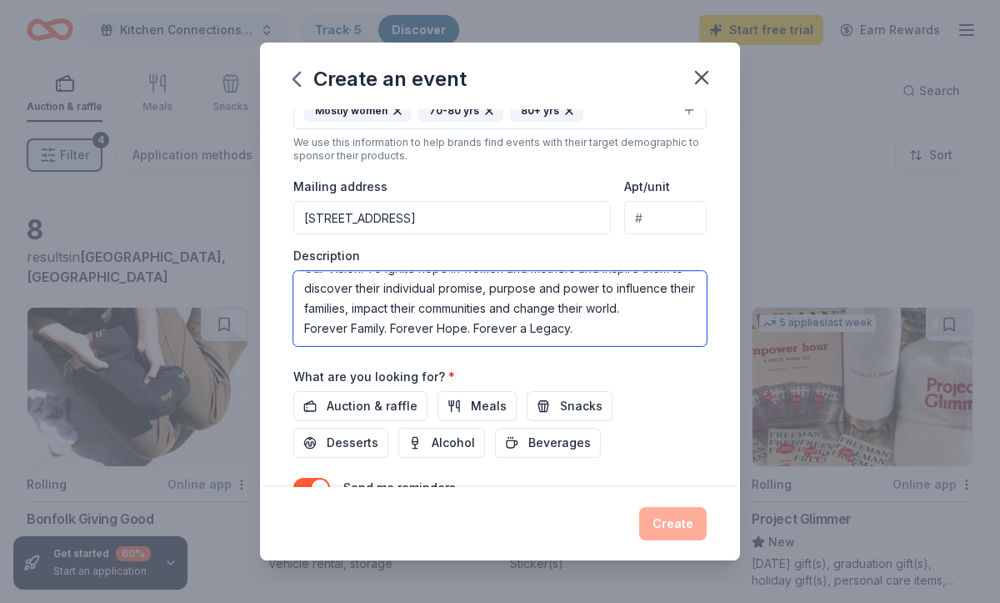
scroll to position [343, 0]
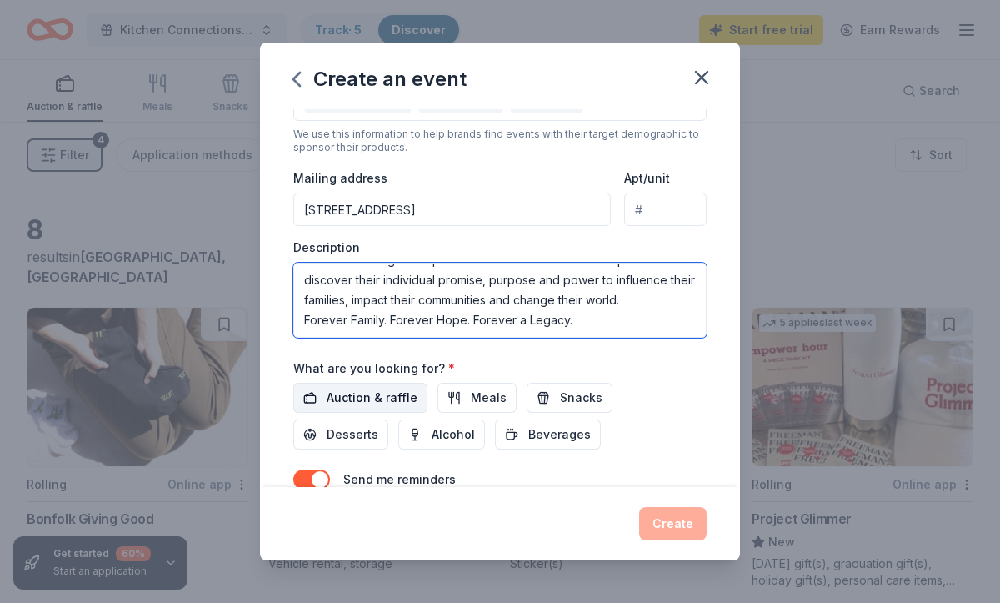
type textarea "This is a women's group that does raffles to raise money for a charity every ye…"
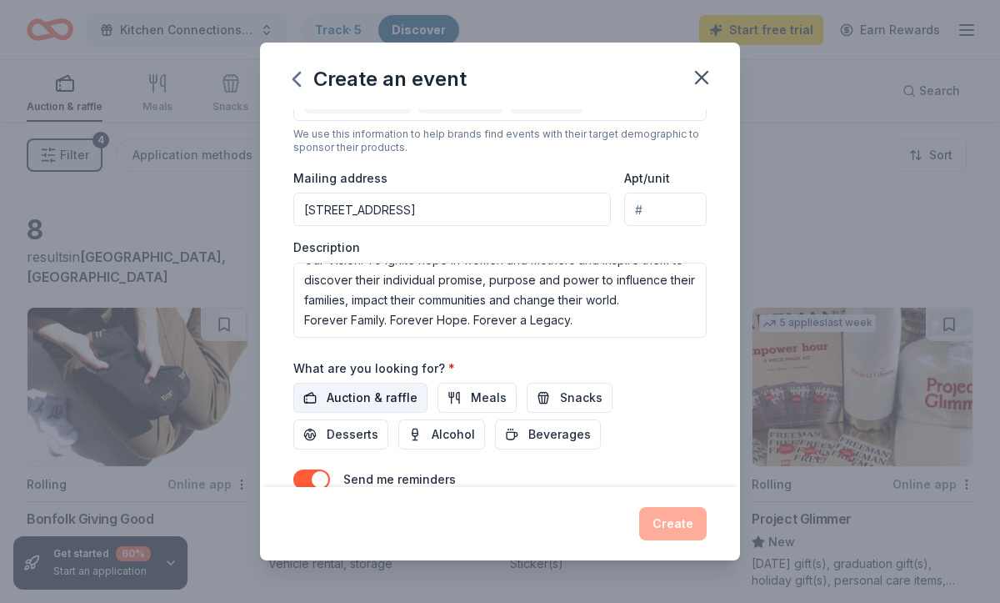
click at [392, 398] on span "Auction & raffle" at bounding box center [372, 398] width 91 height 20
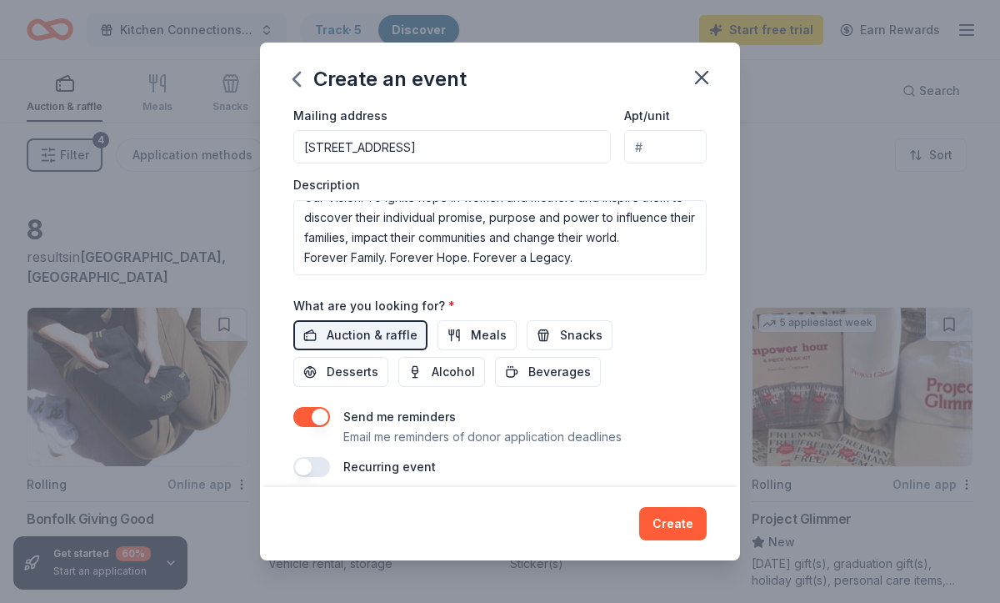
scroll to position [422, 0]
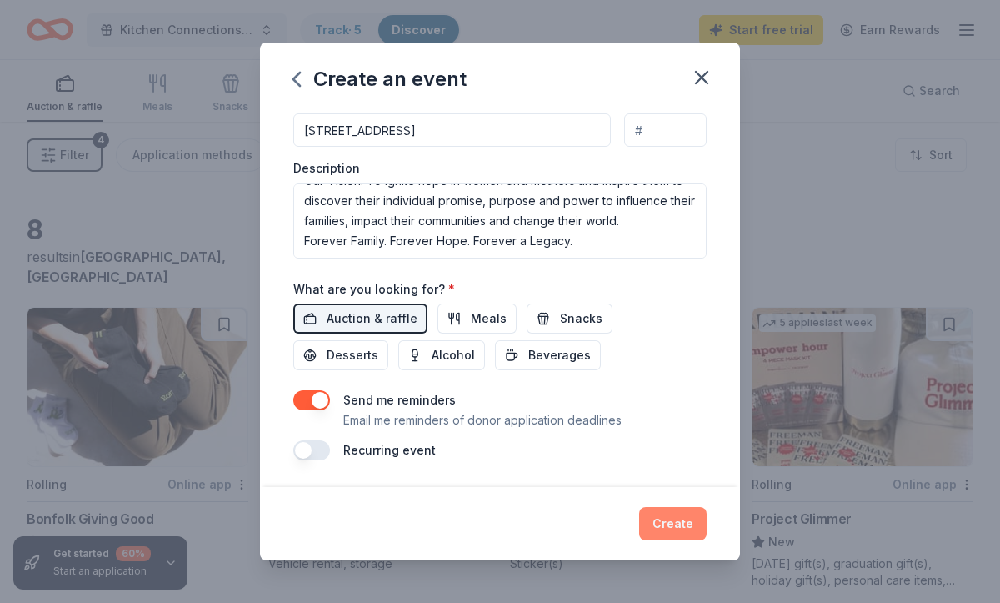
click at [686, 520] on button "Create" at bounding box center [673, 523] width 68 height 33
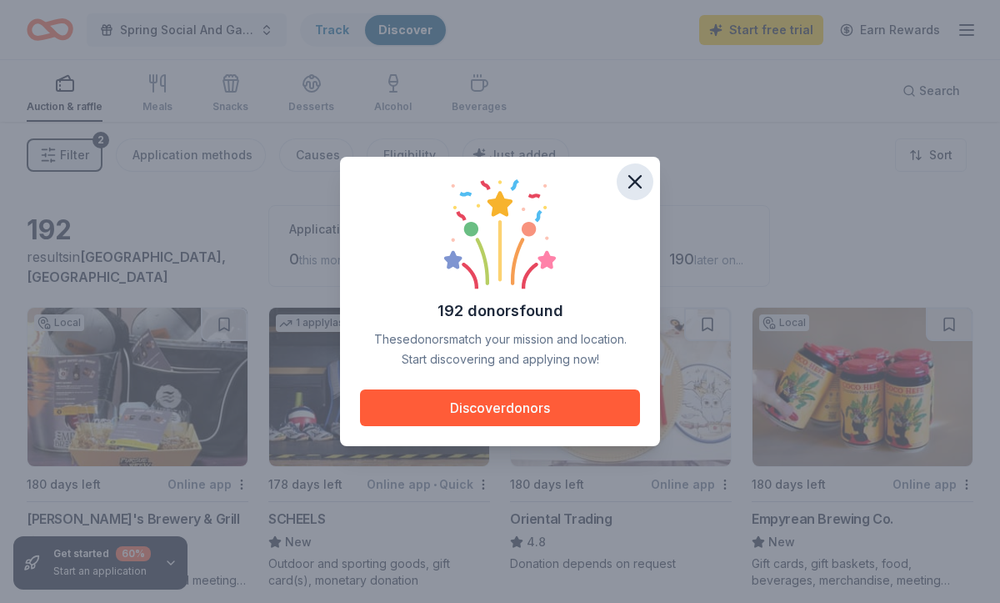
click at [634, 183] on icon "button" at bounding box center [635, 182] width 12 height 12
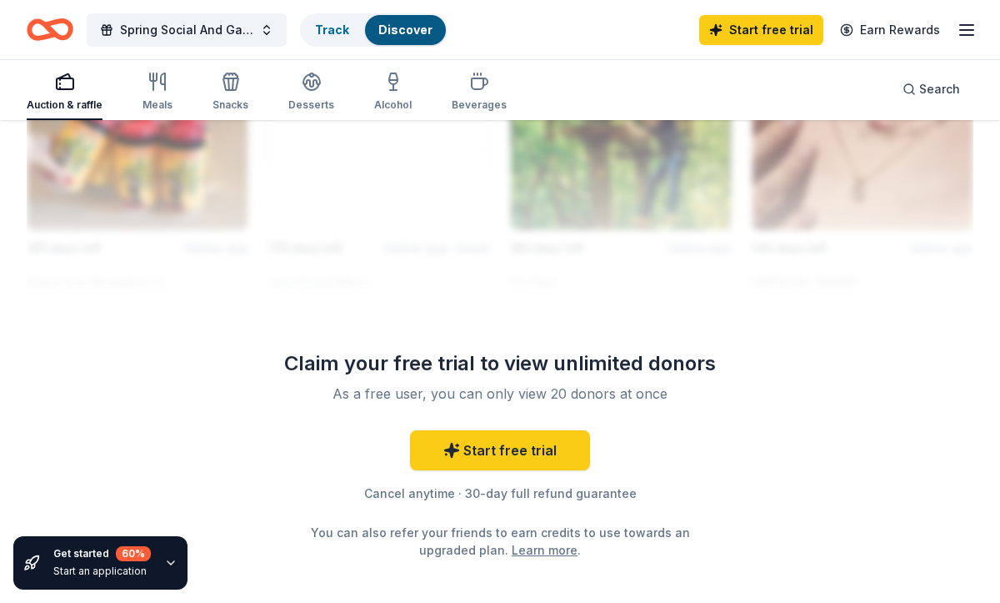
scroll to position [1882, 0]
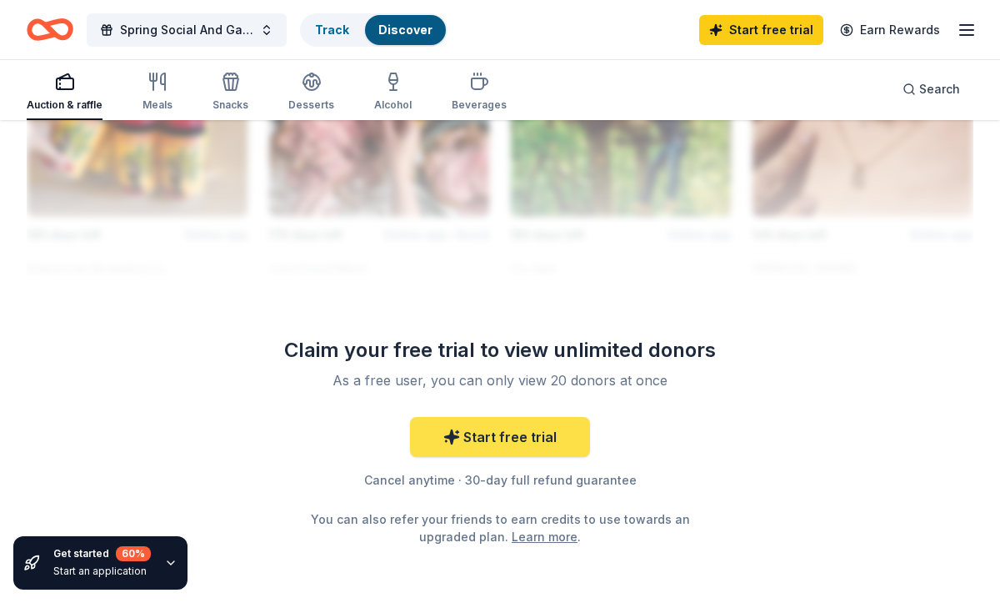
click at [468, 448] on link "Start free trial" at bounding box center [500, 437] width 180 height 40
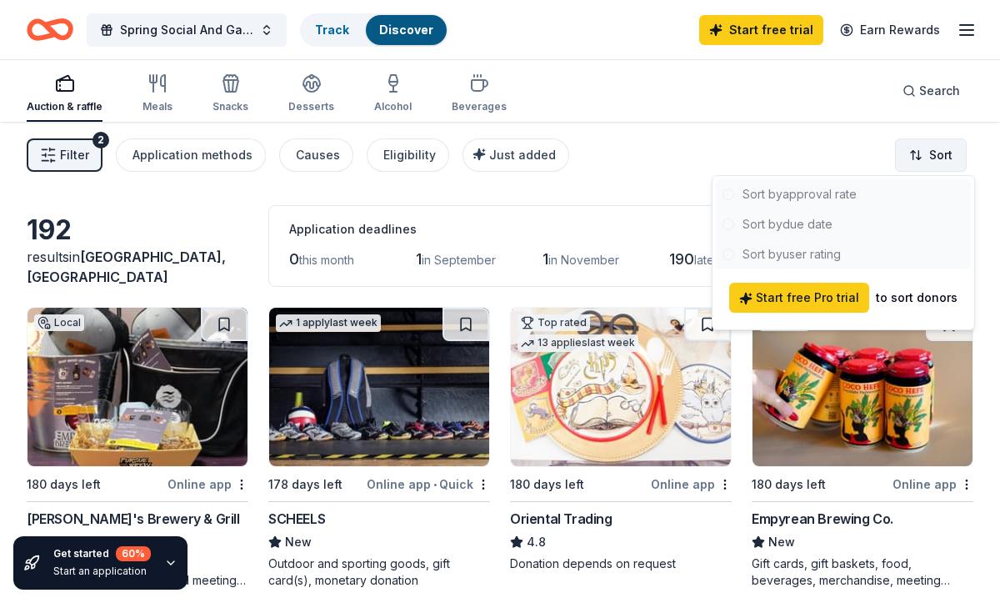
click at [923, 156] on html "6811 N orth 162nd Street Omaha, NE, USA 6811 N orth 142 Street Omaha, NE, USA 6…" at bounding box center [500, 301] width 1000 height 603
click at [807, 223] on div at bounding box center [843, 224] width 255 height 90
click at [926, 163] on html "6811 N orth 162nd Street Omaha, NE, USA 6811 N orth 142 Street Omaha, NE, USA 6…" at bounding box center [500, 301] width 1000 height 603
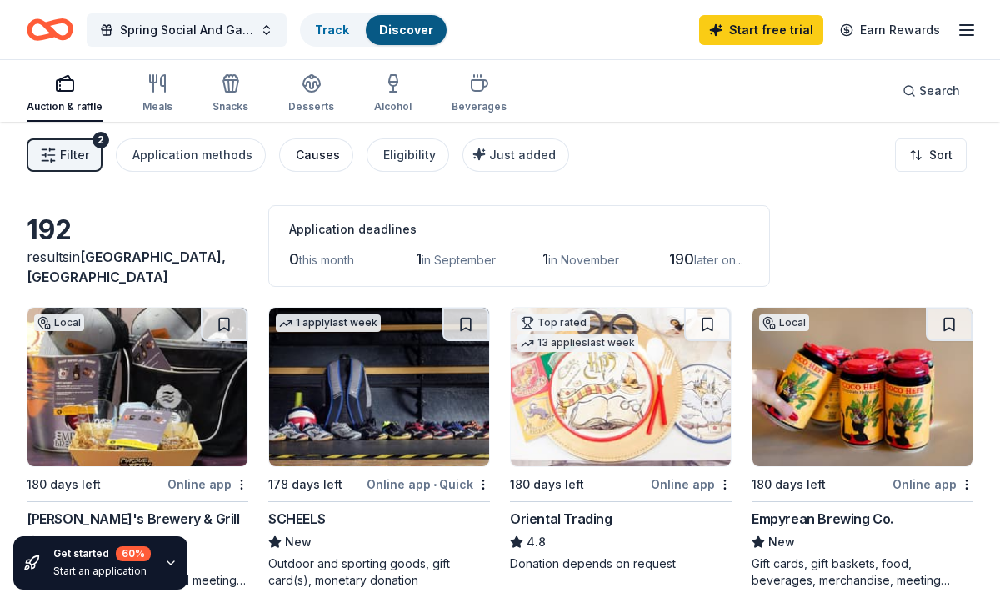
click at [321, 158] on div "Causes" at bounding box center [318, 155] width 44 height 20
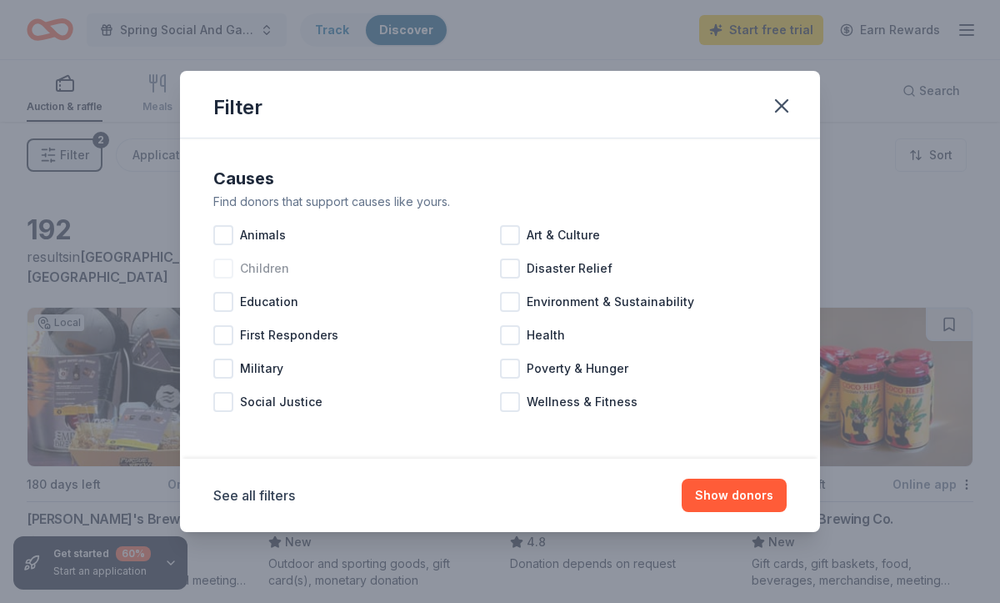
click at [226, 271] on div at bounding box center [223, 268] width 20 height 20
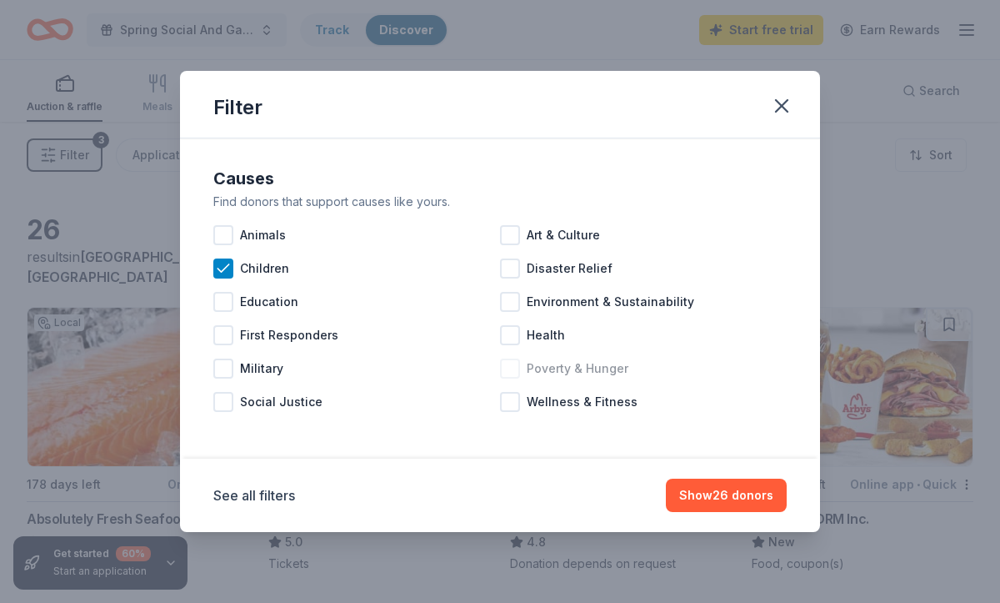
click at [508, 364] on div at bounding box center [510, 368] width 20 height 20
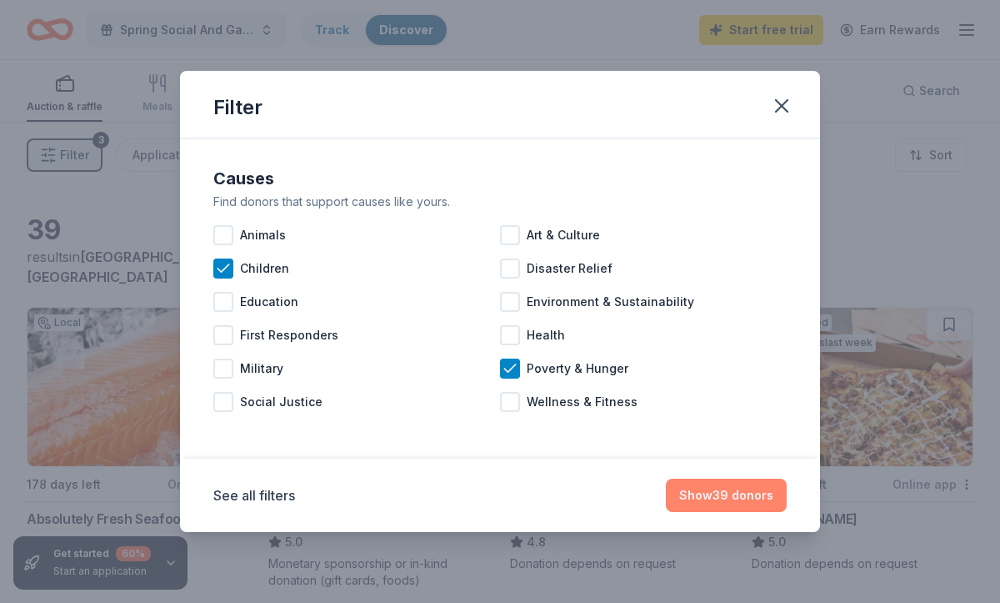
click at [756, 501] on button "Show 39 donors" at bounding box center [726, 494] width 121 height 33
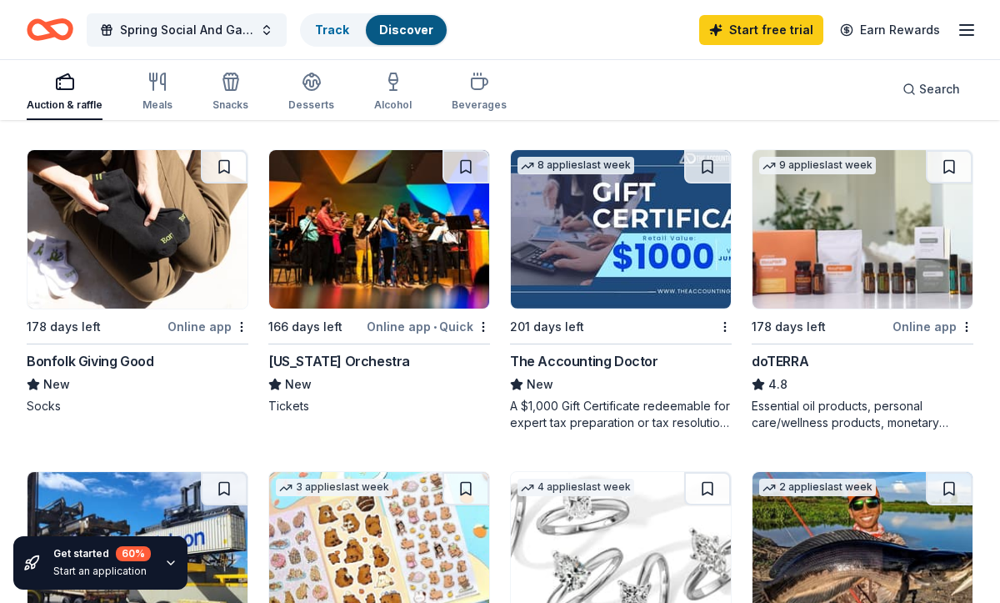
scroll to position [824, 0]
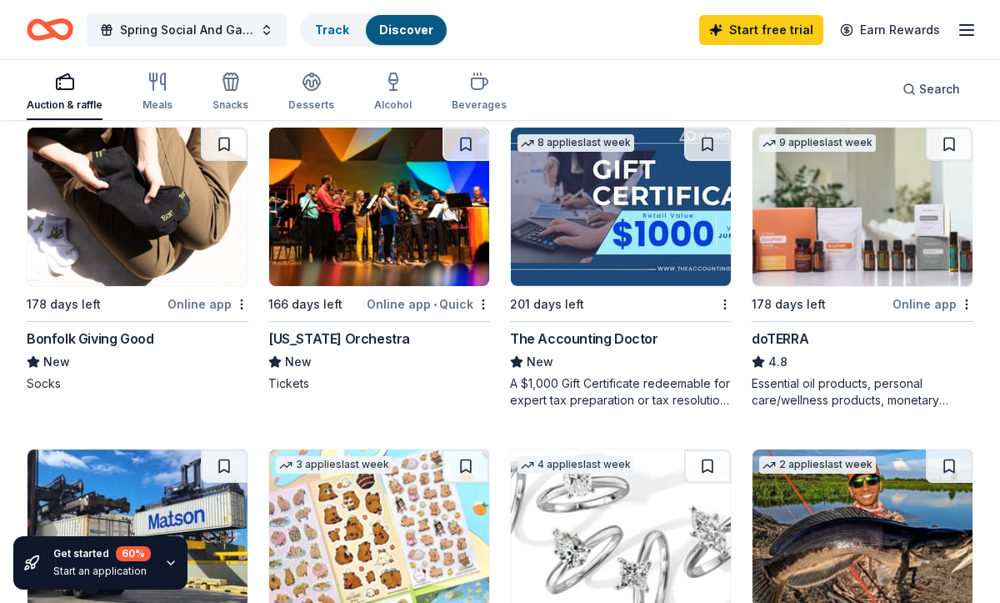
click at [621, 200] on img at bounding box center [621, 207] width 220 height 158
click at [826, 239] on img at bounding box center [863, 207] width 220 height 158
click at [952, 143] on button at bounding box center [949, 144] width 47 height 33
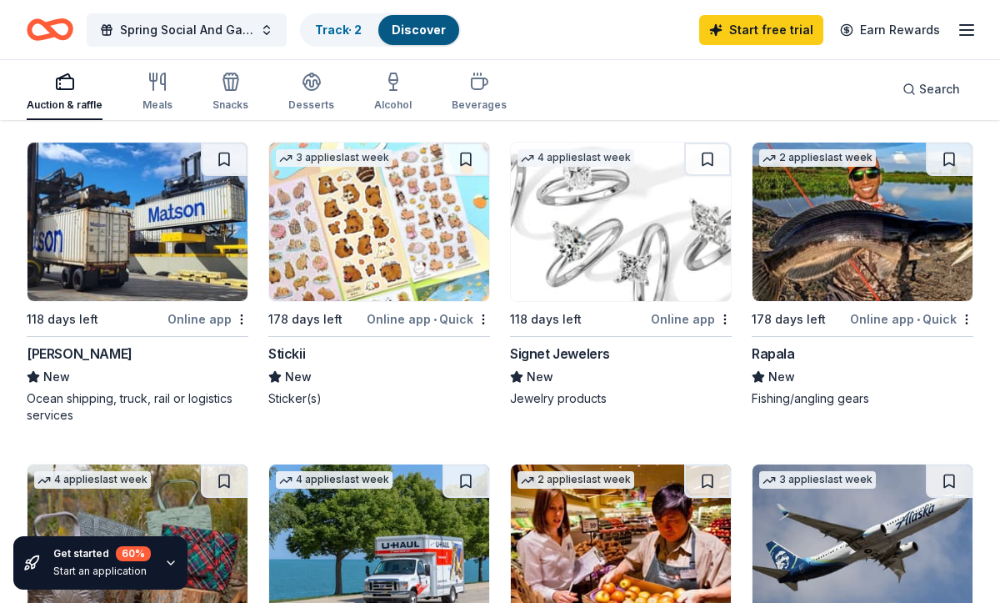
scroll to position [1119, 0]
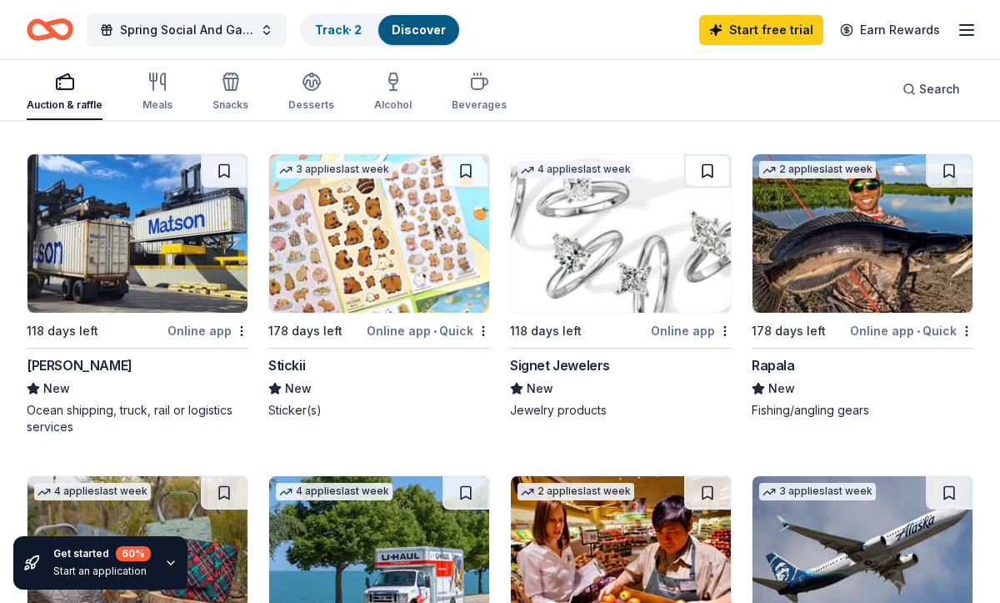
click at [709, 174] on button at bounding box center [707, 170] width 47 height 33
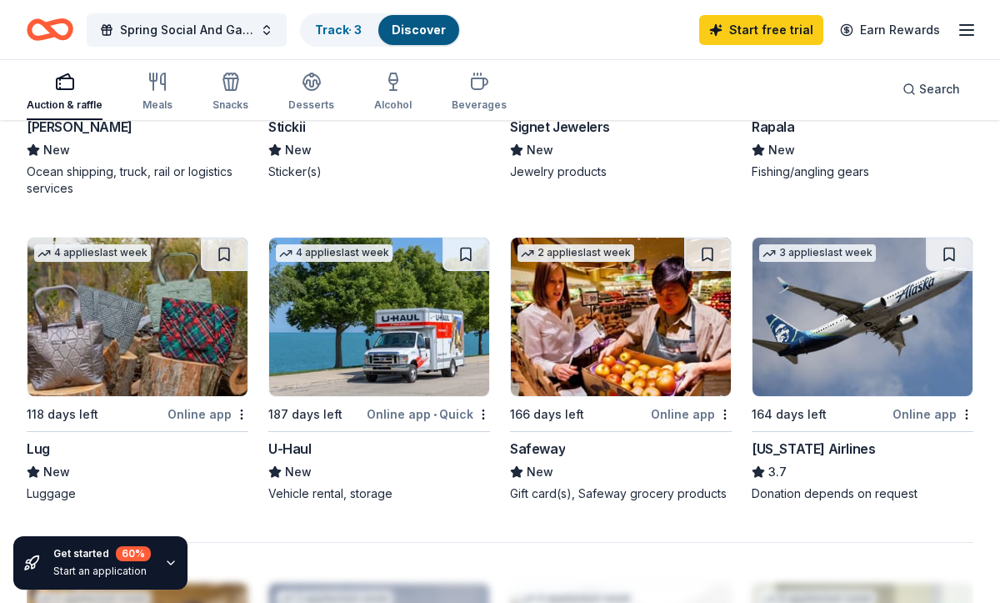
scroll to position [1372, 0]
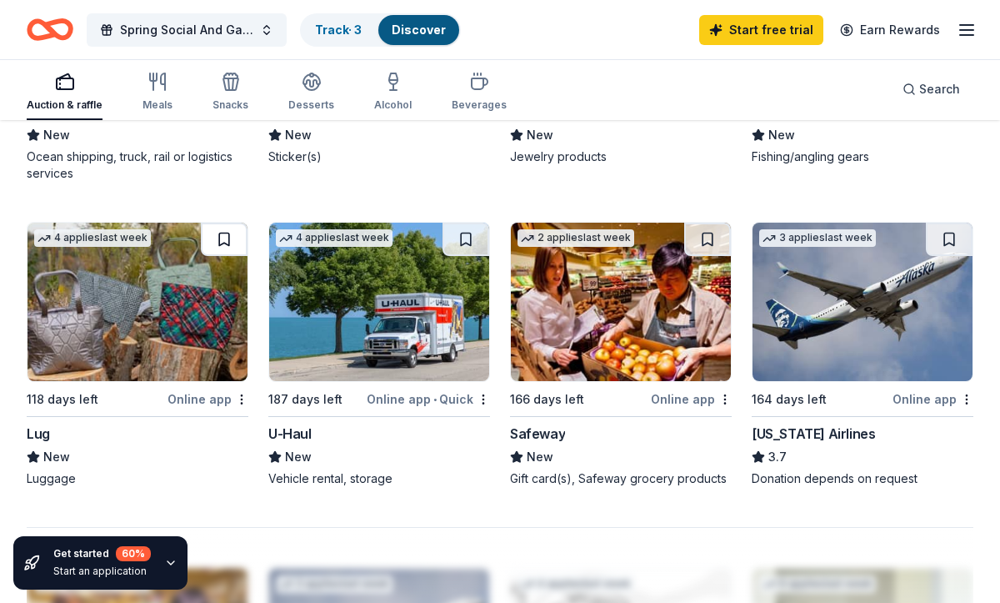
click at [224, 240] on button at bounding box center [224, 239] width 47 height 33
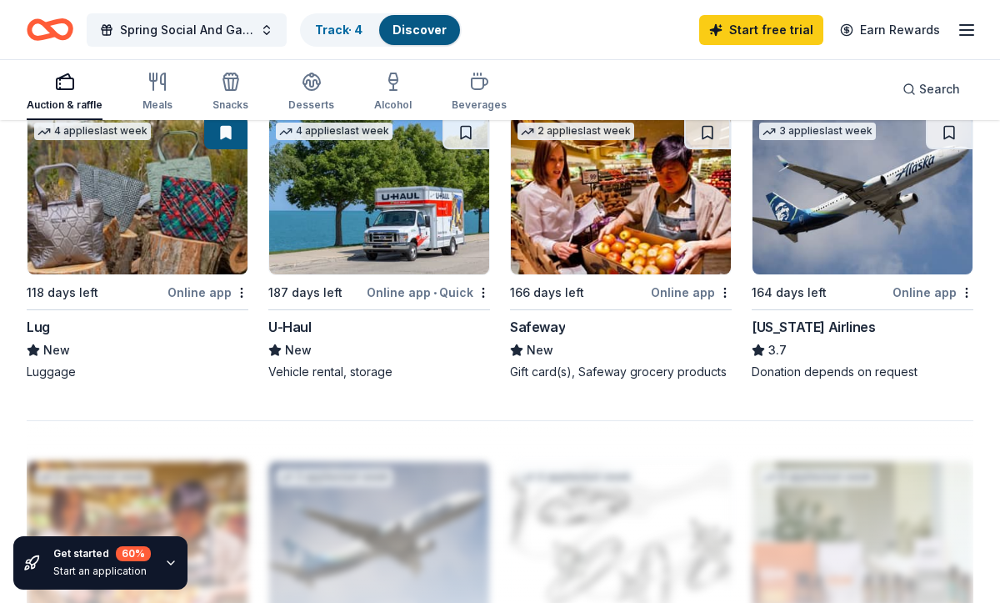
scroll to position [1455, 0]
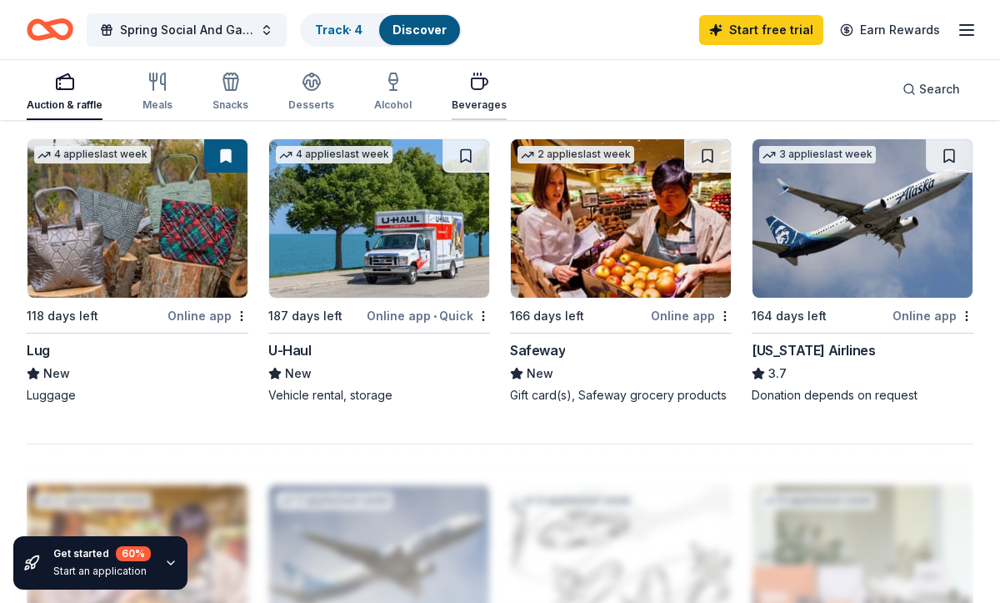
click at [478, 90] on icon "button" at bounding box center [479, 82] width 20 height 20
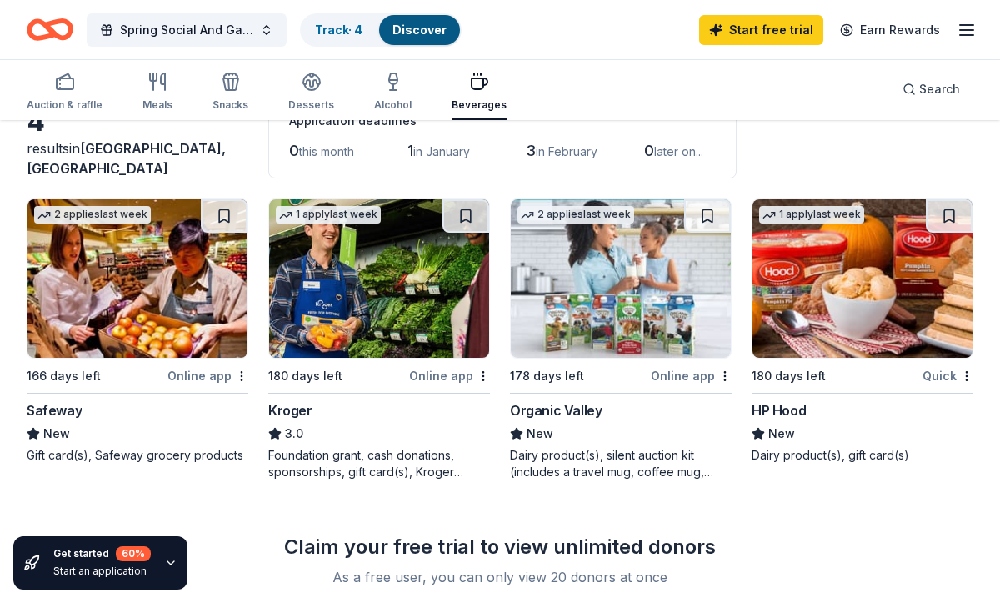
scroll to position [103, 0]
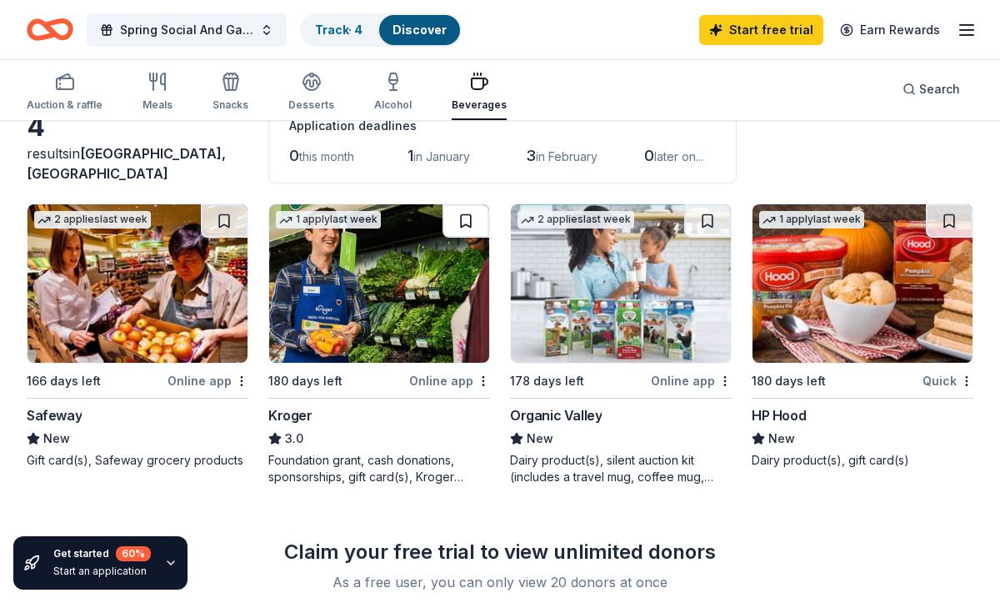
click at [466, 220] on button at bounding box center [466, 220] width 47 height 33
click at [391, 85] on icon "button" at bounding box center [393, 82] width 20 height 20
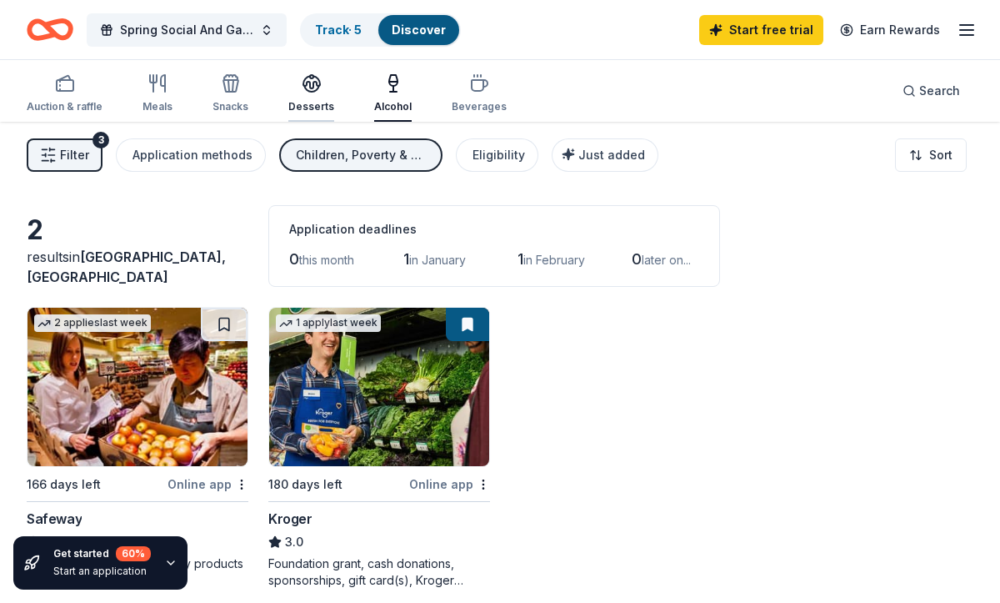
click at [321, 80] on div "button" at bounding box center [311, 83] width 46 height 20
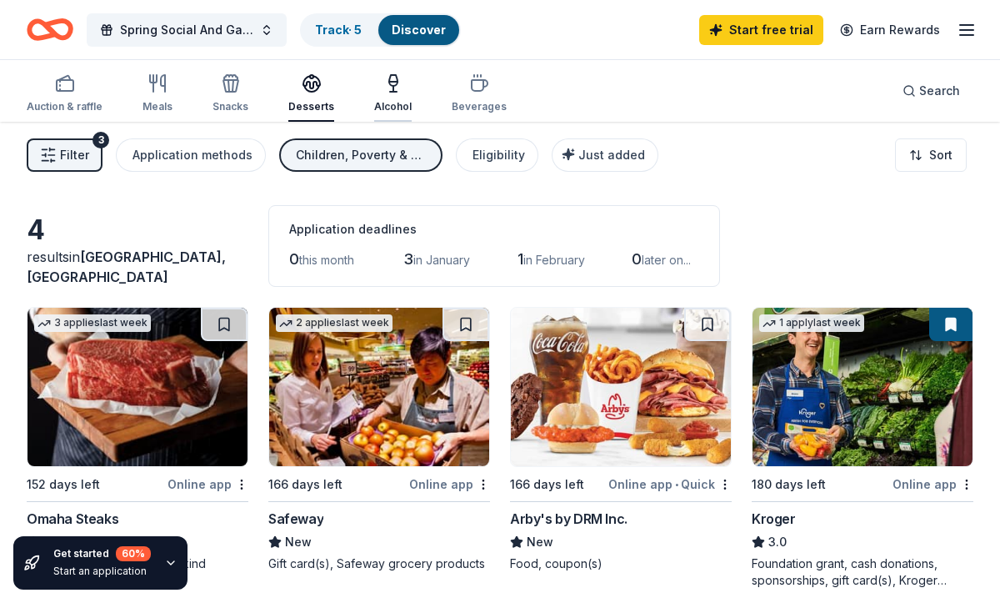
click at [383, 80] on icon "button" at bounding box center [393, 83] width 20 height 20
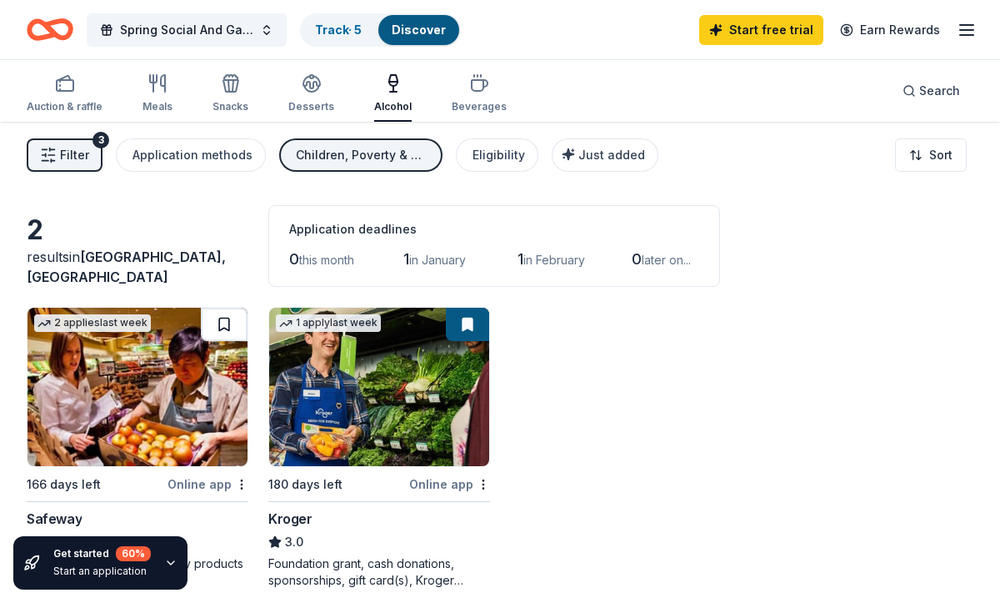
click at [218, 325] on button at bounding box center [224, 324] width 47 height 33
click at [464, 323] on button at bounding box center [467, 324] width 43 height 33
click at [307, 69] on button "Desserts" at bounding box center [311, 94] width 46 height 55
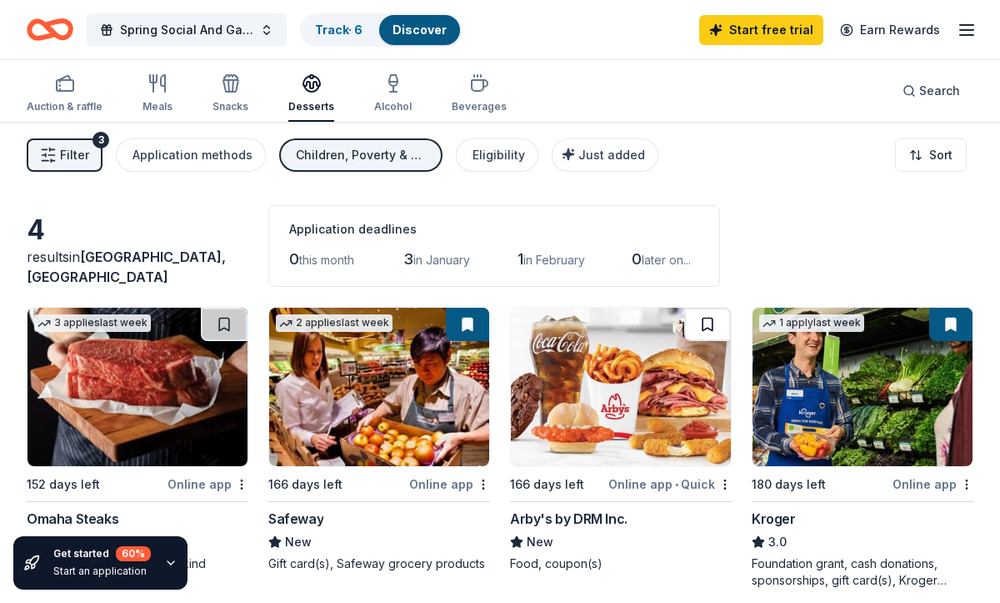
click at [708, 324] on button at bounding box center [707, 324] width 47 height 33
click at [224, 77] on icon "button" at bounding box center [230, 77] width 13 height 5
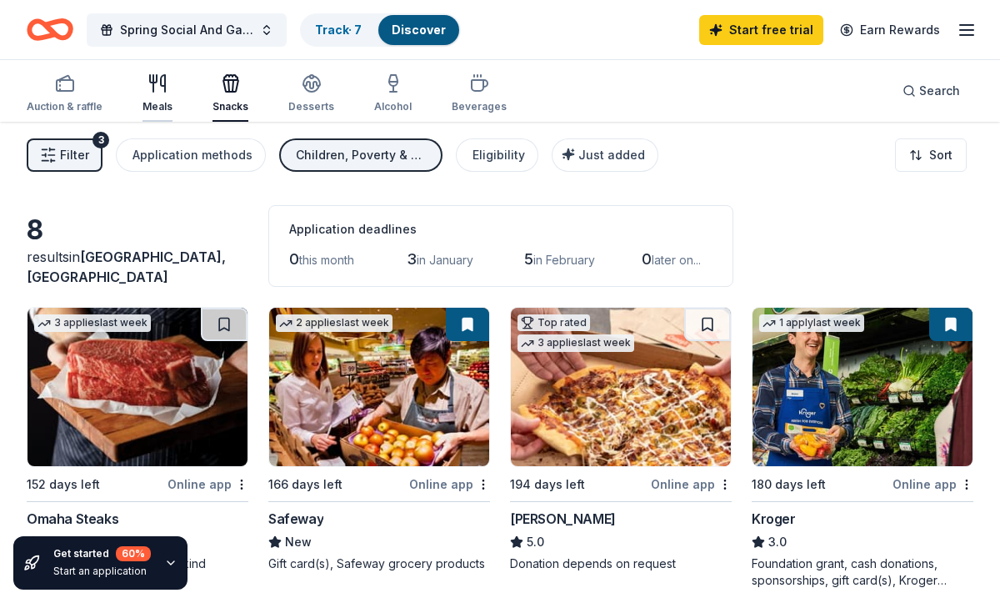
click at [167, 88] on div "button" at bounding box center [158, 83] width 30 height 20
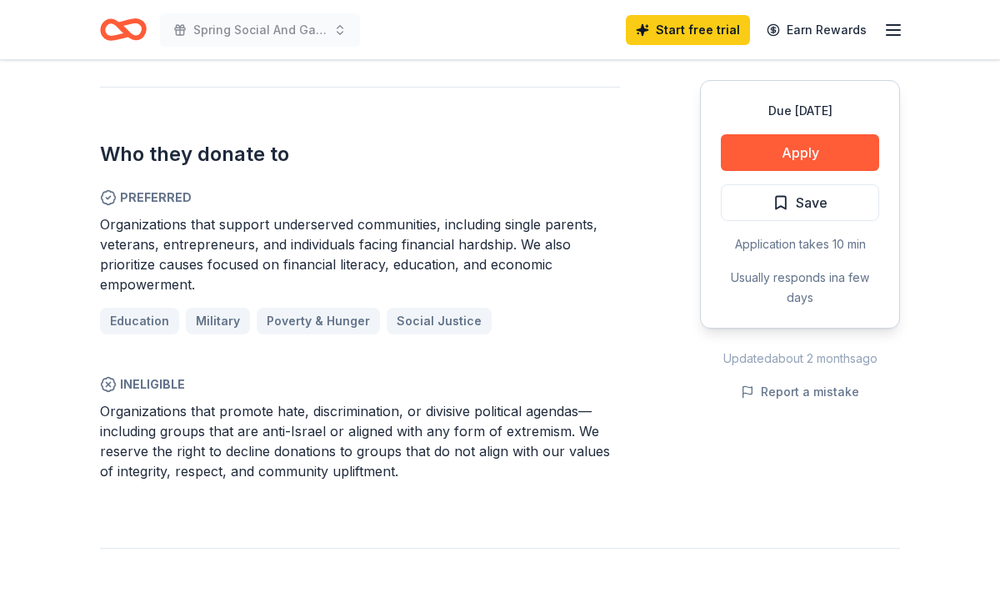
scroll to position [951, 0]
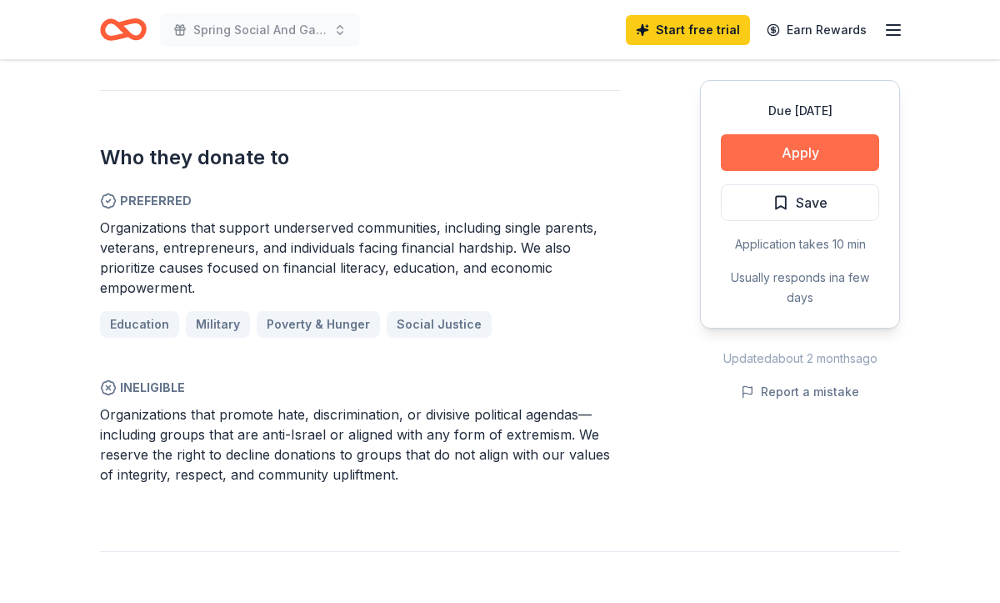
click at [782, 149] on button "Apply" at bounding box center [800, 152] width 158 height 37
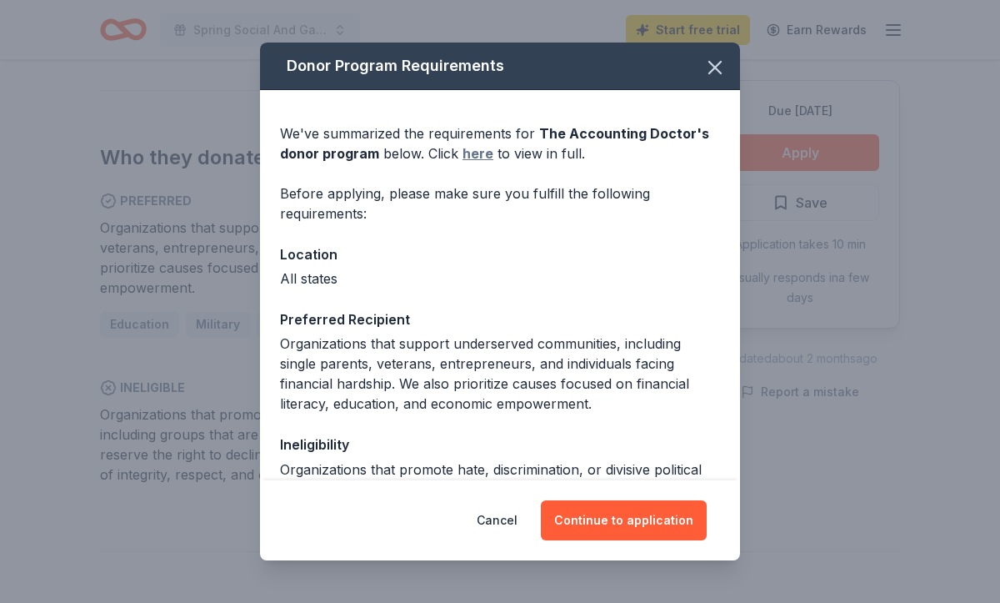
click at [471, 157] on link "here" at bounding box center [478, 153] width 31 height 20
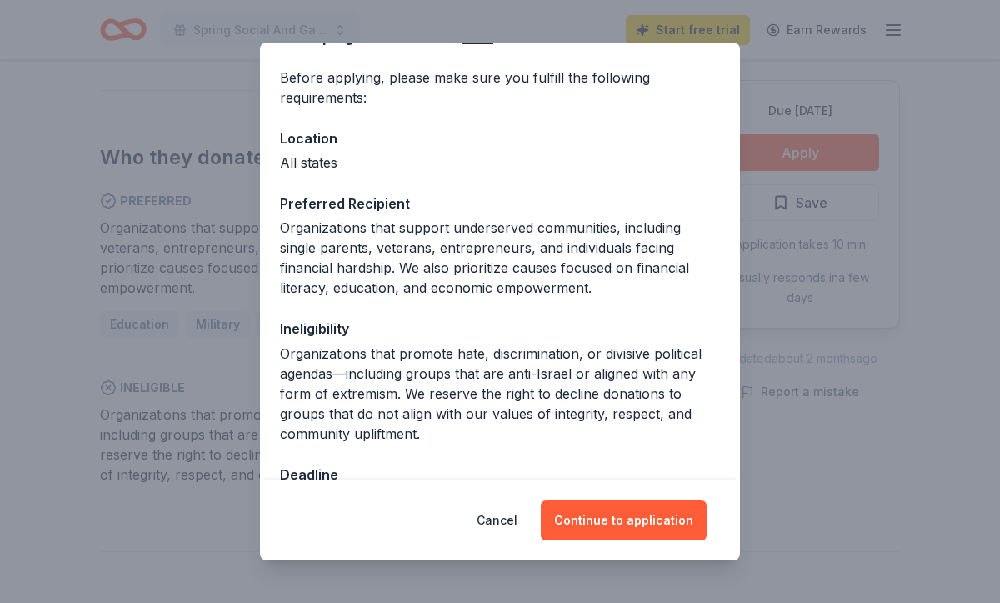
scroll to position [167, 0]
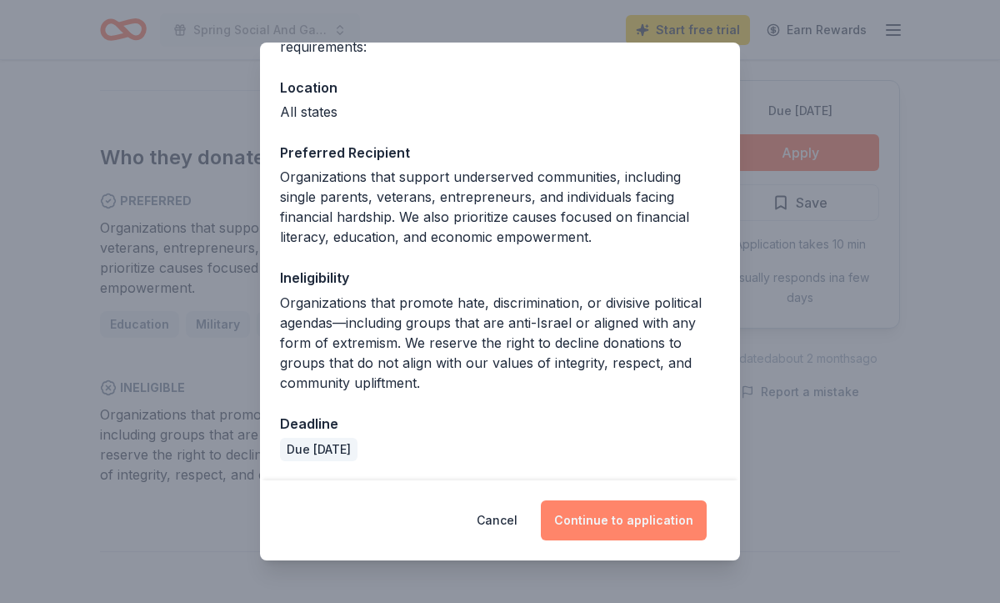
click at [593, 513] on button "Continue to application" at bounding box center [624, 520] width 166 height 40
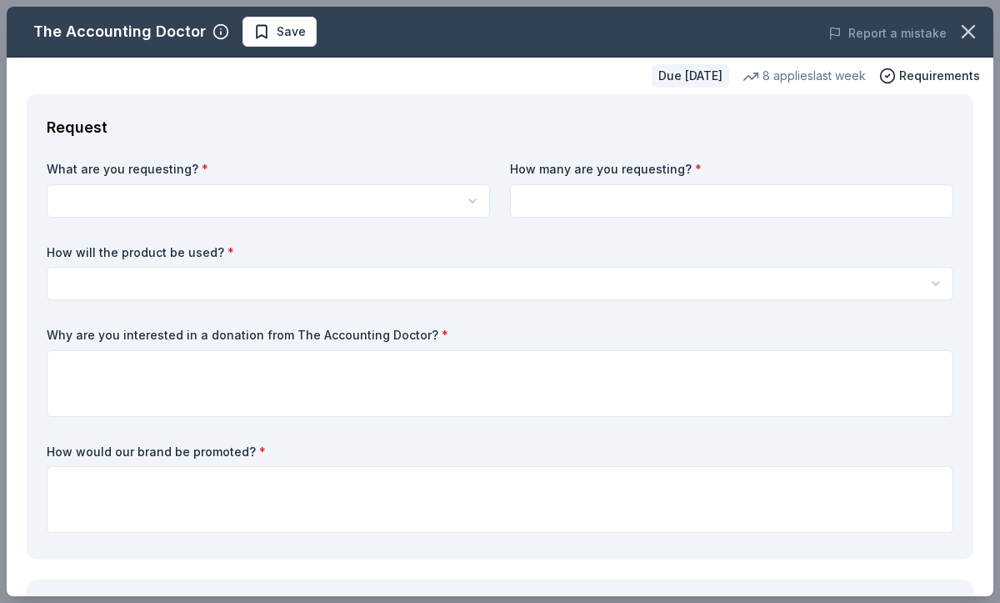
scroll to position [0, 0]
click at [413, 210] on html "Spring Social And Game Day Start free trial Earn Rewards Due in 201 days Share …" at bounding box center [500, 301] width 1000 height 603
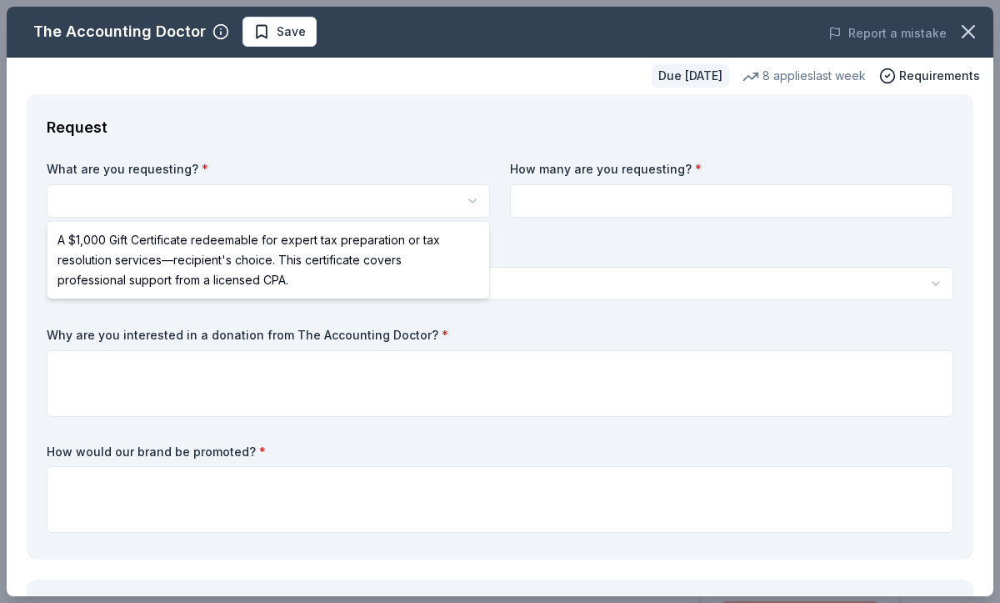
select select "A $1,000 Gift Certificate redeemable for expert tax preparation or tax resoluti…"
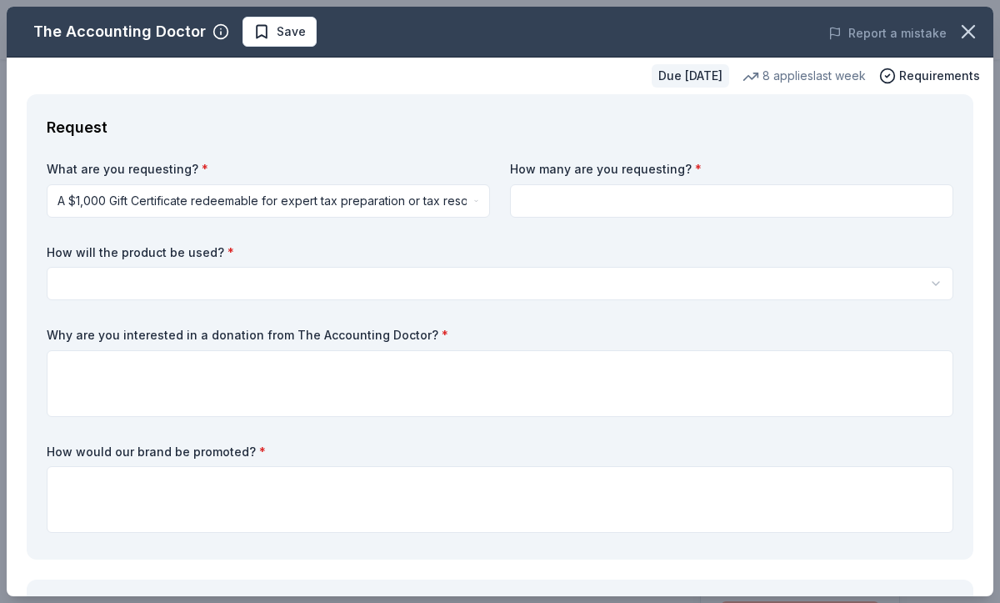
click at [545, 199] on input at bounding box center [731, 200] width 443 height 33
type input "1"
click at [344, 290] on html "Spring Social And Game Day Save Apply Due in 201 days Share The Accounting Doct…" at bounding box center [500, 301] width 1000 height 603
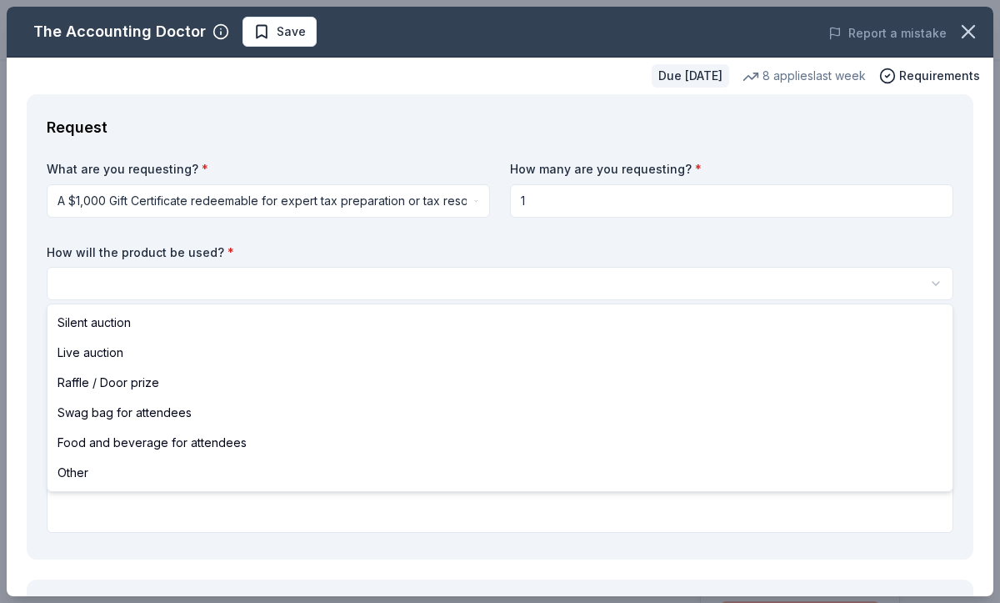
select select "raffleDoorPrize"
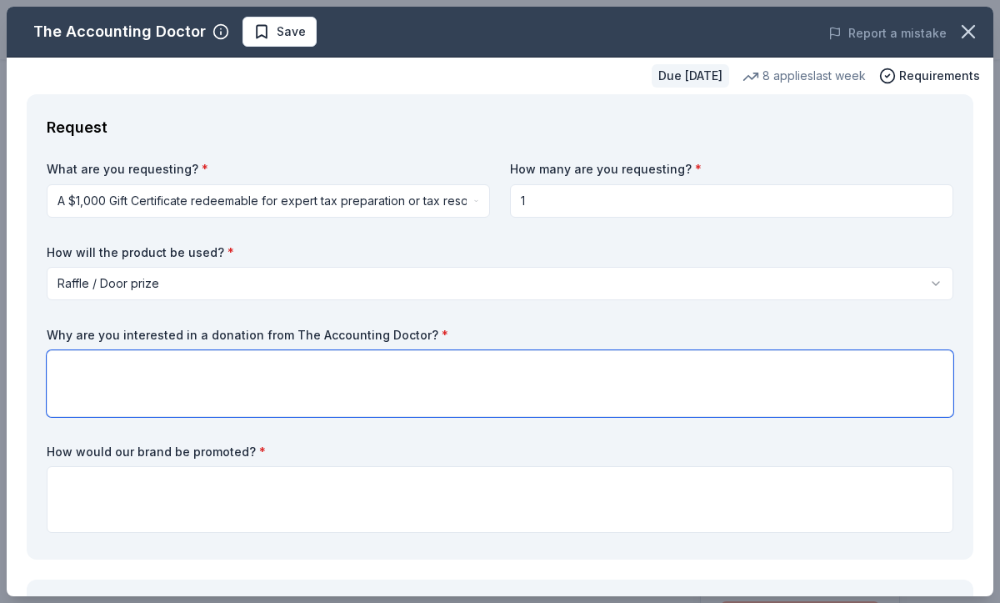
click at [152, 361] on textarea at bounding box center [500, 383] width 907 height 67
type textarea "T"
paste textarea "Carole’s House of Hope Our Mission: Carole's House of Hope provides transitiona…"
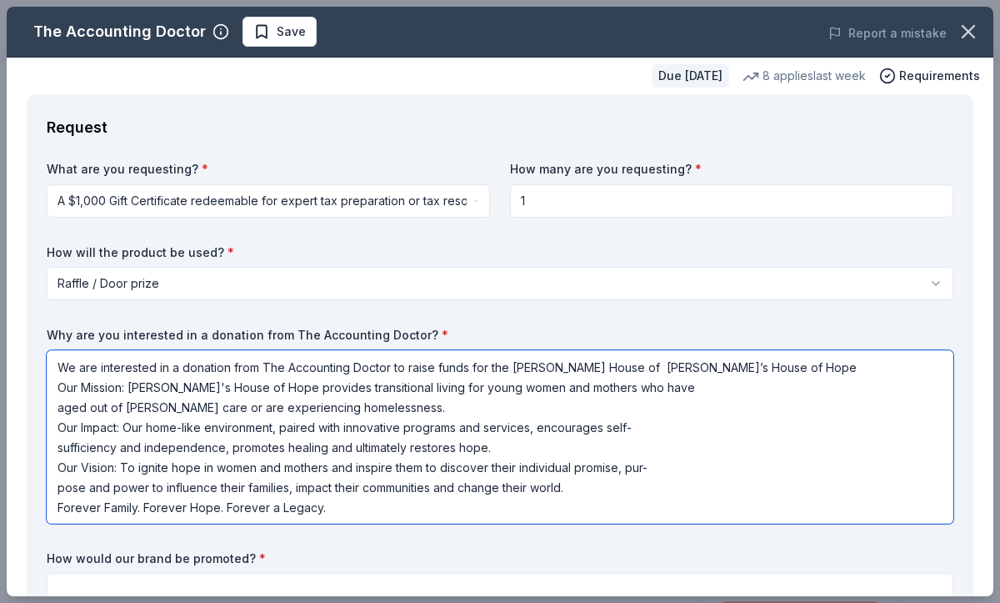
drag, startPoint x: 62, startPoint y: 388, endPoint x: 407, endPoint y: 506, distance: 364.8
click at [407, 506] on textarea "We are interested in a donation from The Accounting Doctor to raise funds for t…" at bounding box center [500, 436] width 907 height 173
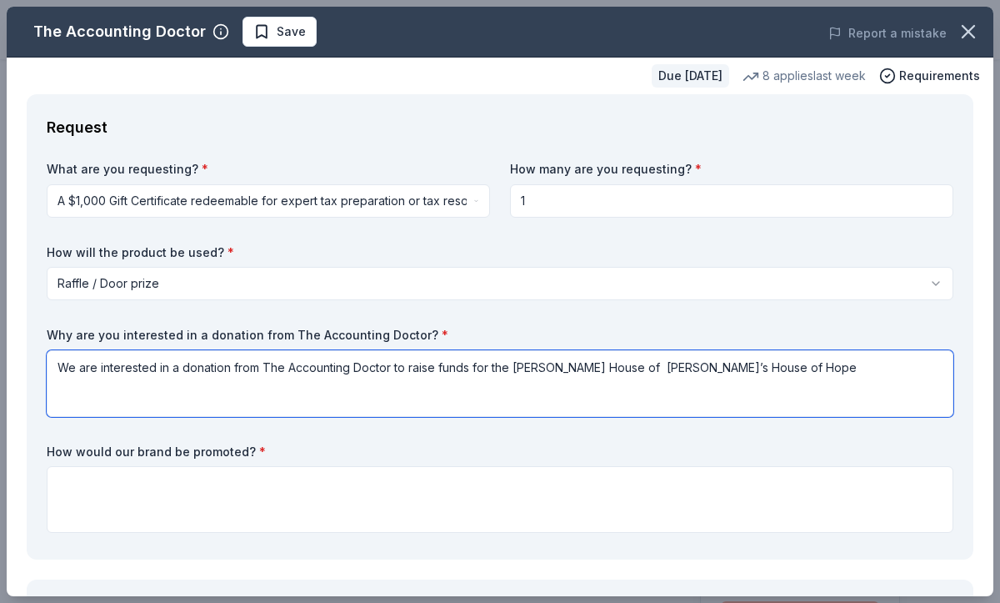
drag, startPoint x: 601, startPoint y: 367, endPoint x: 510, endPoint y: 370, distance: 90.9
click at [510, 370] on textarea "We are interested in a donation from The Accounting Doctor to raise funds for t…" at bounding box center [500, 383] width 907 height 67
click at [648, 368] on textarea "We are interested in a donation from The Accounting Doctor to raise funds for t…" at bounding box center [500, 383] width 907 height 67
type textarea "We are interested in a donation from The Accounting Doctor to raise funds for t…"
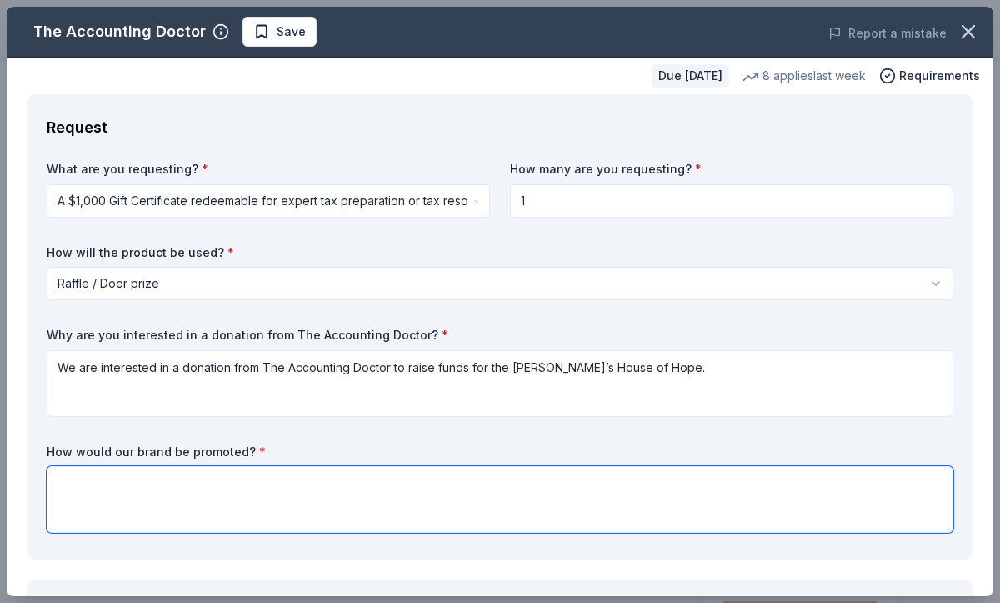
click at [251, 490] on textarea at bounding box center [500, 499] width 907 height 67
type textarea "o"
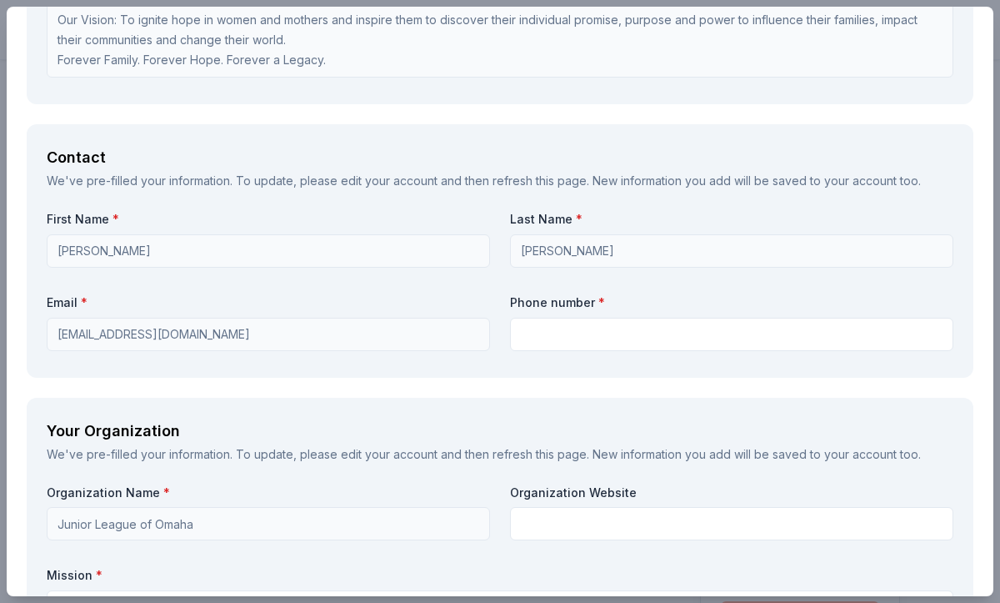
scroll to position [1159, 0]
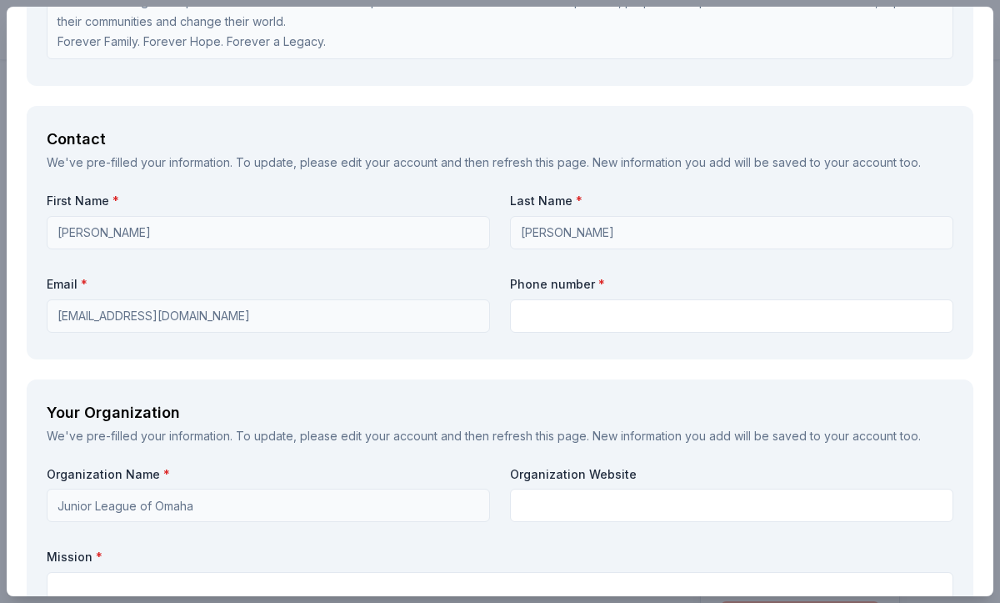
type textarea "Your brand would be promoted in our monthly newsletter as well at the even on o…"
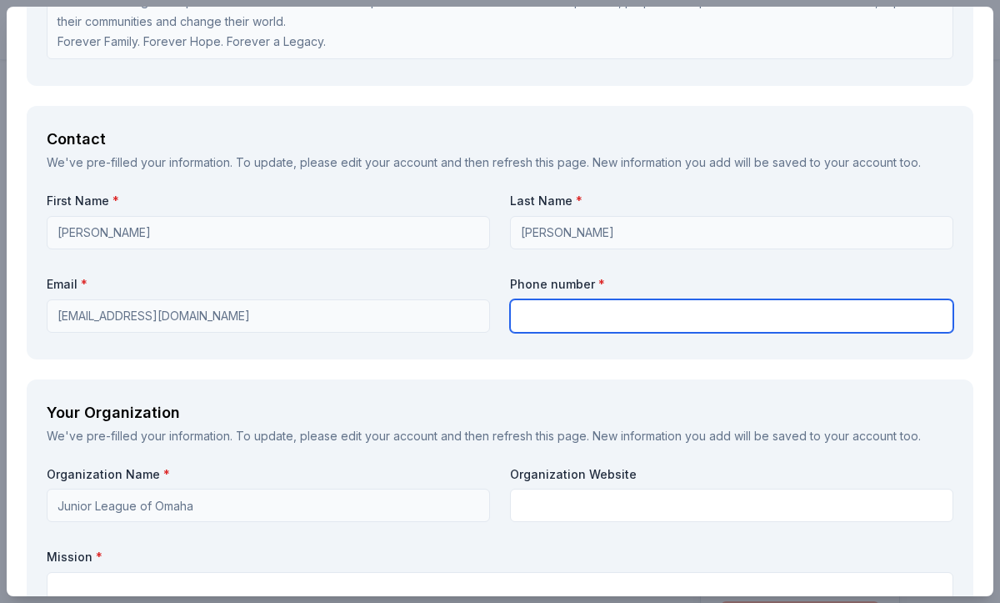
click at [557, 303] on input "text" at bounding box center [731, 315] width 443 height 33
type input "678-877-5487"
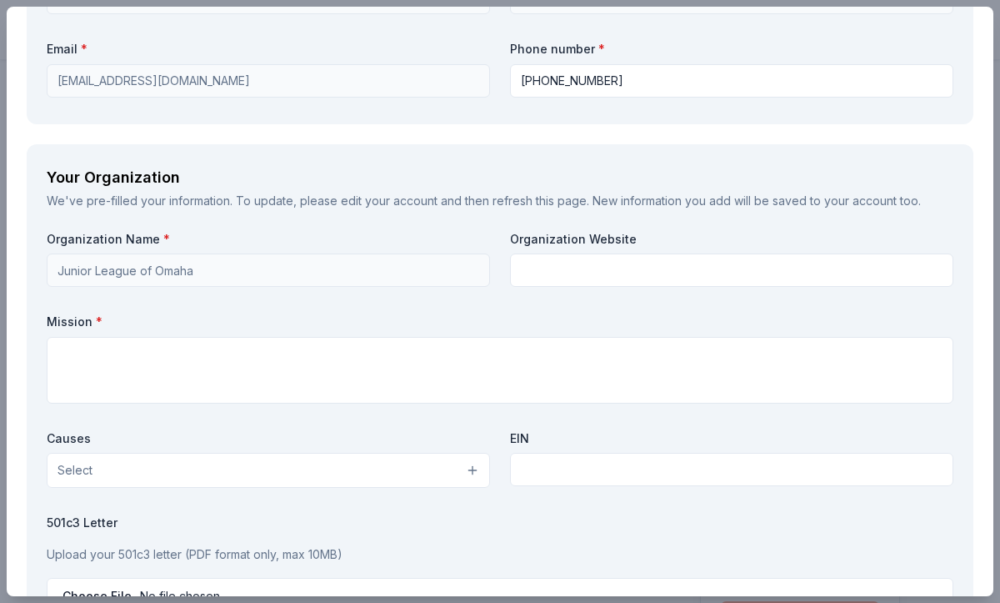
scroll to position [1399, 0]
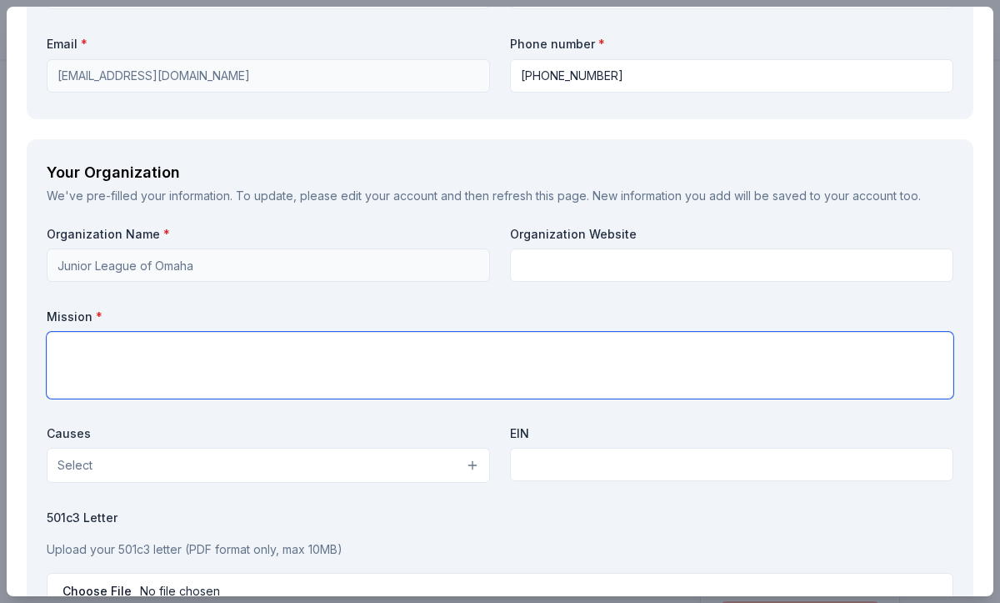
click at [316, 353] on textarea at bounding box center [500, 365] width 907 height 67
paste textarea "Carole’s House of Hope Our Mission: Carole's House of Hope provides transitiona…"
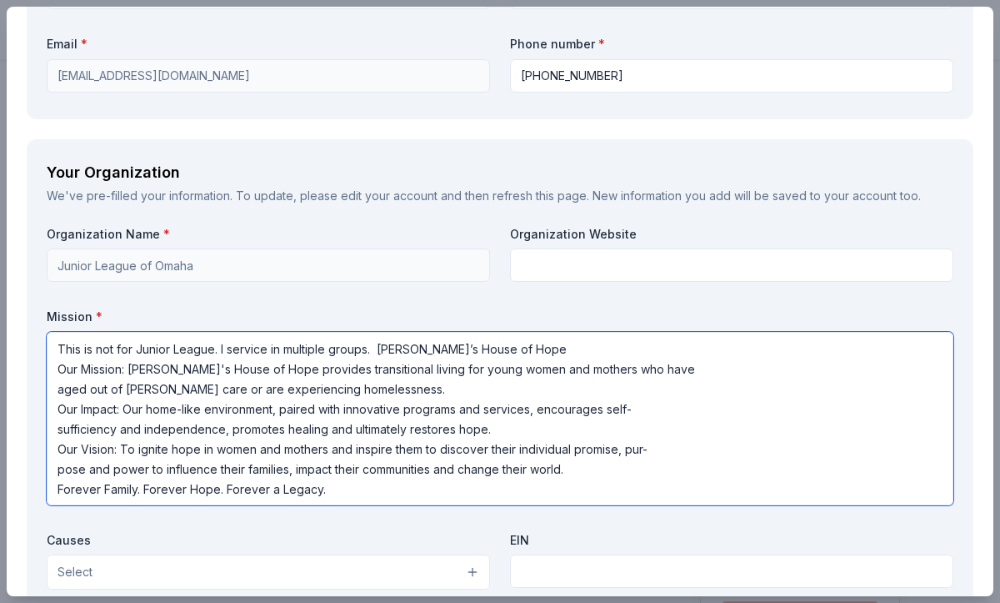
click at [373, 332] on textarea "This is not for Junior League. I service in multiple groups. Carole’s House of …" at bounding box center [500, 418] width 907 height 173
click at [221, 332] on textarea "This is not for Junior League. I service in multiple groups. Carole’s House of …" at bounding box center [500, 418] width 907 height 173
type textarea "This is not for Junior League. This is for Metro Women's Club. I service in mul…"
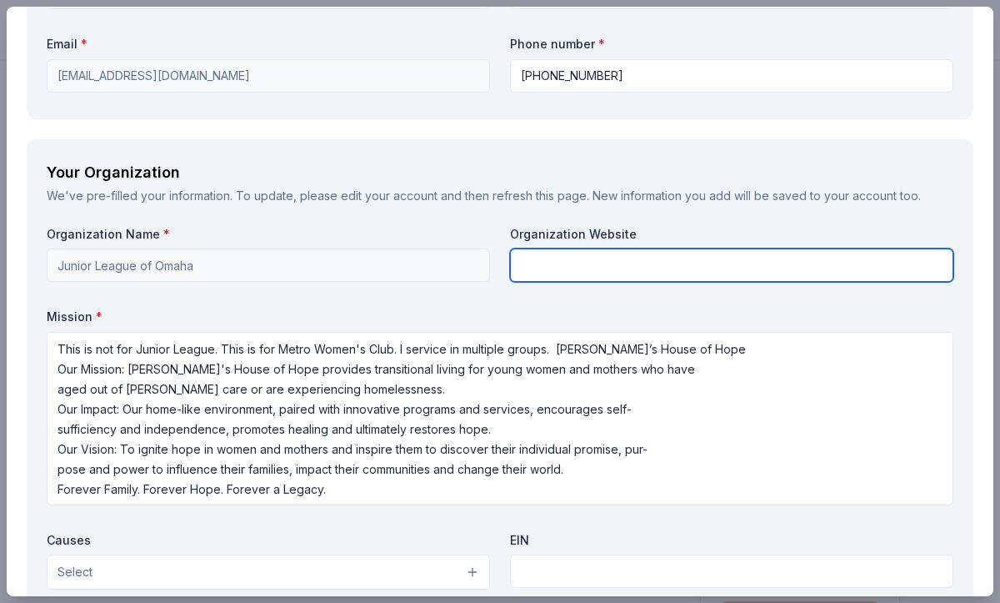
click at [555, 252] on input "text" at bounding box center [731, 264] width 443 height 33
paste input "https://metrowomensclub.org"
type input "https://metrowomensclub.org"
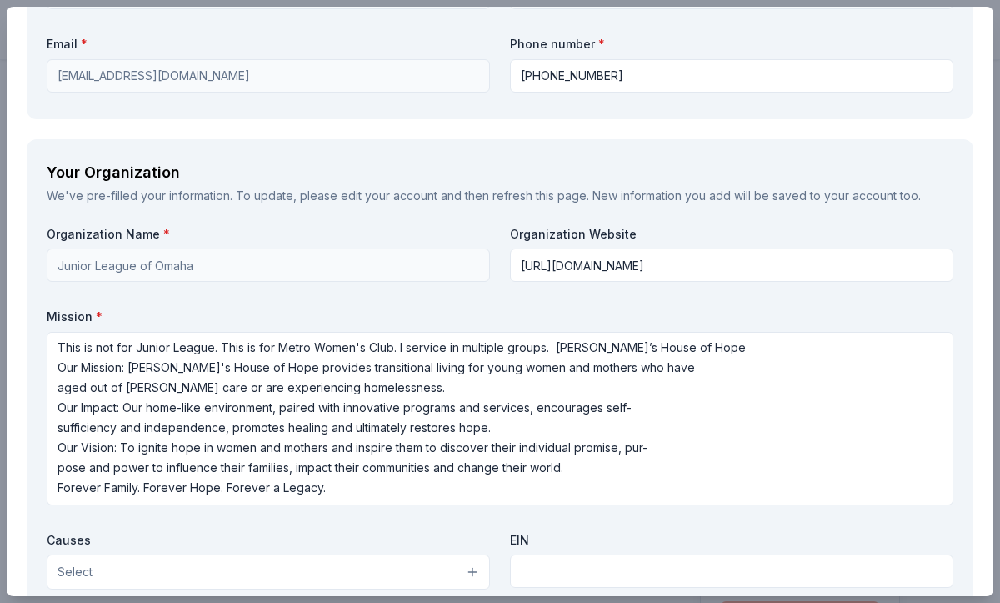
click at [414, 532] on label "Causes" at bounding box center [268, 540] width 443 height 17
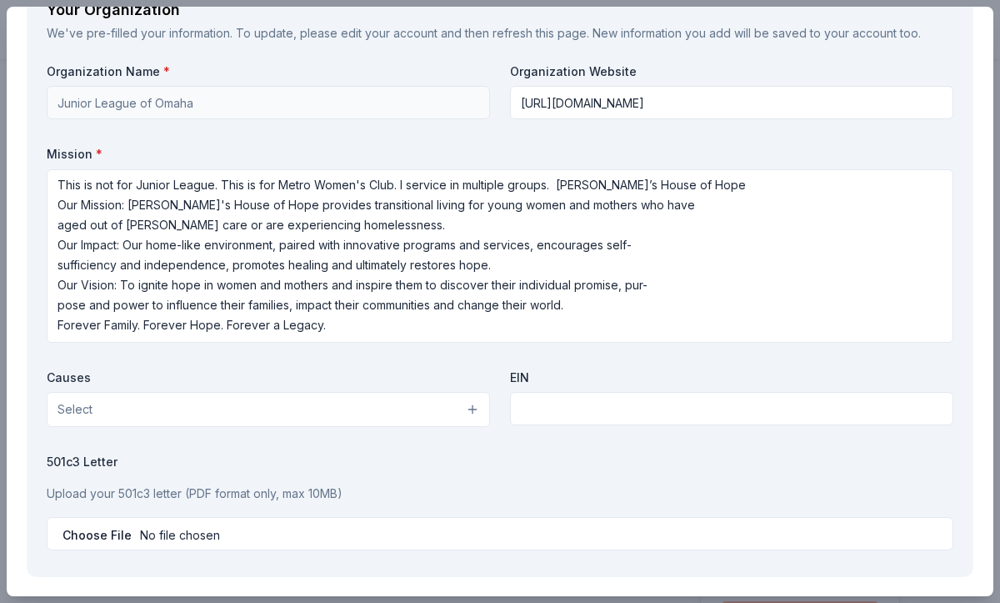
scroll to position [1574, 0]
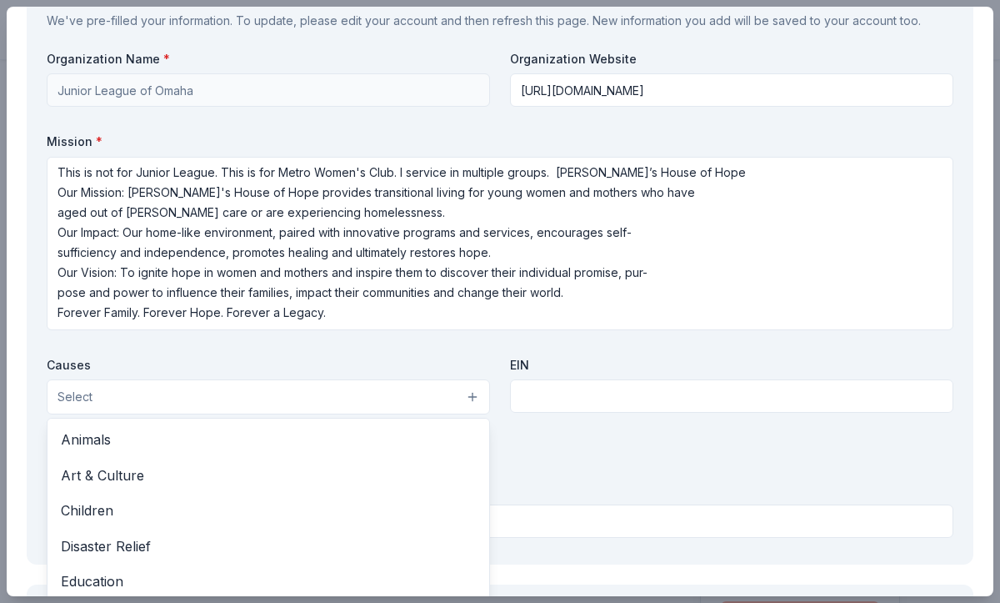
click at [448, 379] on button "Select" at bounding box center [268, 396] width 443 height 35
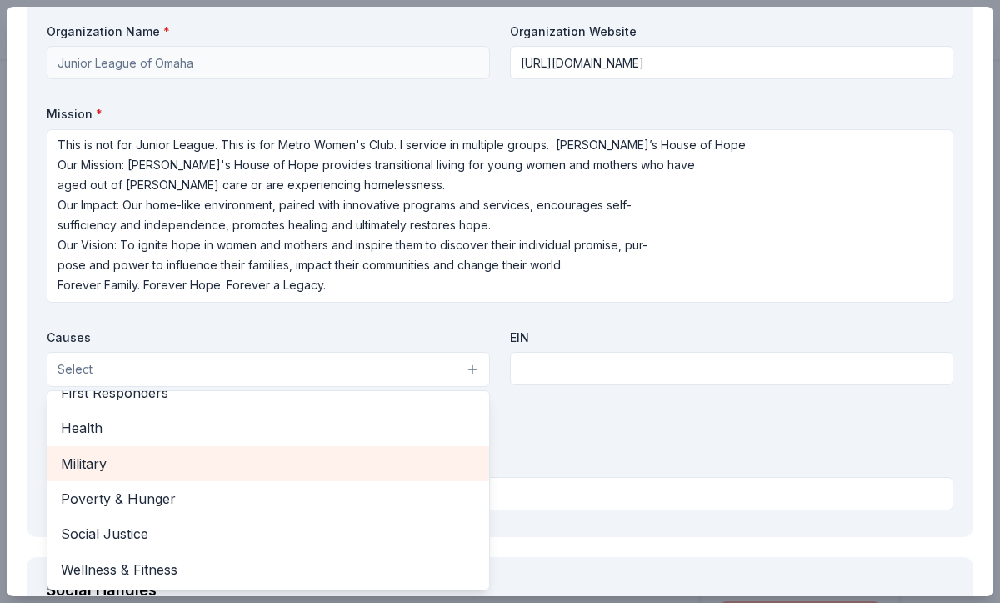
scroll to position [1608, 0]
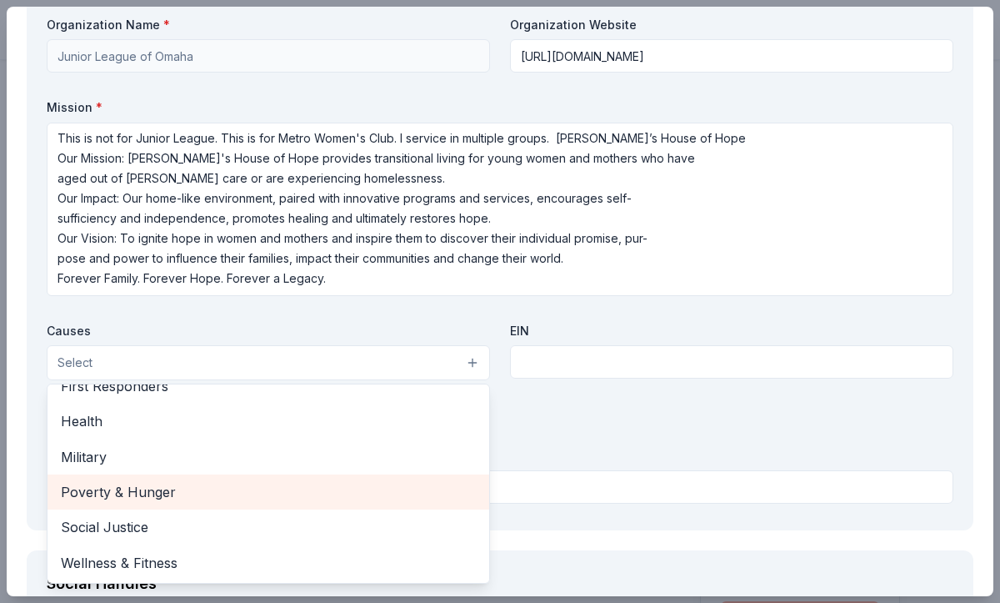
click at [296, 481] on span "Poverty & Hunger" at bounding box center [268, 492] width 415 height 22
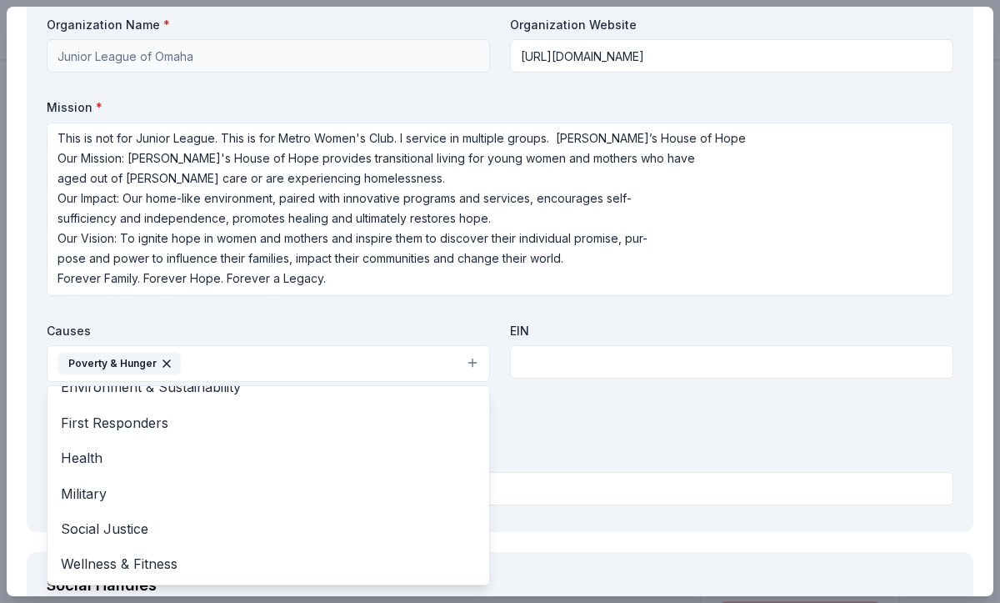
click at [568, 409] on div "Organization Name * Junior League of Omaha Organization Website https://metrowo…" at bounding box center [500, 264] width 907 height 495
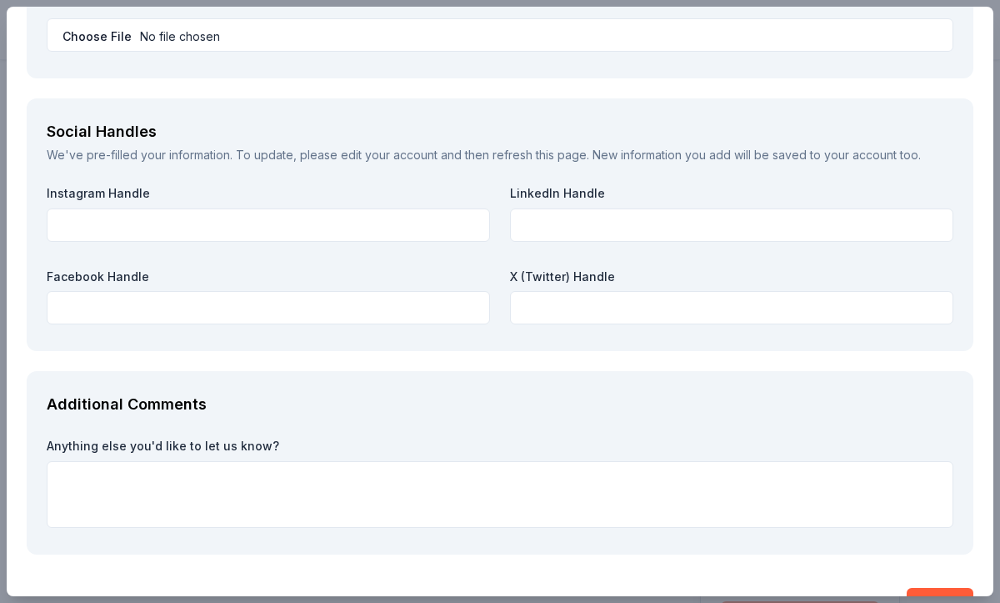
scroll to position [2085, 0]
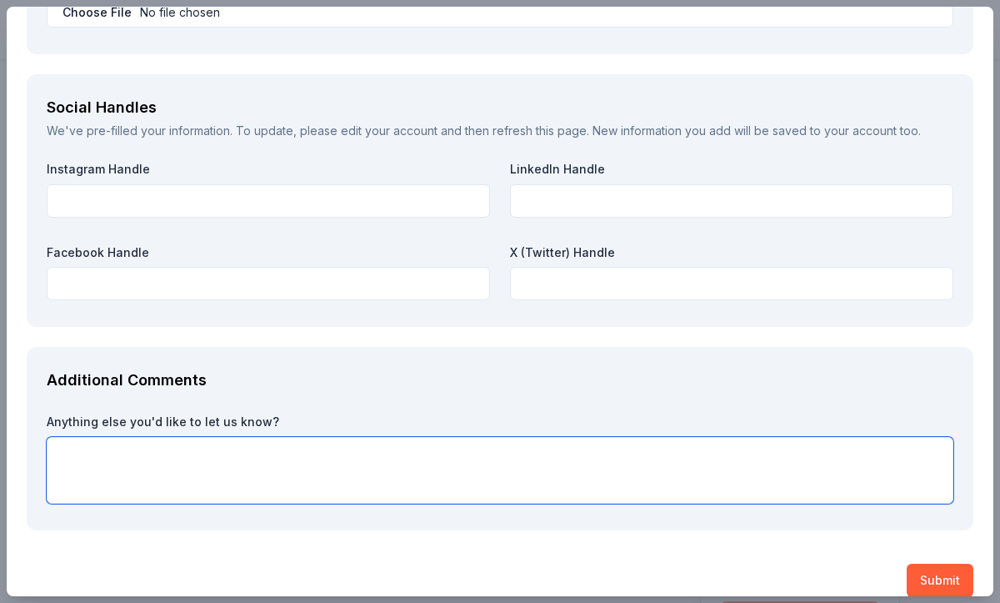
click at [393, 459] on textarea at bounding box center [500, 470] width 907 height 67
type textarea "I"
type textarea "w"
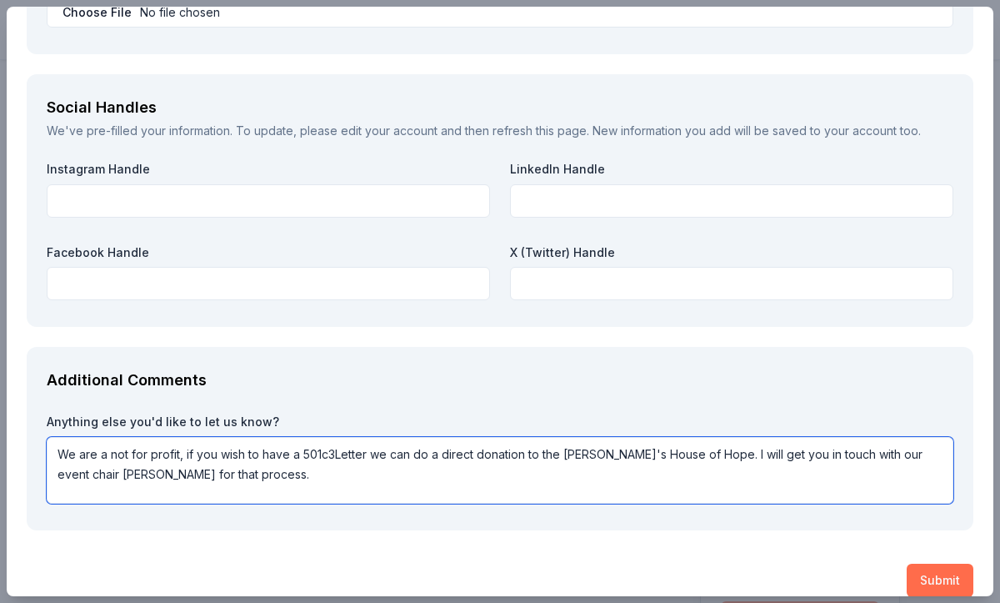
type textarea "We are a not for profit, if you wish to have a 501c3Letter we can do a direct d…"
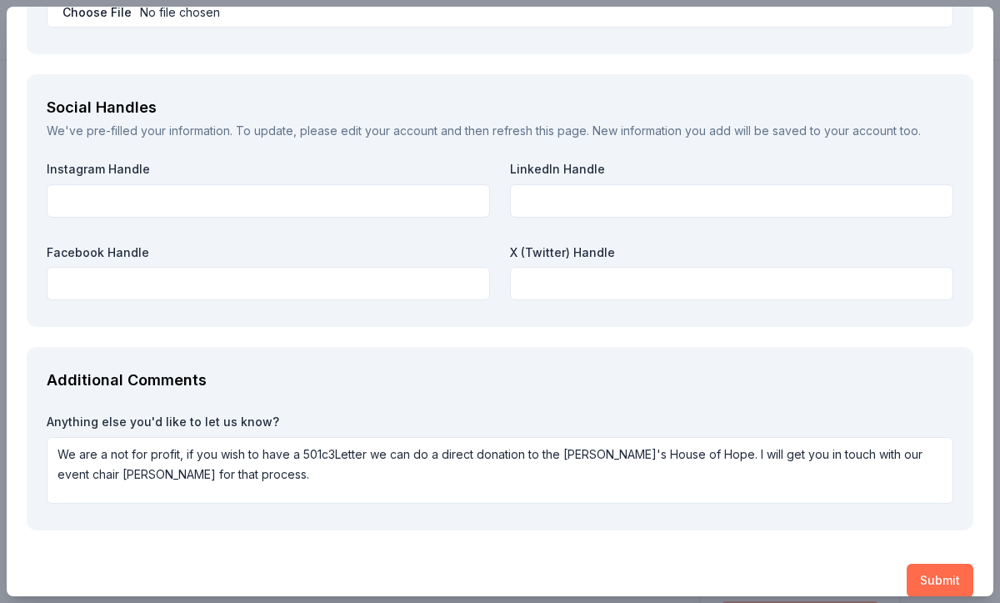
click at [941, 563] on button "Submit" at bounding box center [940, 579] width 67 height 33
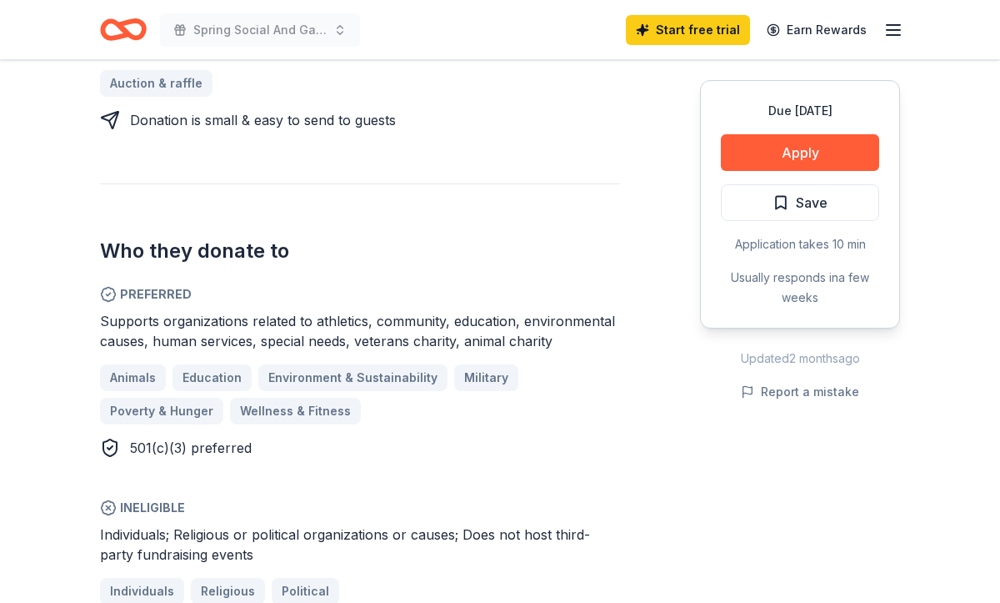
scroll to position [753, 0]
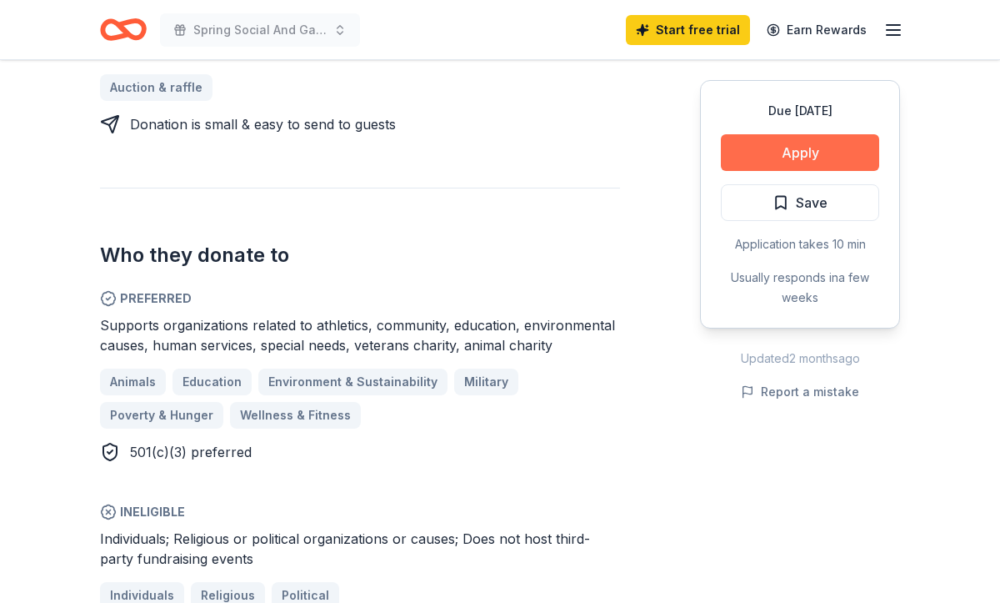
click at [825, 149] on button "Apply" at bounding box center [800, 152] width 158 height 37
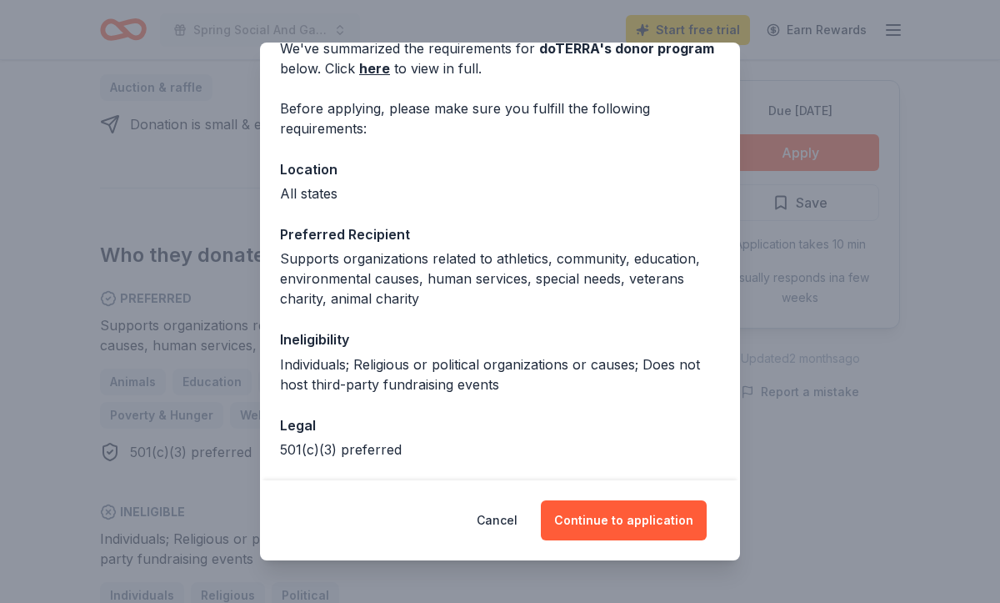
scroll to position [153, 0]
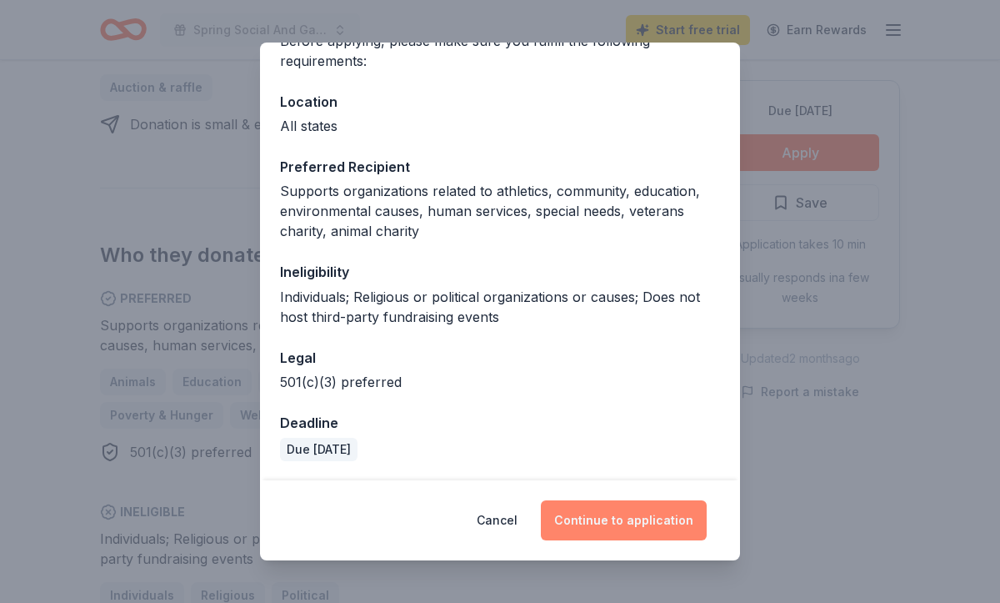
click at [598, 533] on button "Continue to application" at bounding box center [624, 520] width 166 height 40
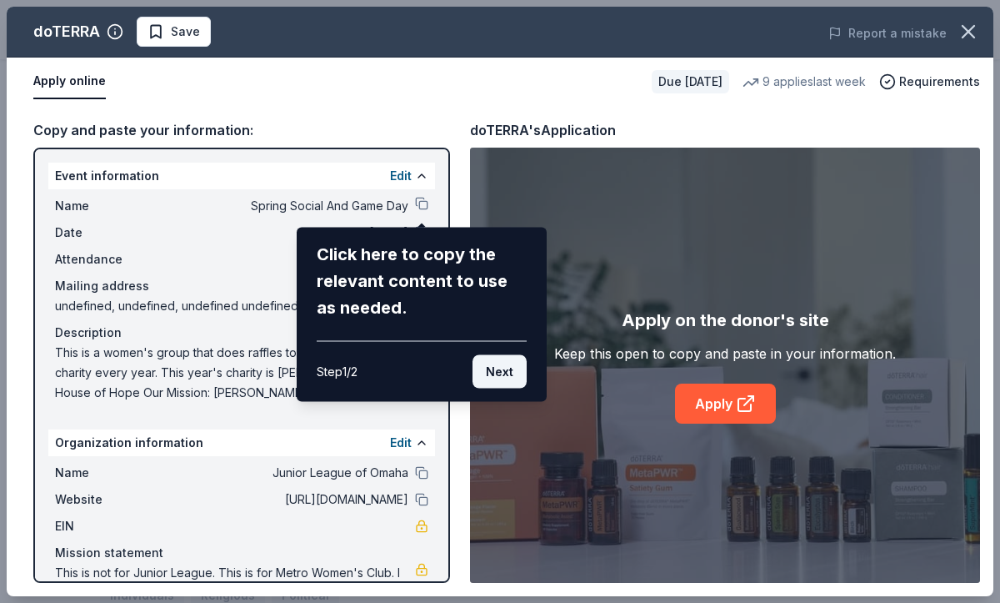
click at [497, 376] on button "Next" at bounding box center [500, 371] width 54 height 33
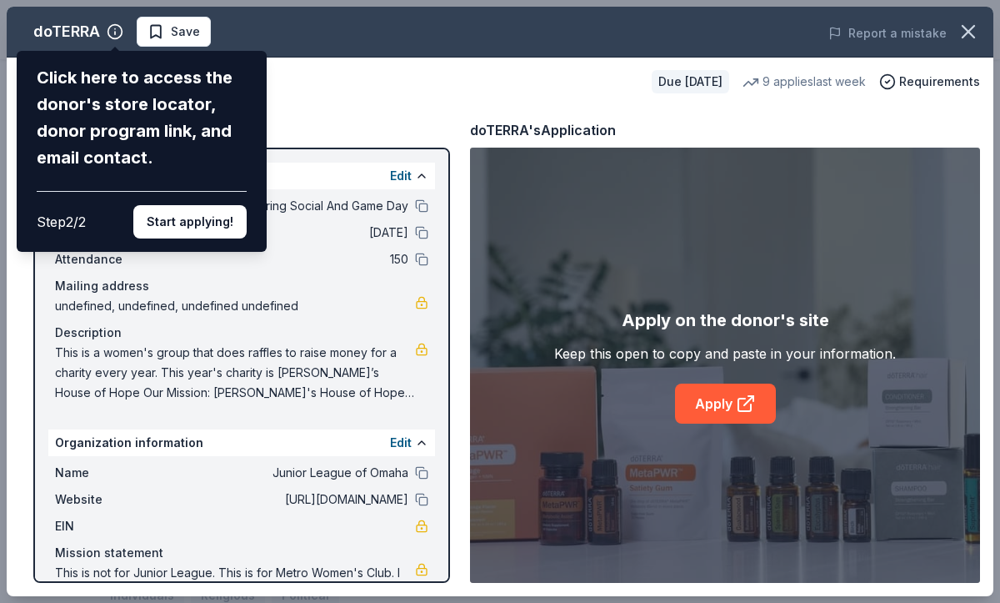
click at [156, 30] on div "doTERRA Click here to access the donor's store locator, donor program link, and…" at bounding box center [500, 301] width 987 height 589
click at [326, 108] on div "doTERRA Click here to access the donor's store locator, donor program link, and…" at bounding box center [500, 301] width 987 height 589
